Goal: Task Accomplishment & Management: Manage account settings

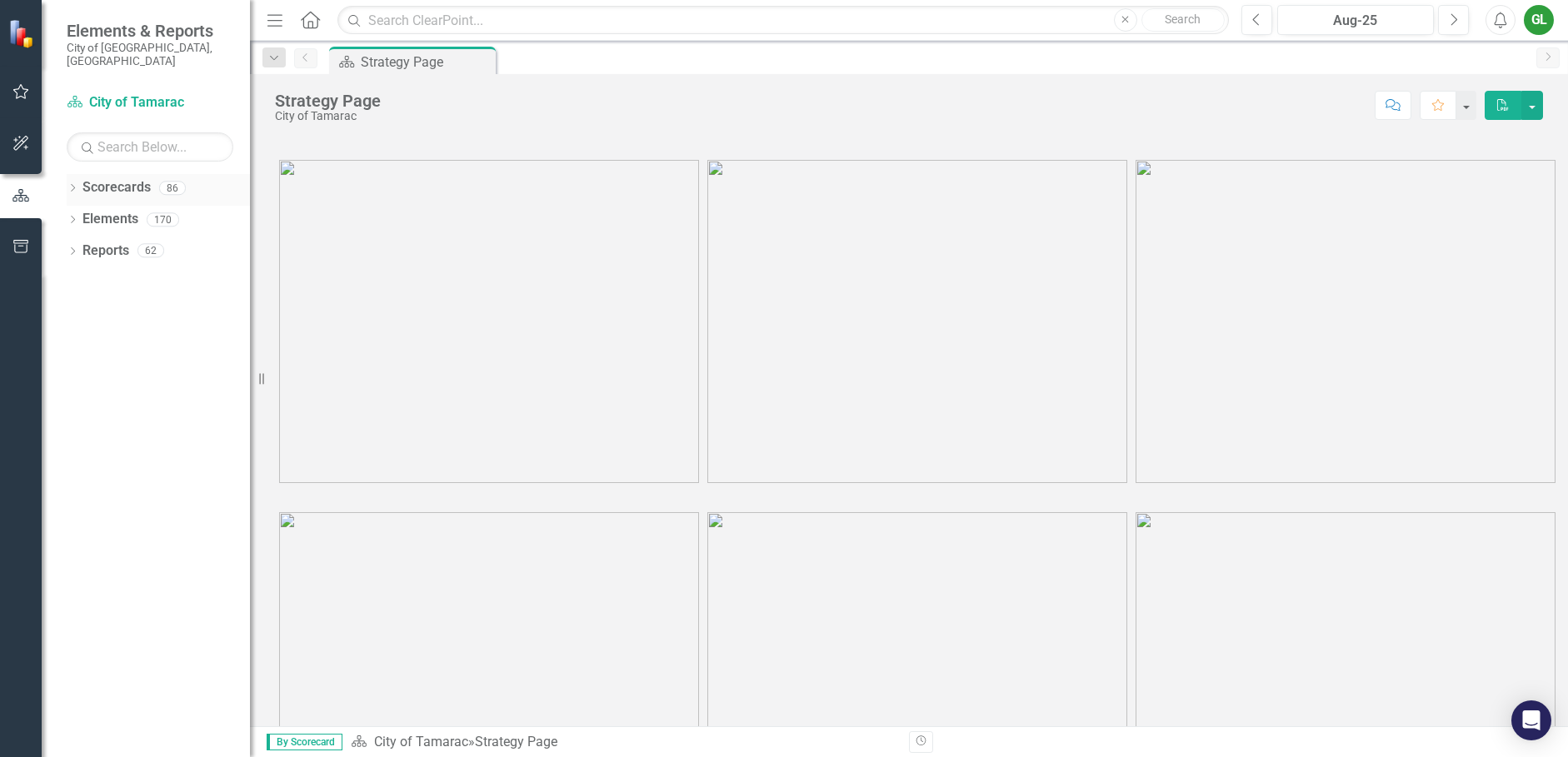
click at [146, 178] on link "Scorecards" at bounding box center [117, 188] width 68 height 19
click at [172, 181] on div "86" at bounding box center [172, 188] width 26 height 15
click at [75, 185] on icon "Dropdown" at bounding box center [73, 189] width 12 height 9
click at [72, 182] on icon "Dropdown" at bounding box center [70, 188] width 9 height 12
click at [71, 183] on div "Dropdown" at bounding box center [73, 190] width 12 height 15
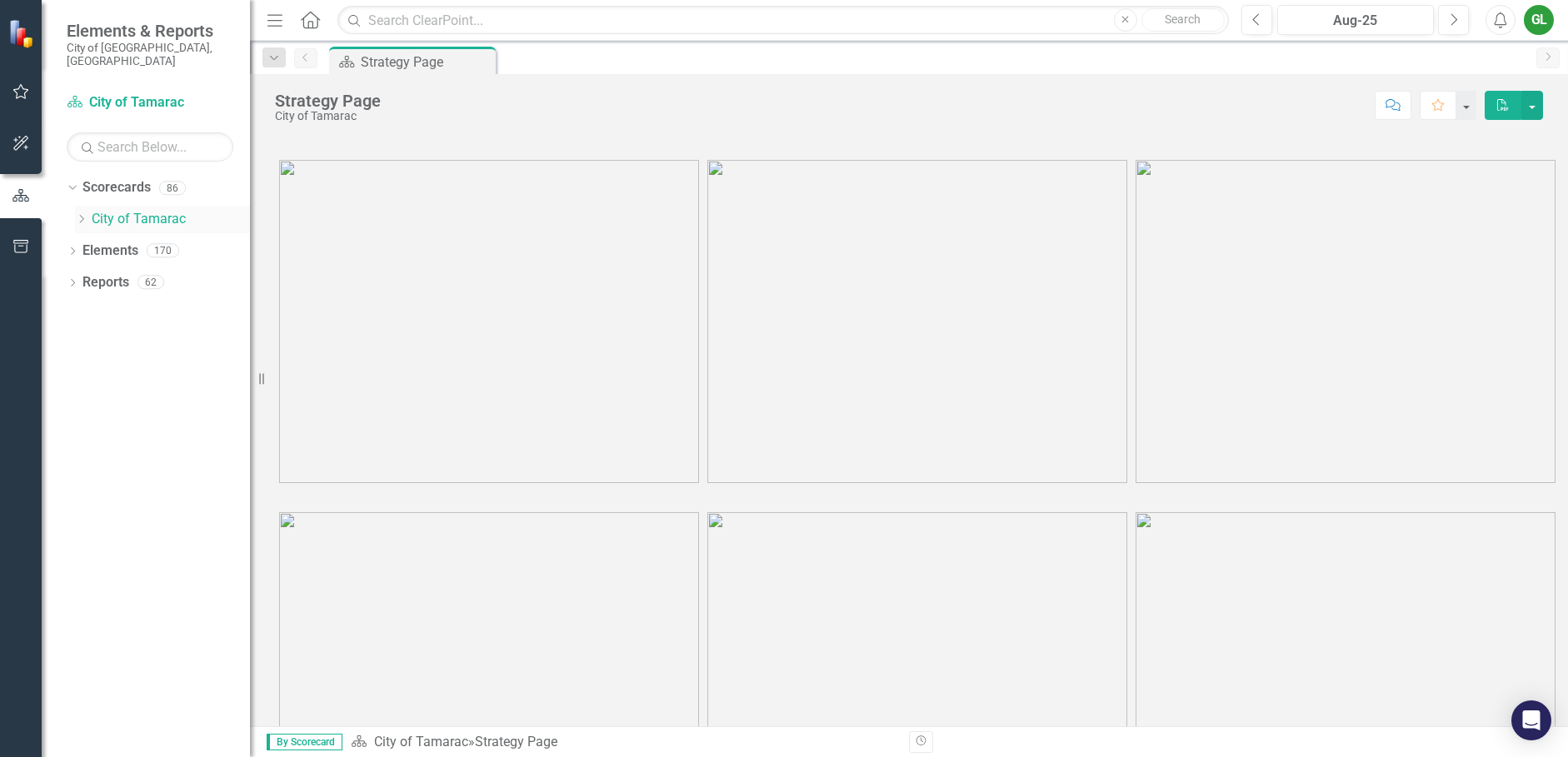
click at [79, 214] on icon "Dropdown" at bounding box center [81, 219] width 13 height 10
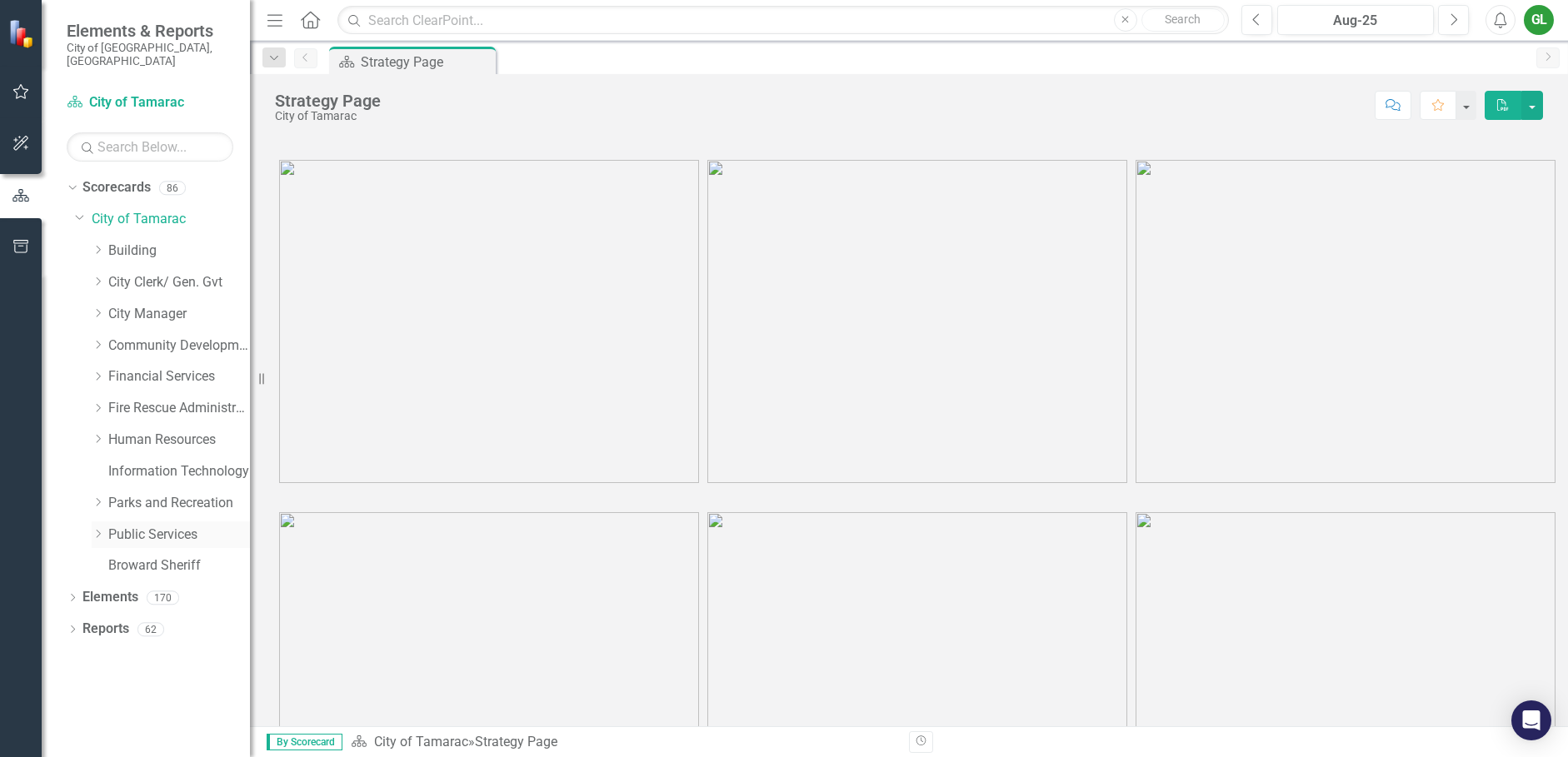
click at [101, 529] on icon "Dropdown" at bounding box center [97, 534] width 13 height 10
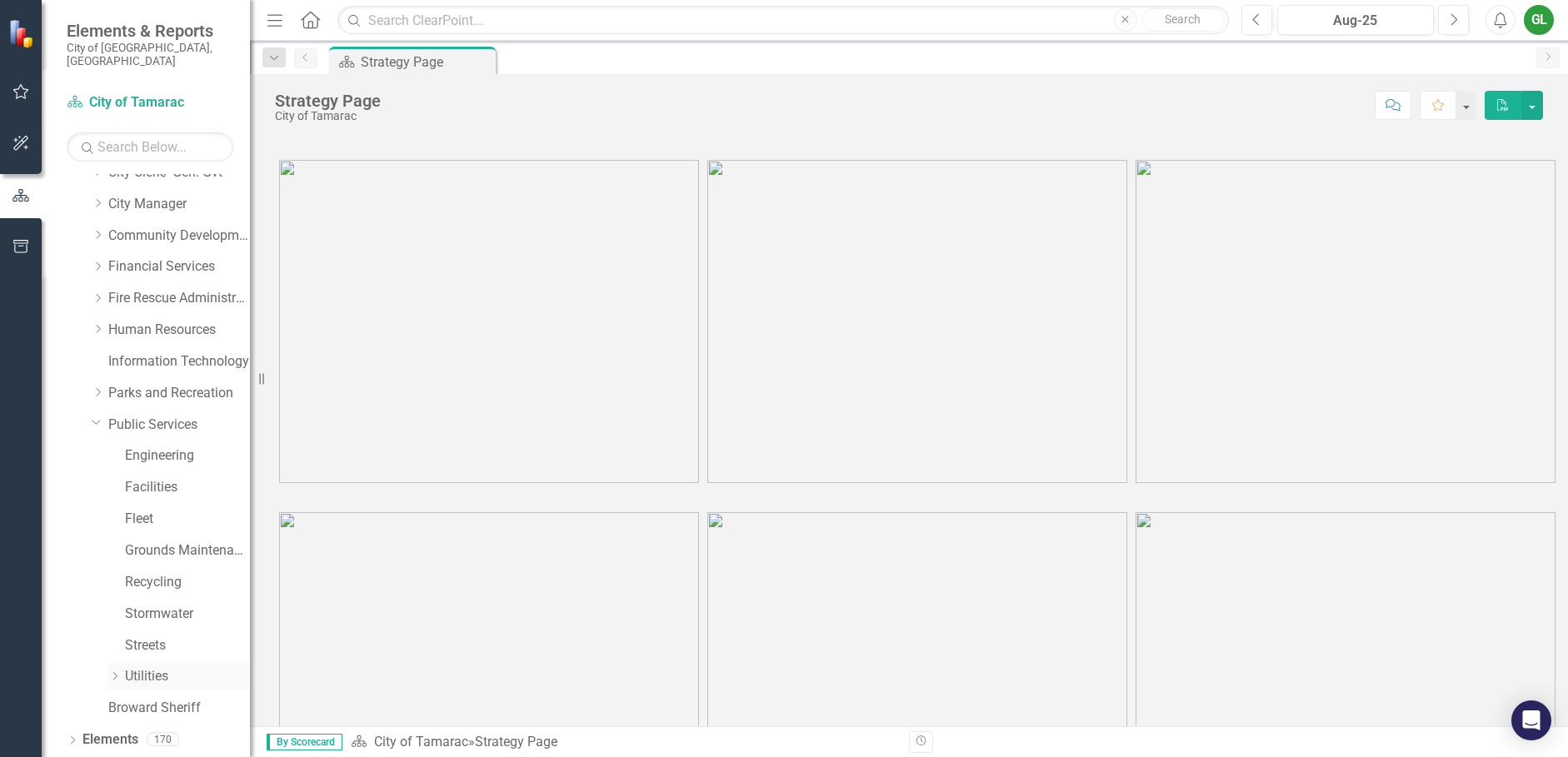
scroll to position [128, 0]
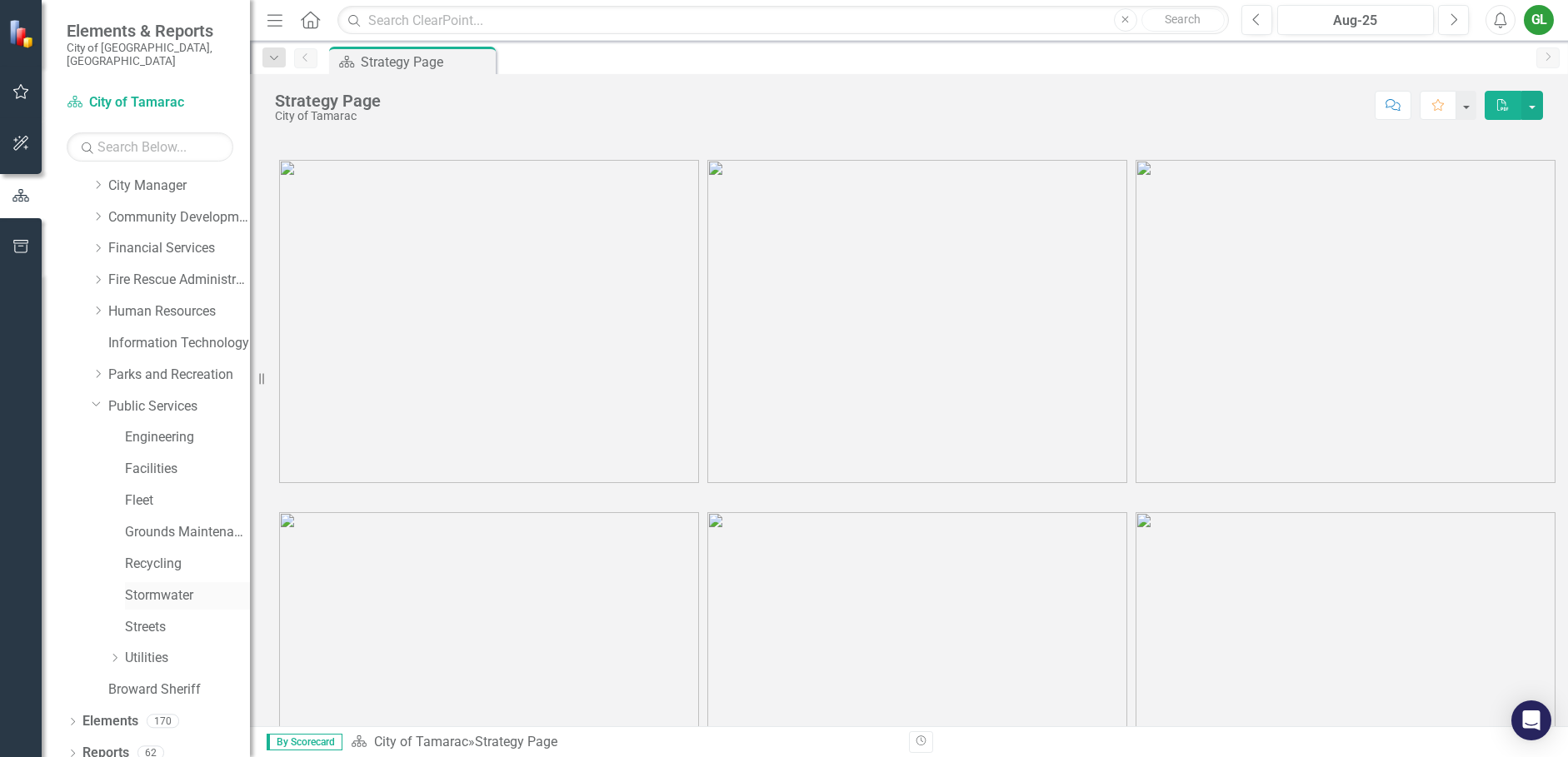
click at [154, 586] on link "Stormwater" at bounding box center [187, 596] width 125 height 19
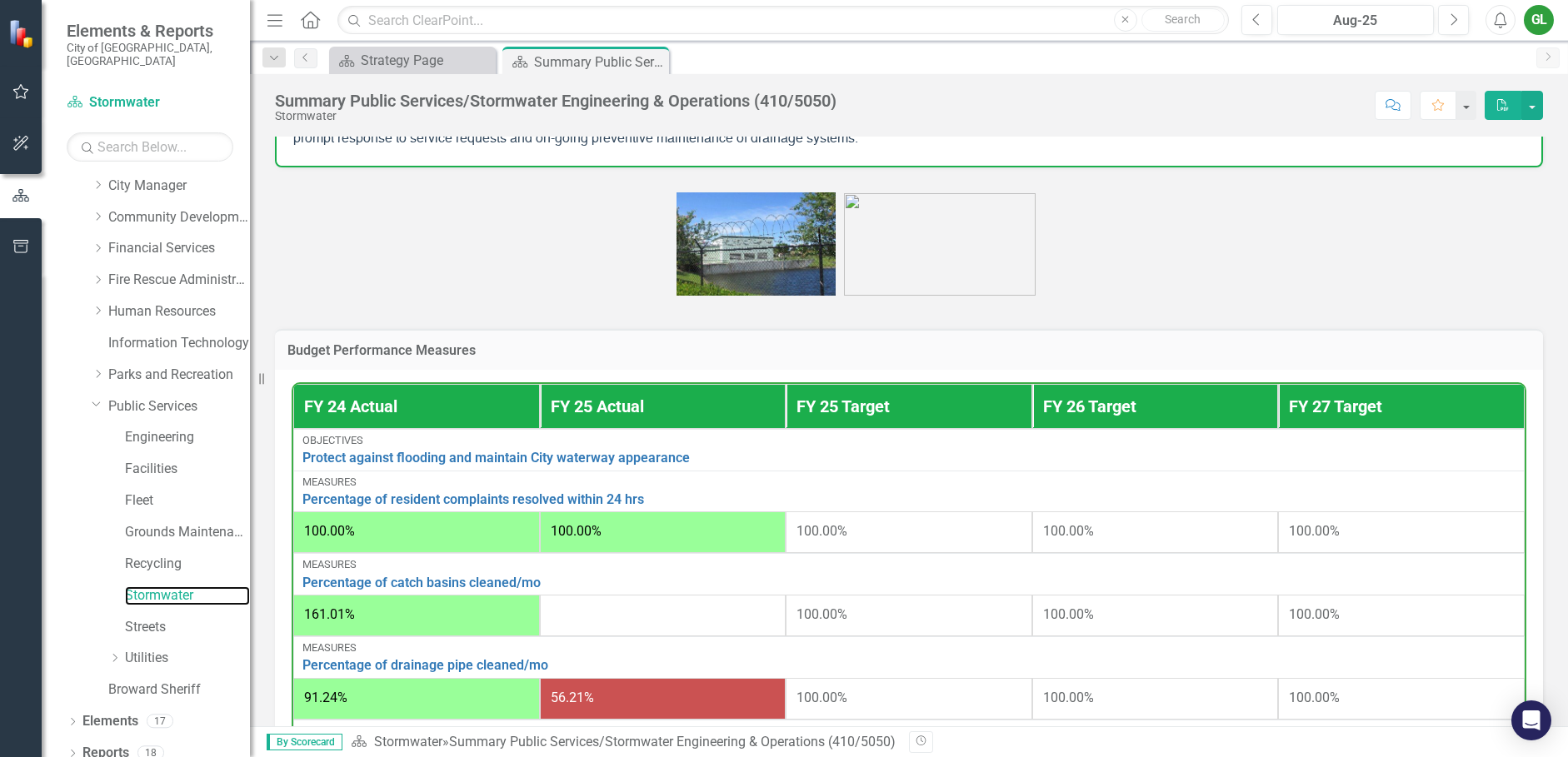
scroll to position [416, 0]
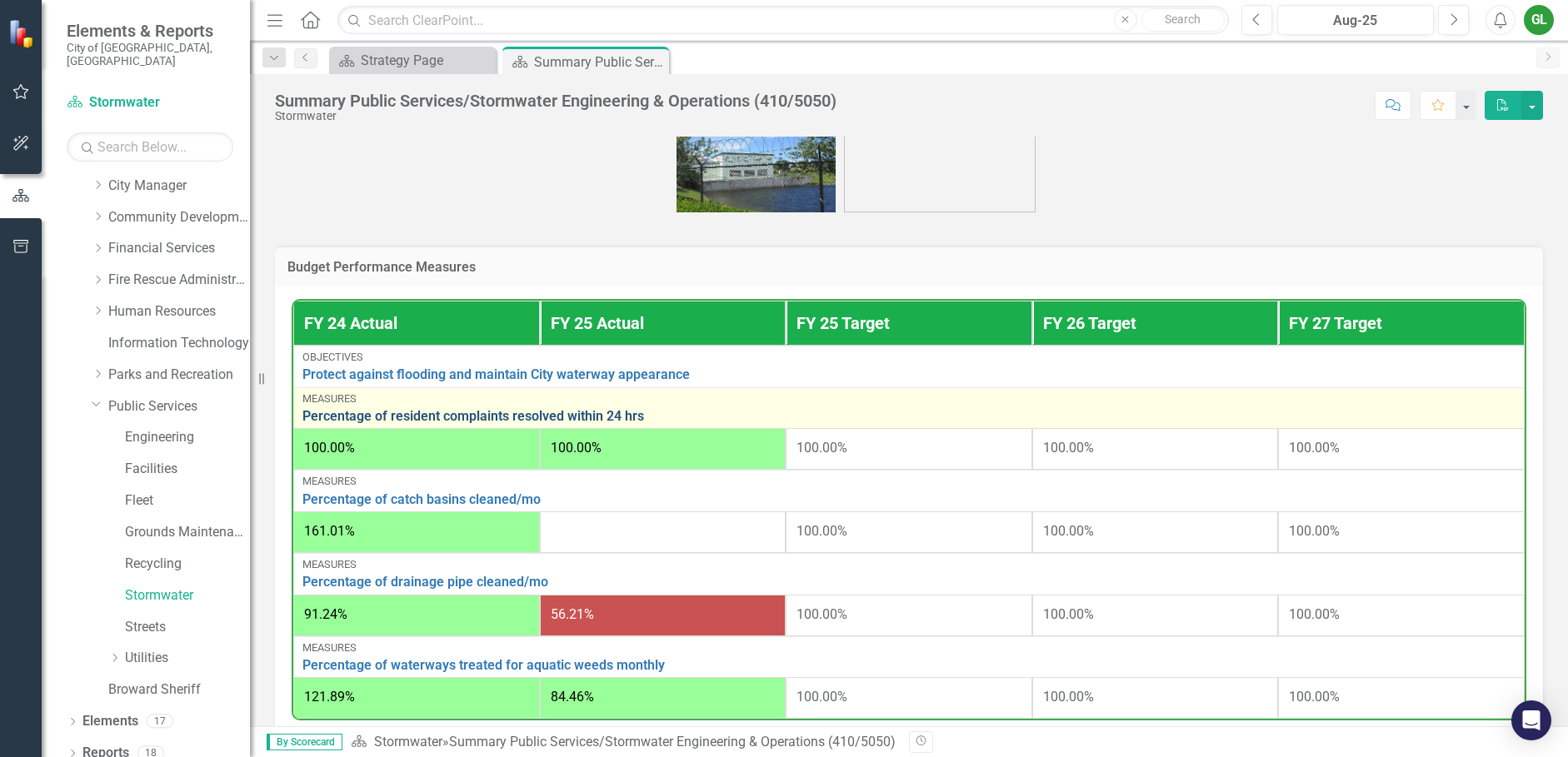
click at [603, 417] on link "Percentage of resident complaints resolved within 24 hrs" at bounding box center [908, 416] width 1213 height 15
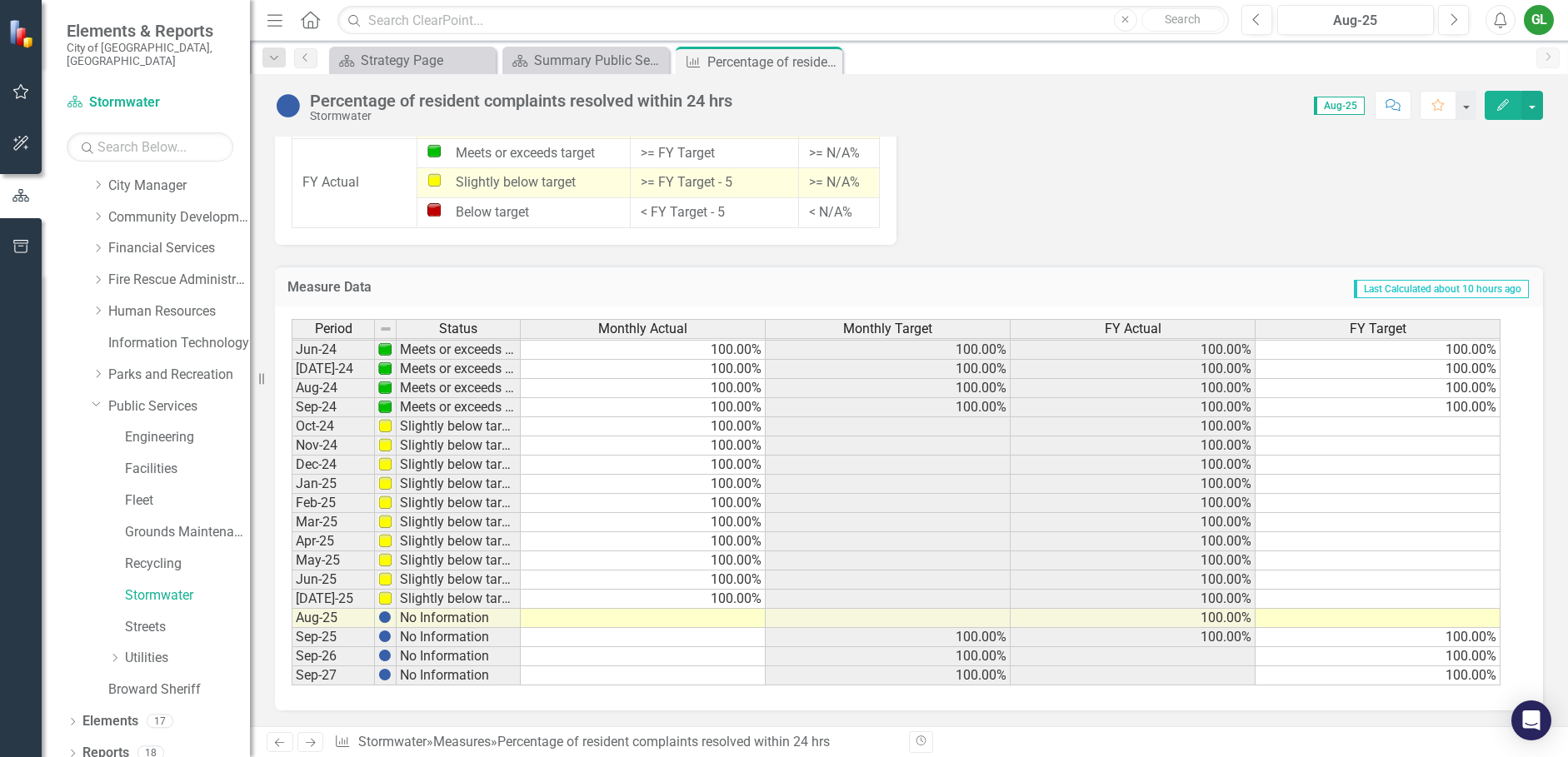
scroll to position [1361, 0]
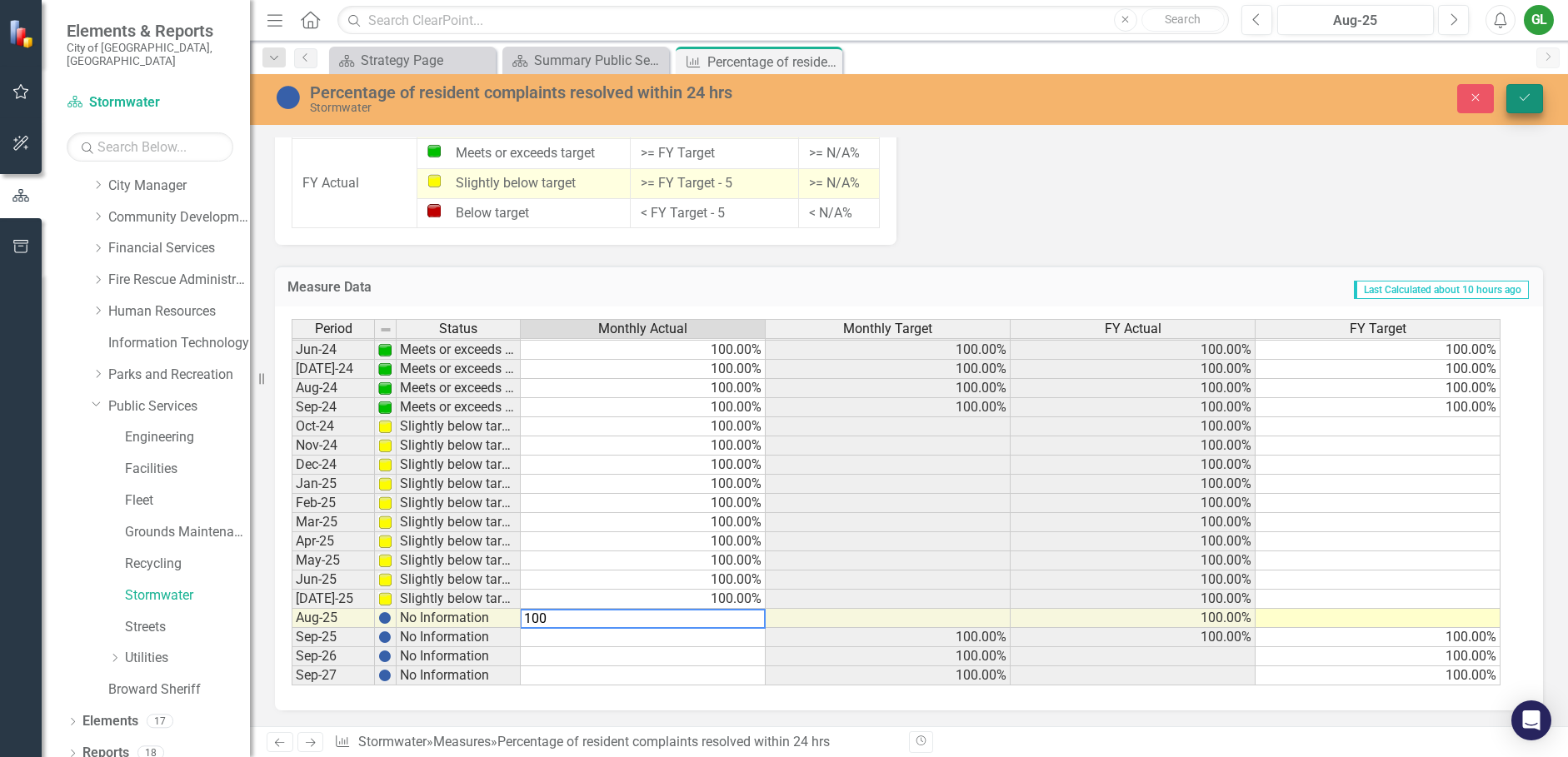
type textarea "100"
click at [1520, 94] on icon "Save" at bounding box center [1525, 97] width 15 height 12
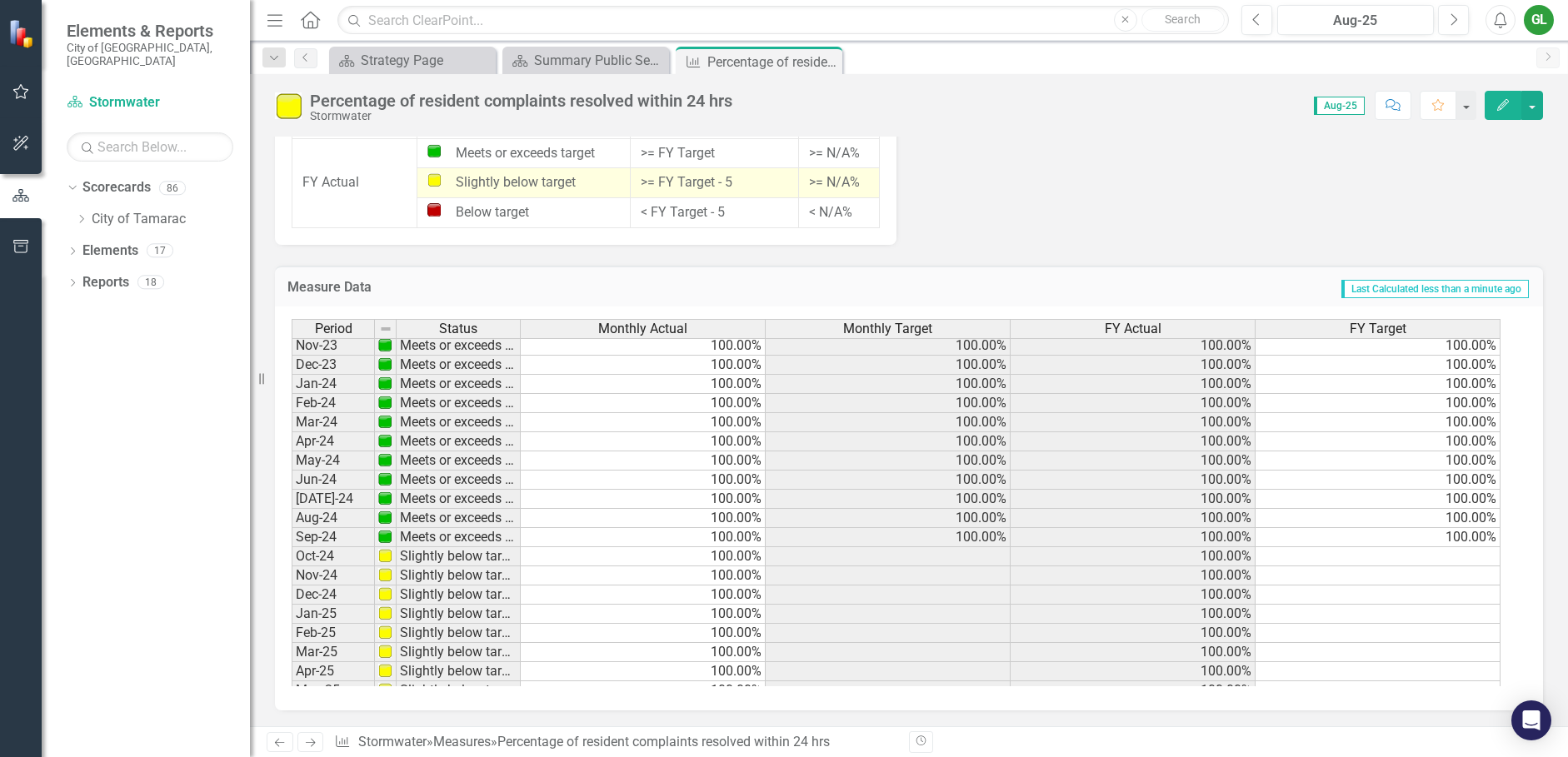
scroll to position [612, 0]
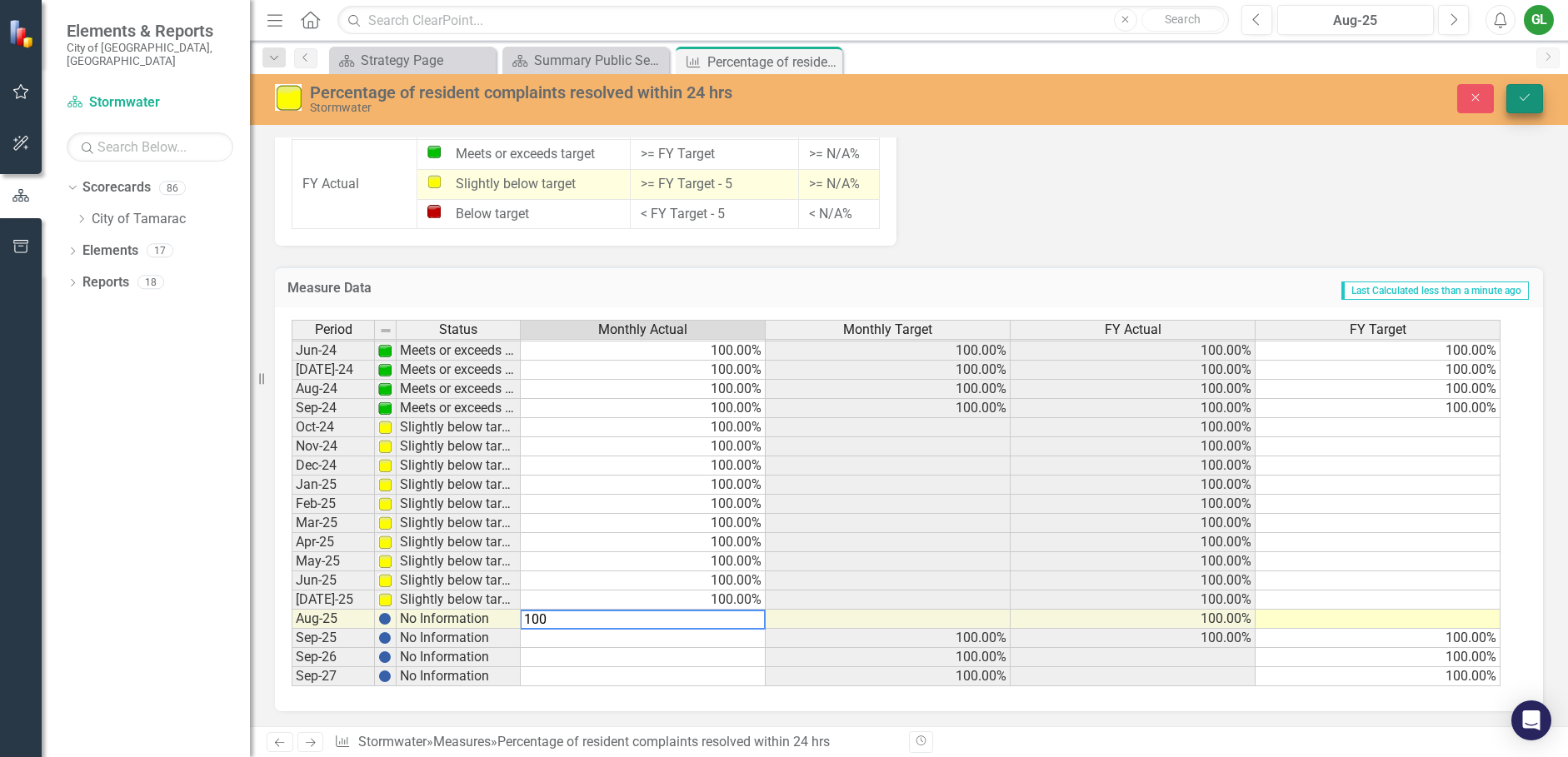
type textarea "100"
click at [1516, 93] on button "Save" at bounding box center [1524, 99] width 37 height 29
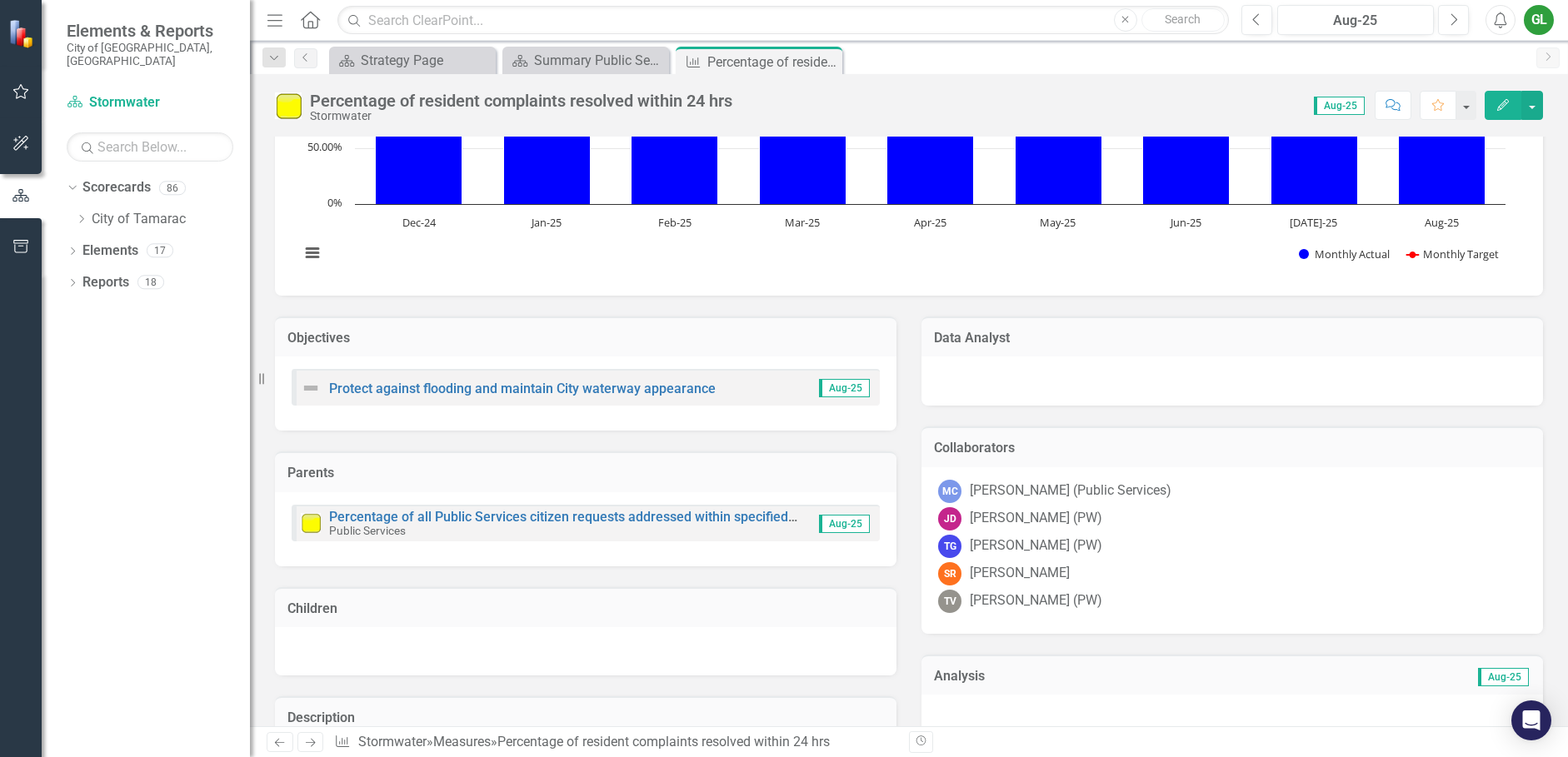
scroll to position [0, 0]
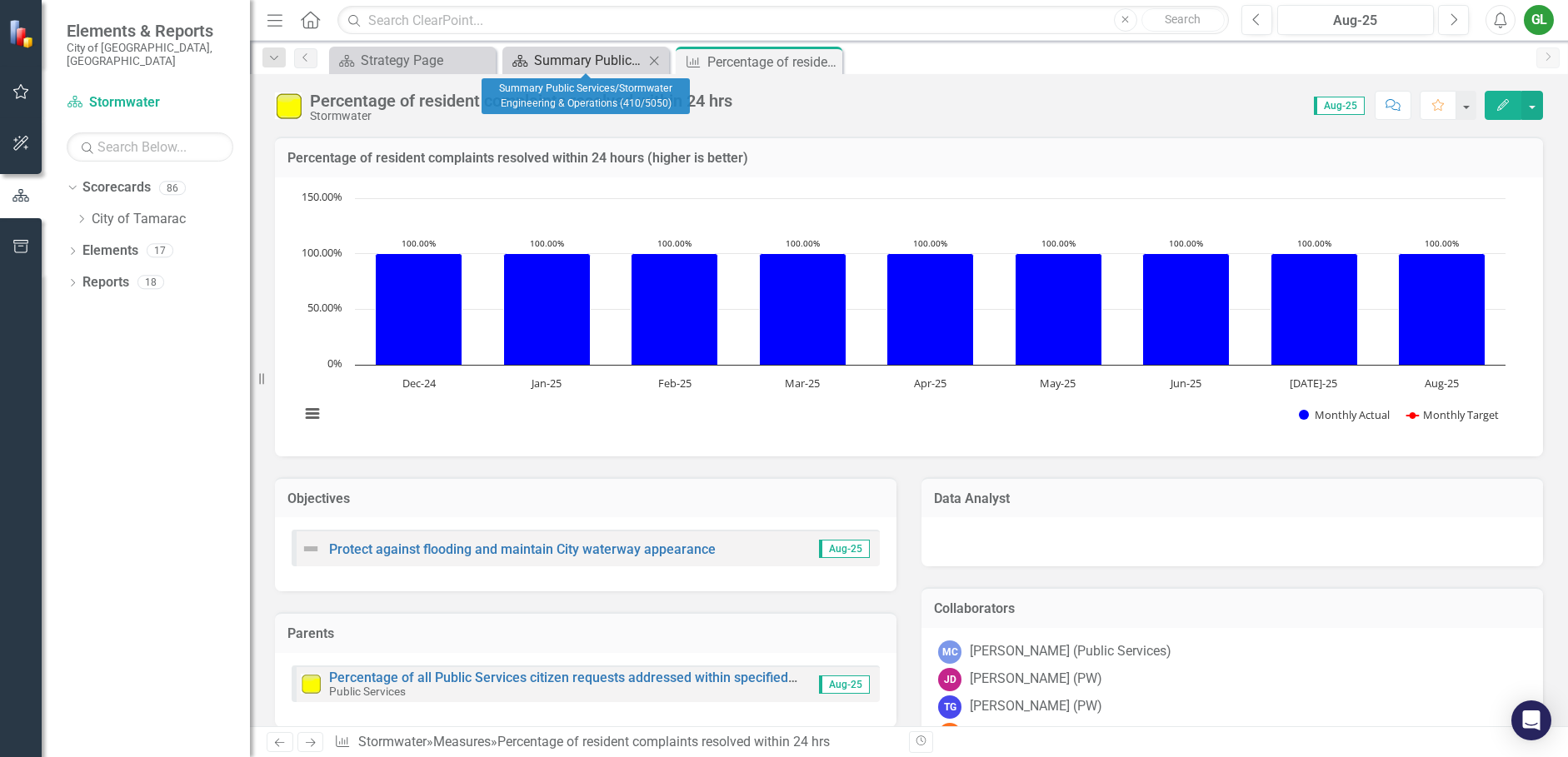
click at [584, 56] on div "Summary Public Services/Stormwater Engineering & Operations (410/5050)" at bounding box center [589, 61] width 110 height 20
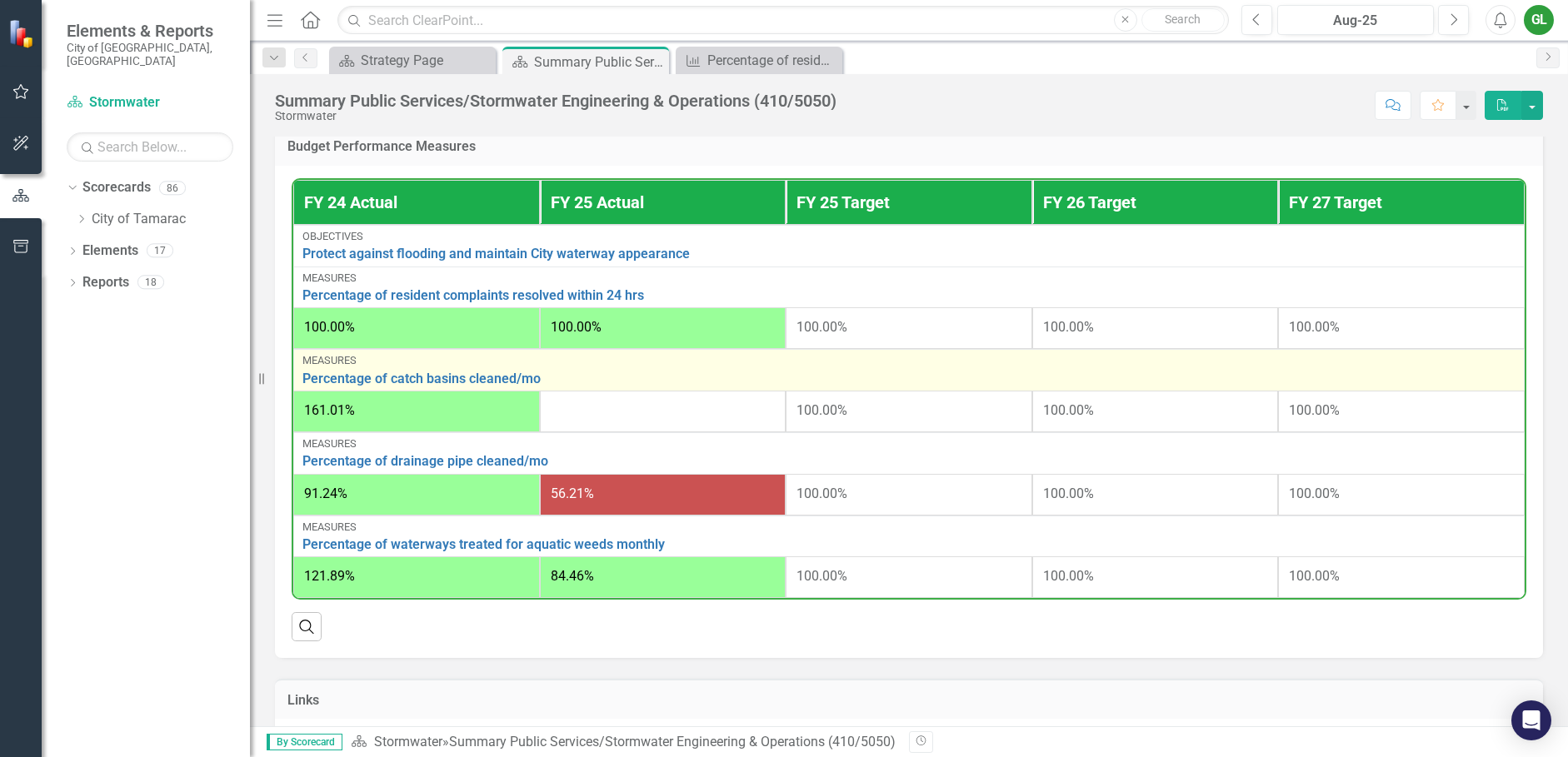
scroll to position [583, 0]
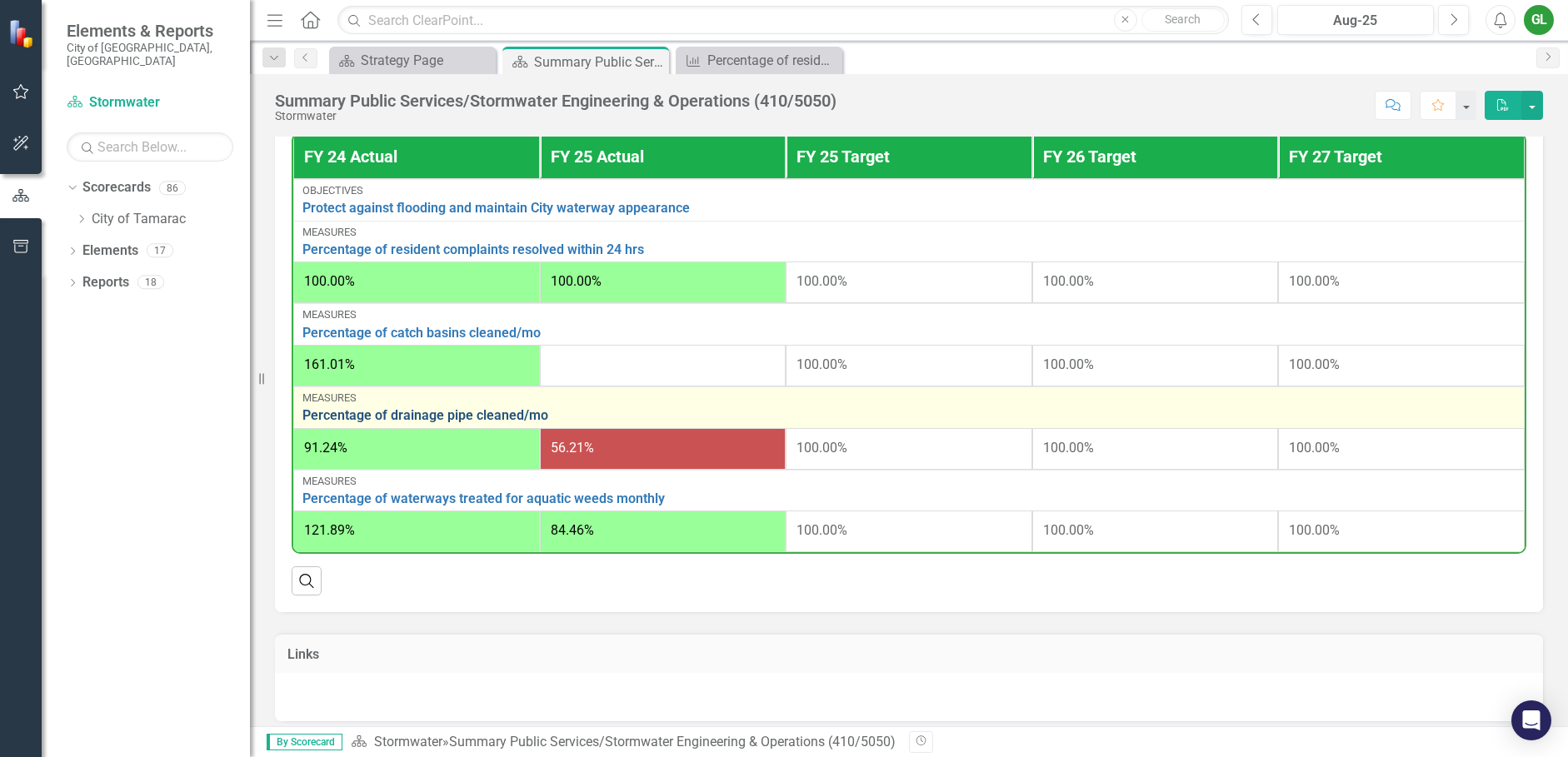
click at [440, 413] on link "Percentage of drainage pipe cleaned/mo" at bounding box center [908, 416] width 1213 height 15
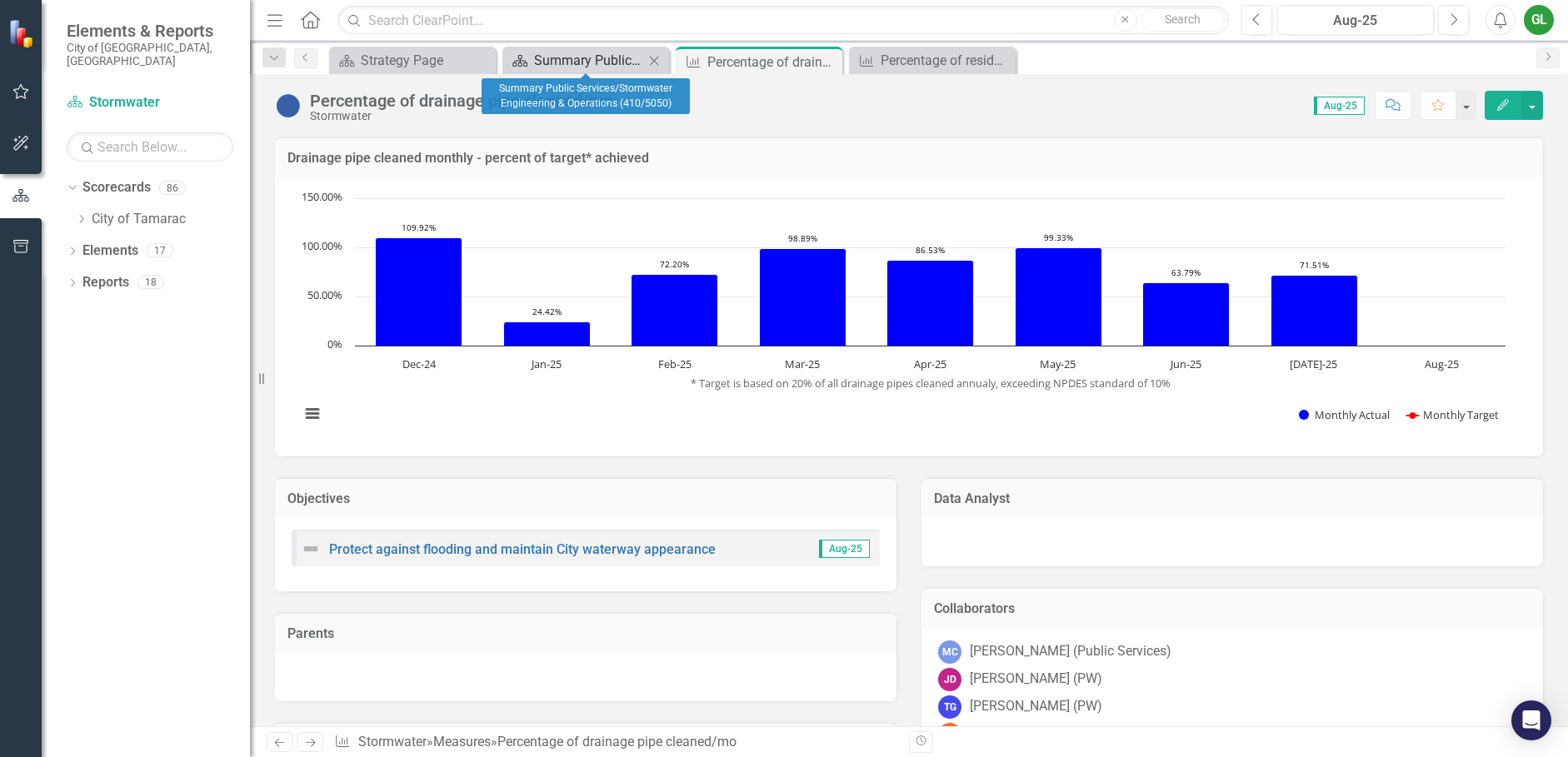
click at [603, 57] on div "Summary Public Services/Stormwater Engineering & Operations (410/5050)" at bounding box center [589, 61] width 110 height 20
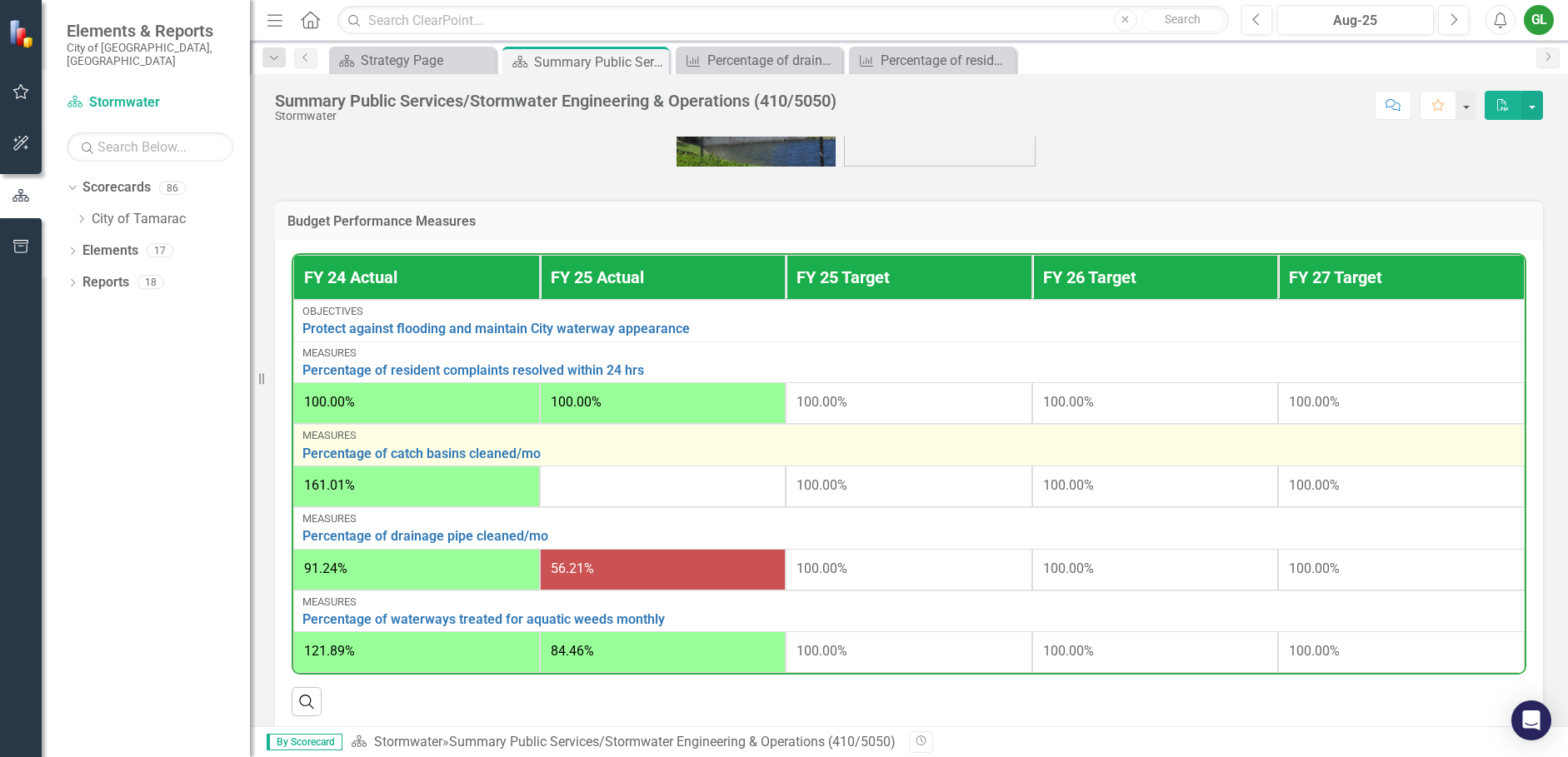
scroll to position [667, 0]
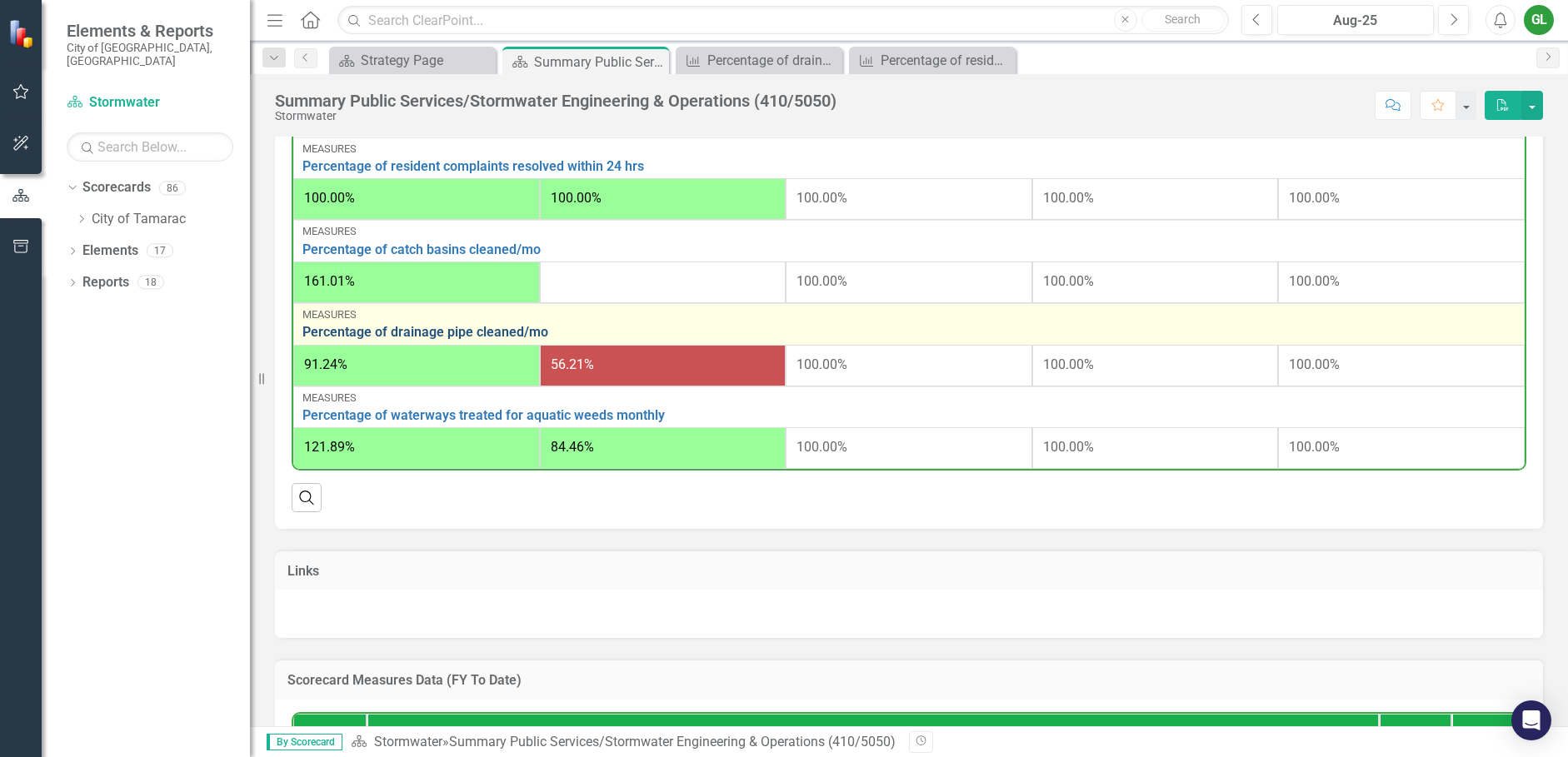
click at [463, 334] on link "Percentage of drainage pipe cleaned/mo" at bounding box center [908, 333] width 1213 height 15
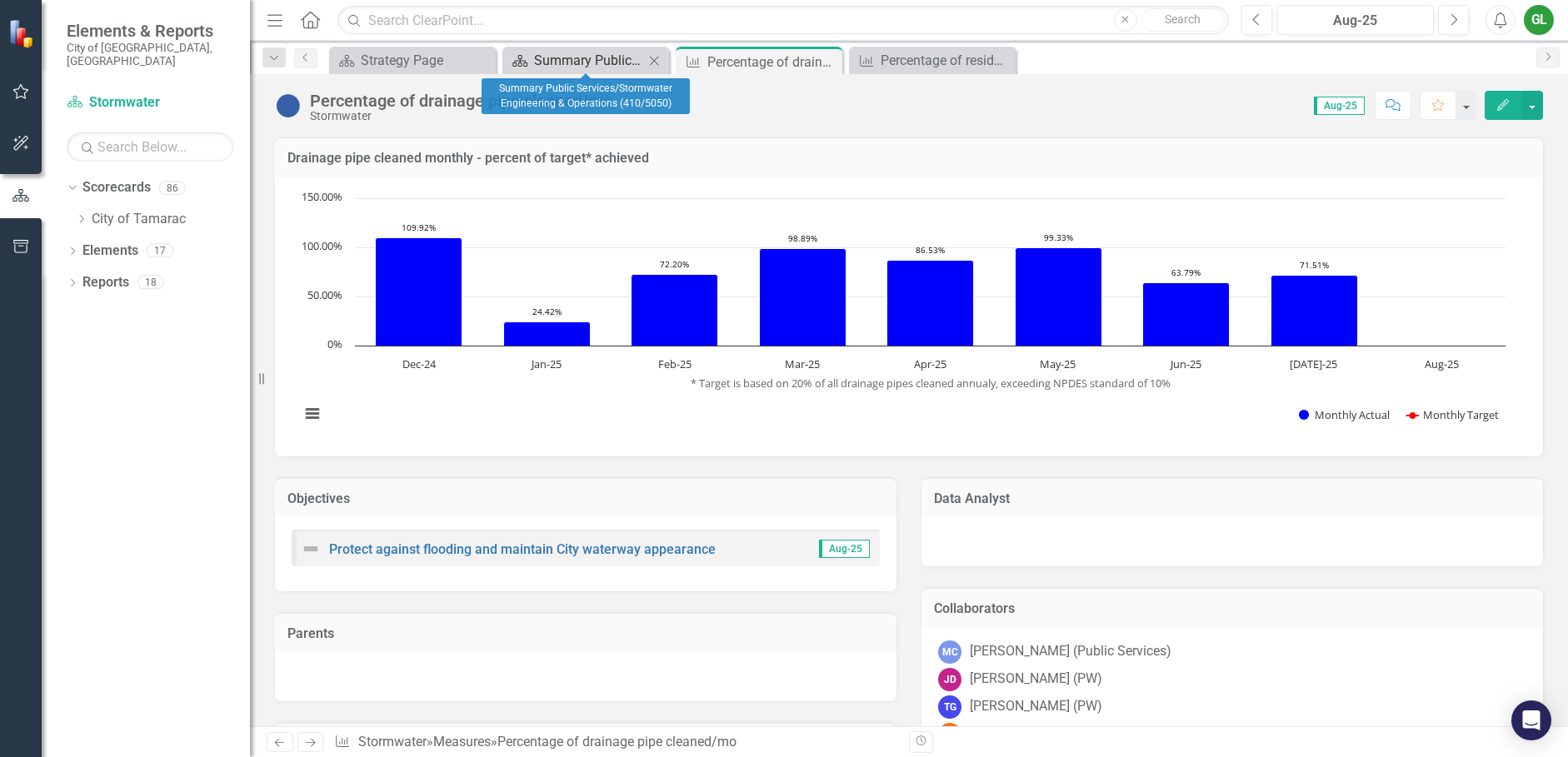
click at [548, 61] on div "Summary Public Services/Stormwater Engineering & Operations (410/5050)" at bounding box center [589, 61] width 110 height 20
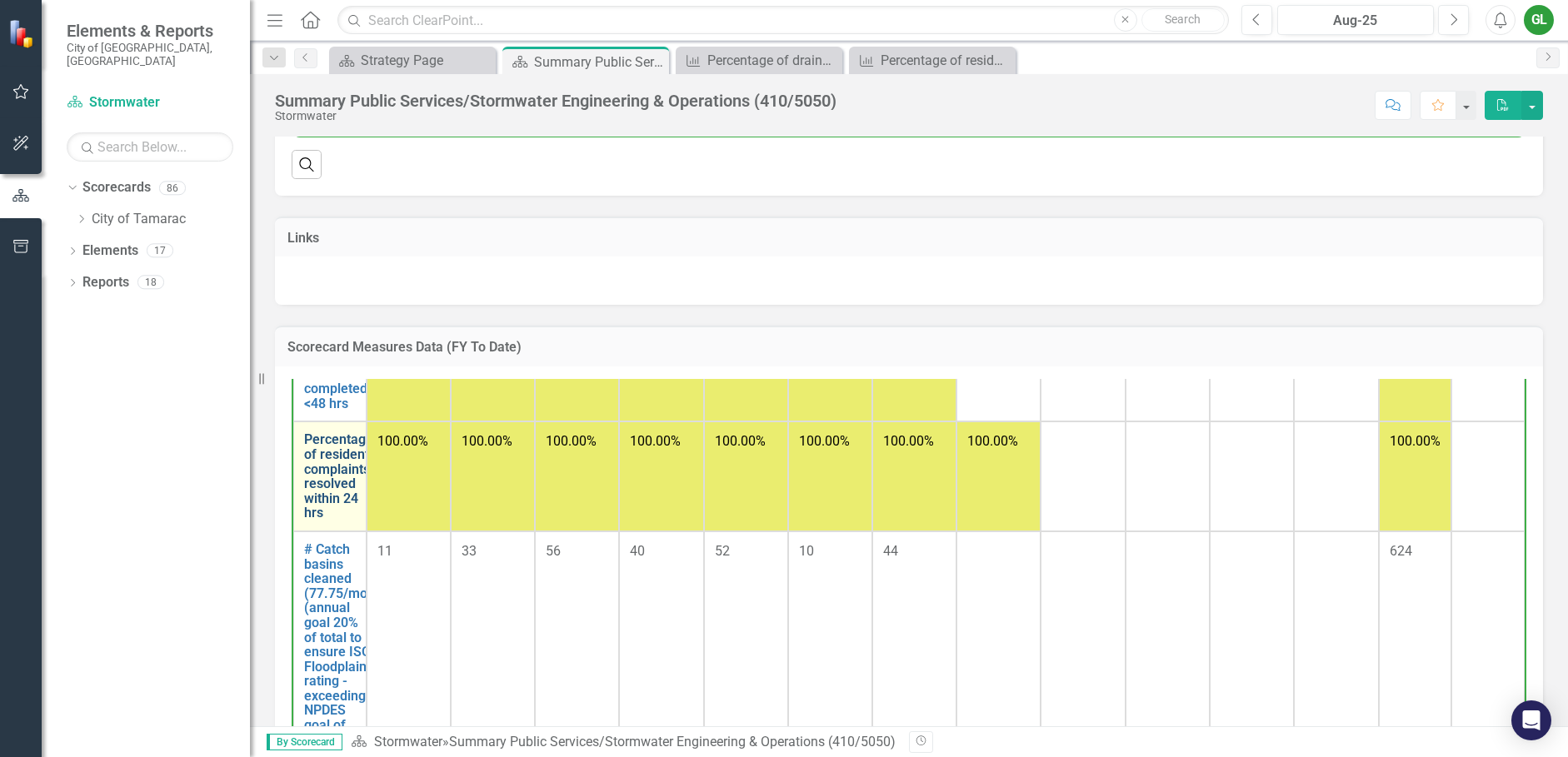
scroll to position [166, 0]
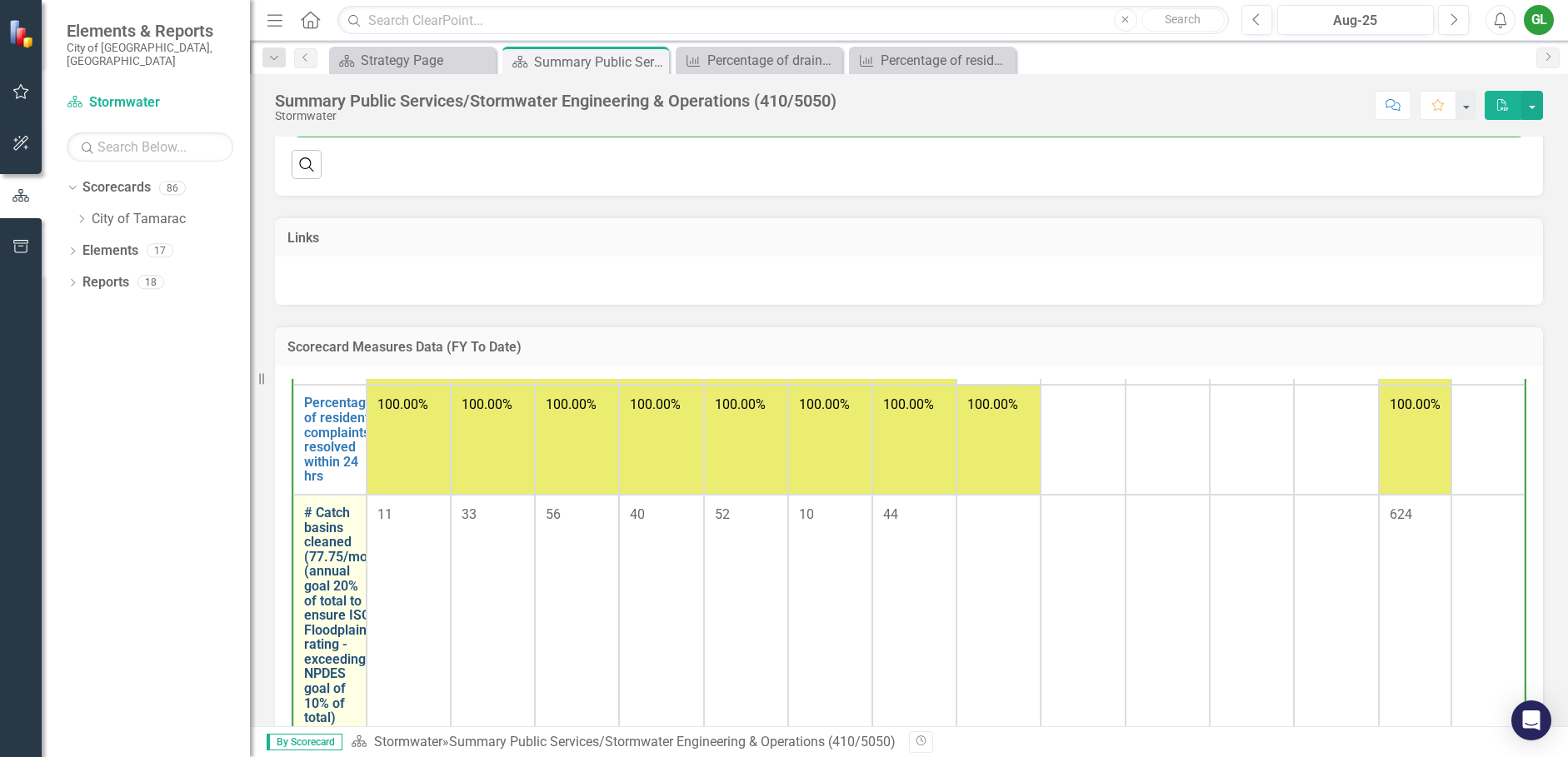
click at [325, 560] on link "# Catch basins cleaned (77.75/mo) (annual goal 20% of total to ensure ISO Flood…" at bounding box center [338, 616] width 69 height 220
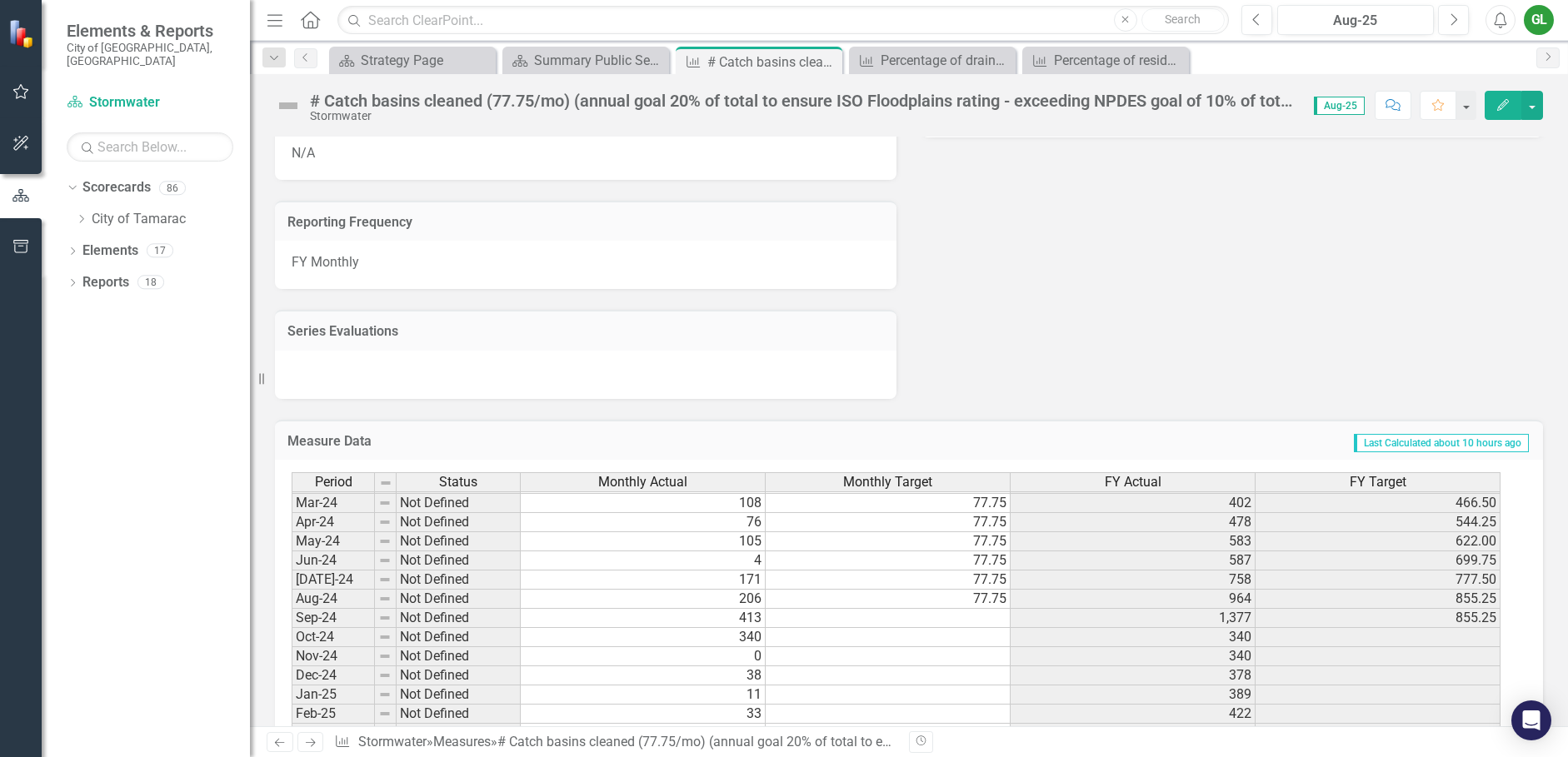
scroll to position [612, 0]
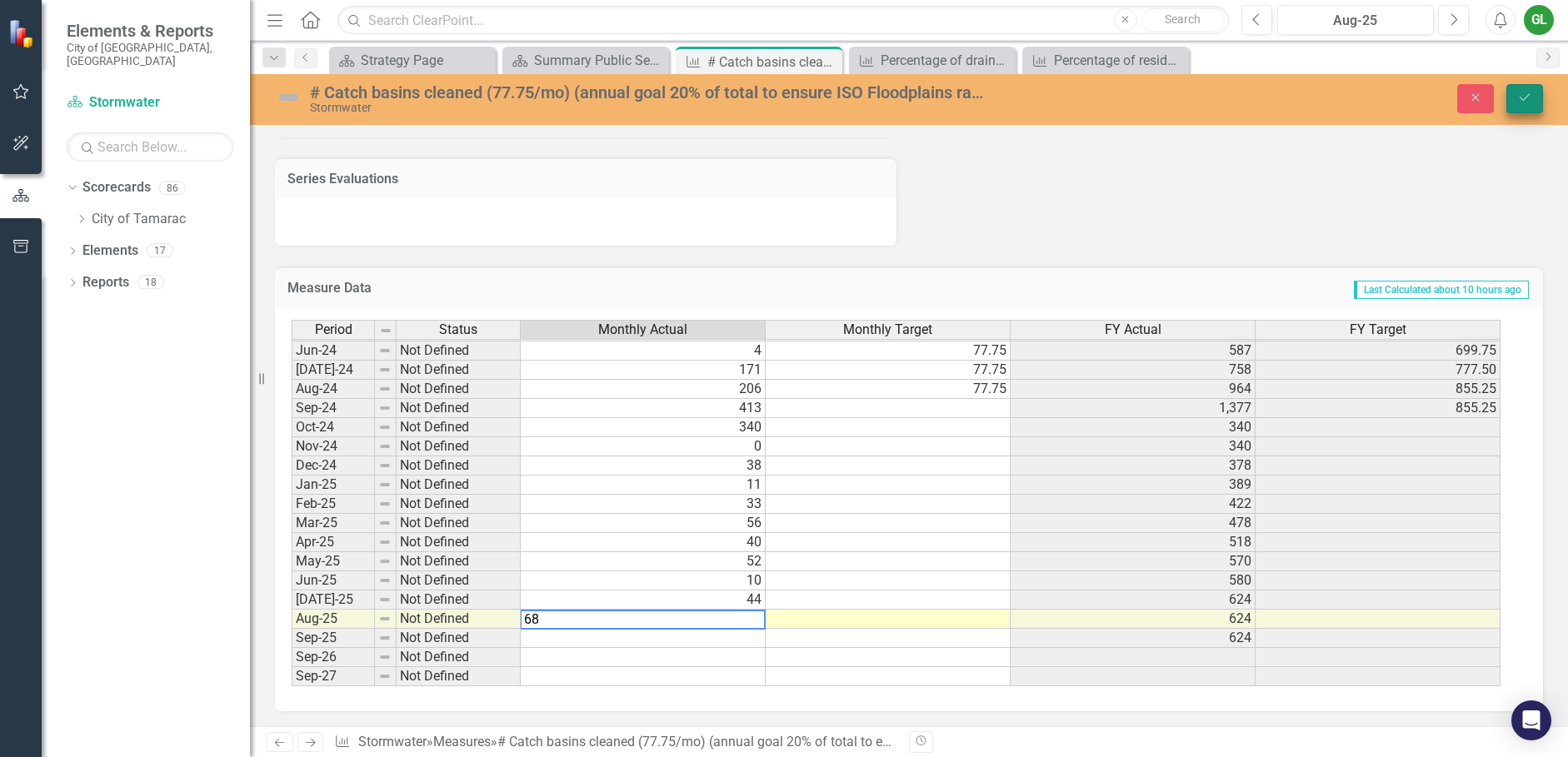
type textarea "68"
click at [1524, 91] on icon "Save" at bounding box center [1525, 97] width 15 height 12
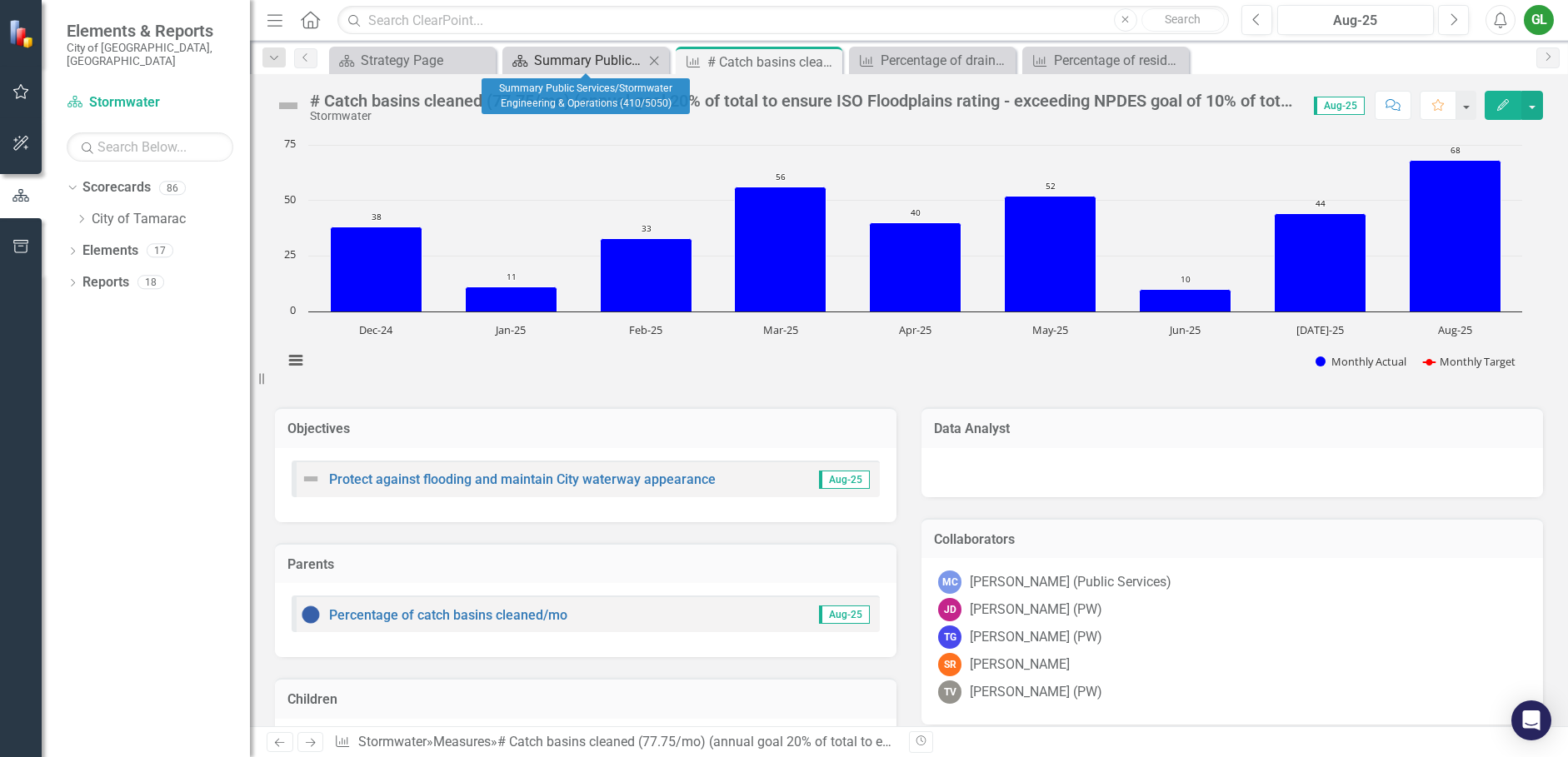
click at [592, 62] on div "Summary Public Services/Stormwater Engineering & Operations (410/5050)" at bounding box center [589, 61] width 110 height 20
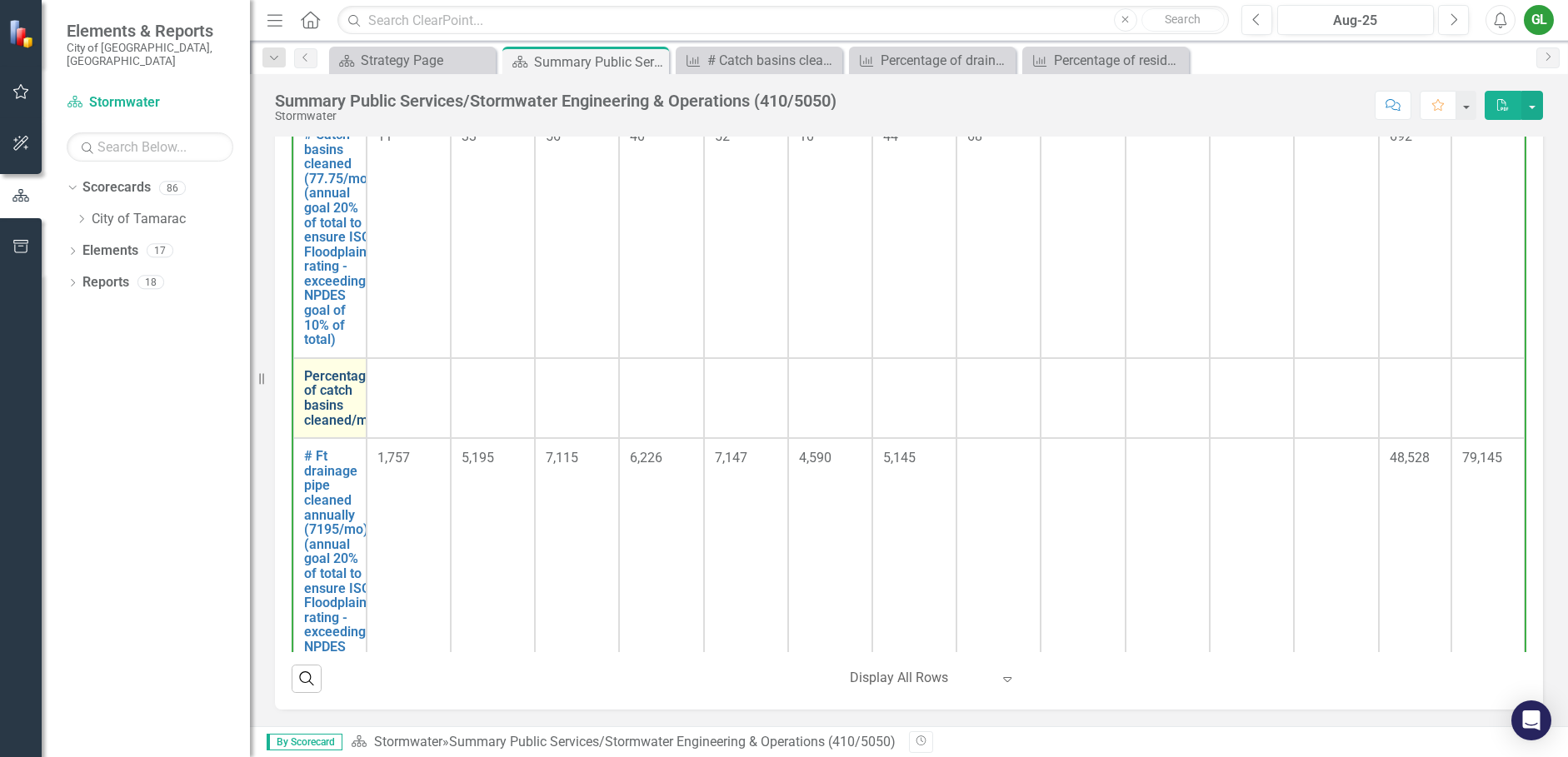
click at [335, 408] on link "Percentage of catch basins cleaned/mo" at bounding box center [340, 398] width 72 height 58
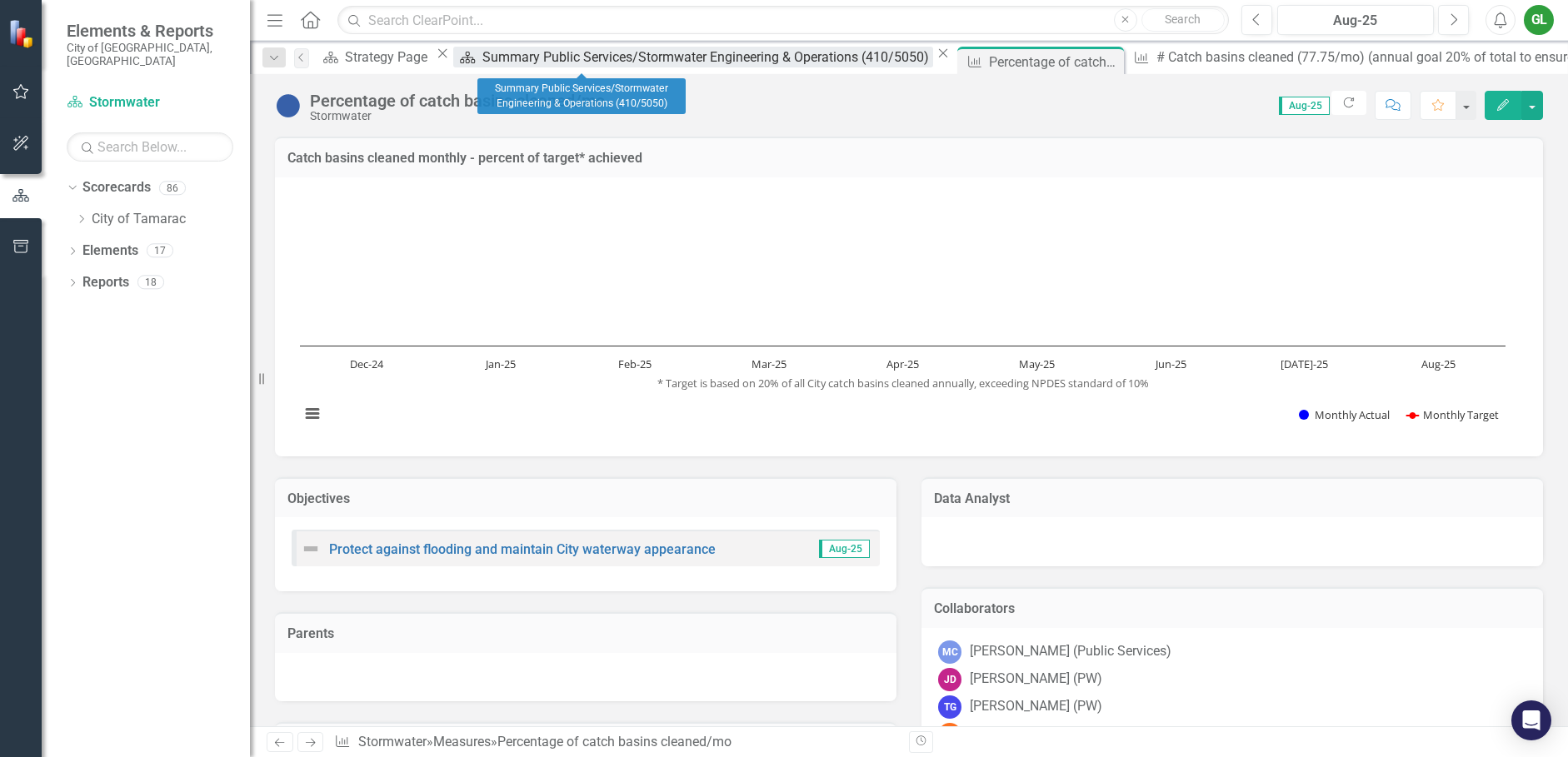
click at [574, 54] on div "Summary Public Services/Stormwater Engineering & Operations (410/5050)" at bounding box center [707, 57] width 450 height 20
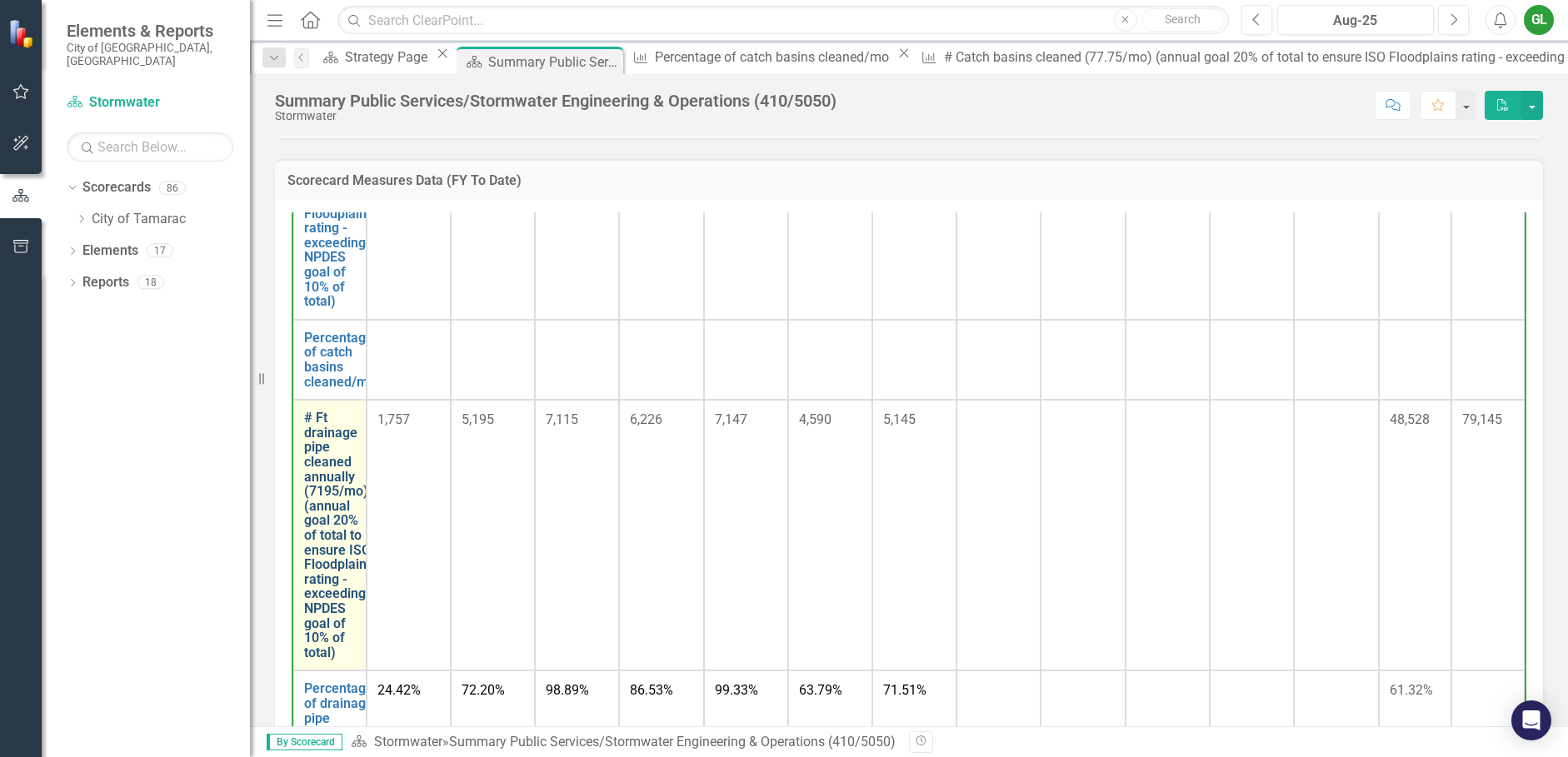
click at [339, 480] on link "# Ft drainage pipe cleaned annually (7195/mo) (annual goal 20% of total to ensu…" at bounding box center [338, 535] width 69 height 249
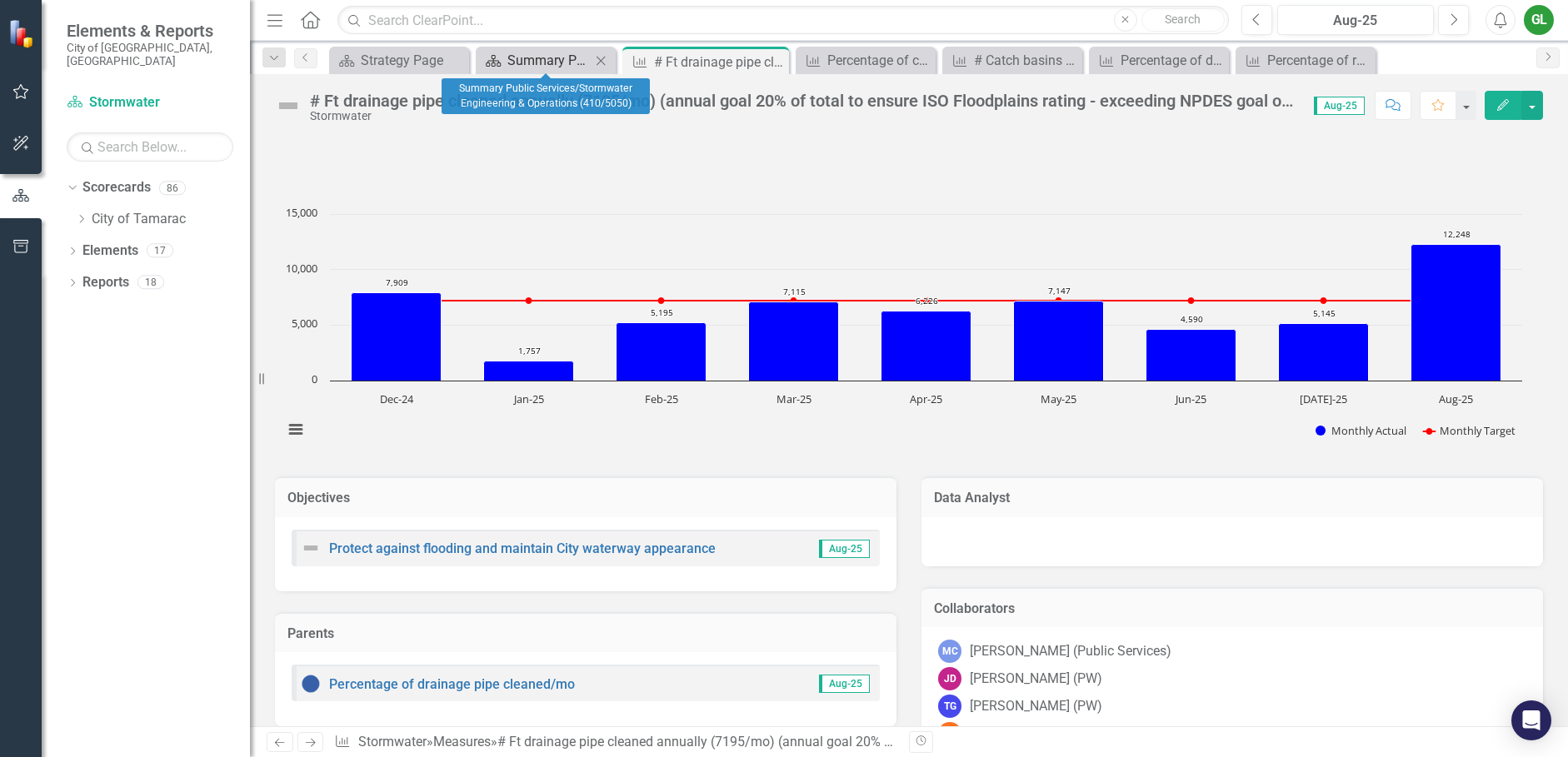
click at [533, 55] on div "Summary Public Services/Stormwater Engineering & Operations (410/5050)" at bounding box center [549, 61] width 84 height 20
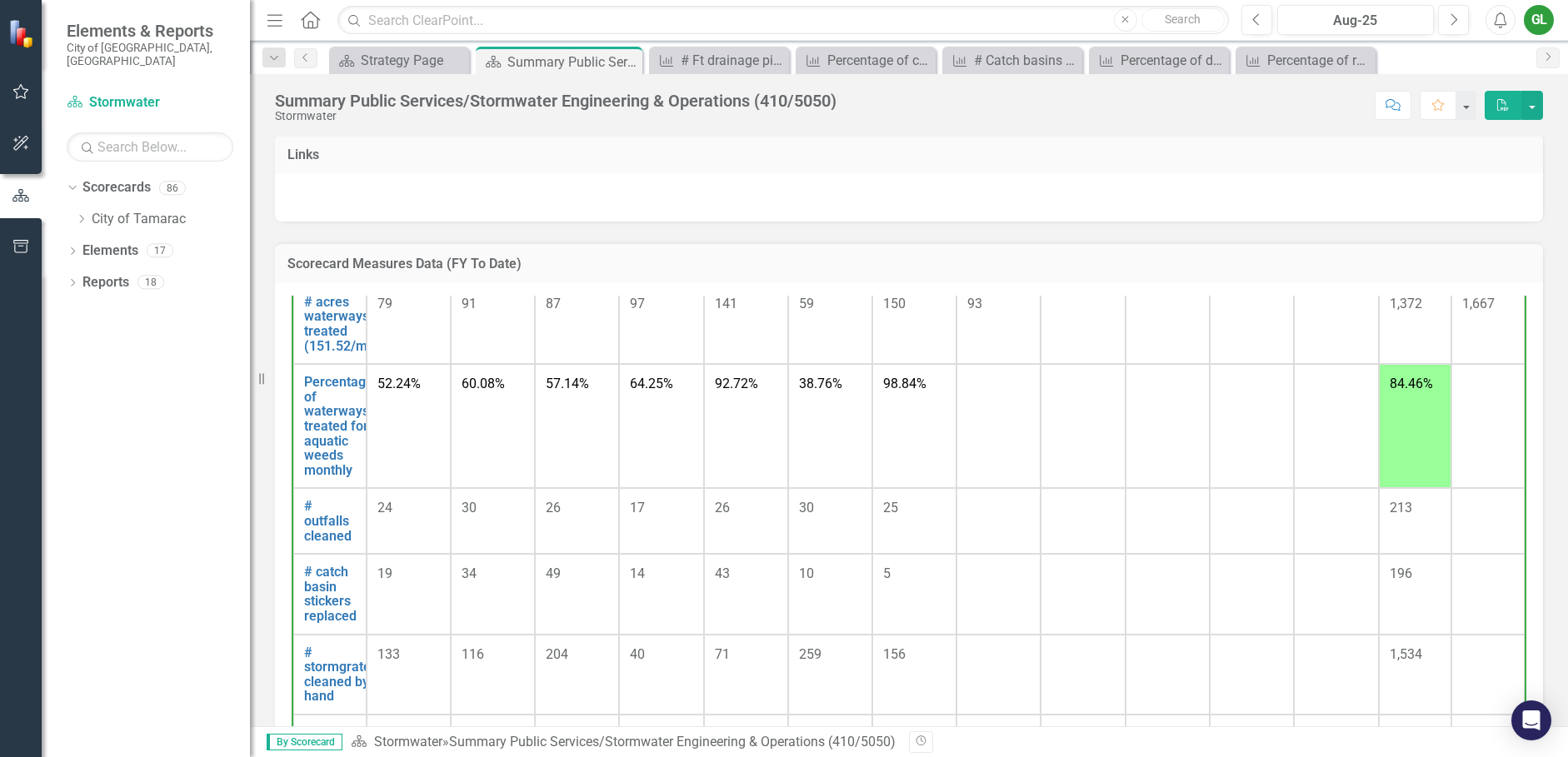
scroll to position [1127, 0]
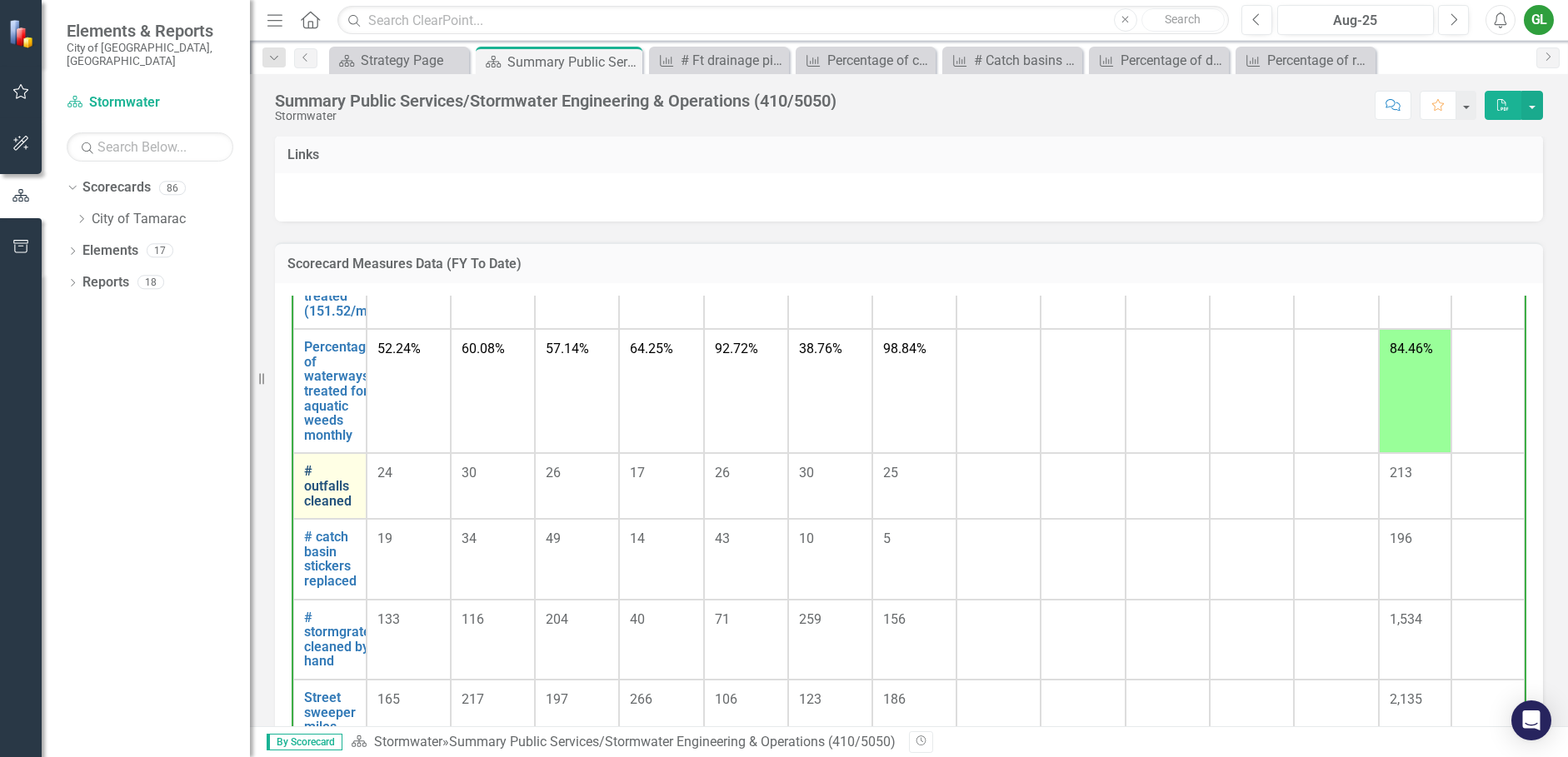
click at [330, 502] on link "# outfalls cleaned" at bounding box center [329, 486] width 52 height 44
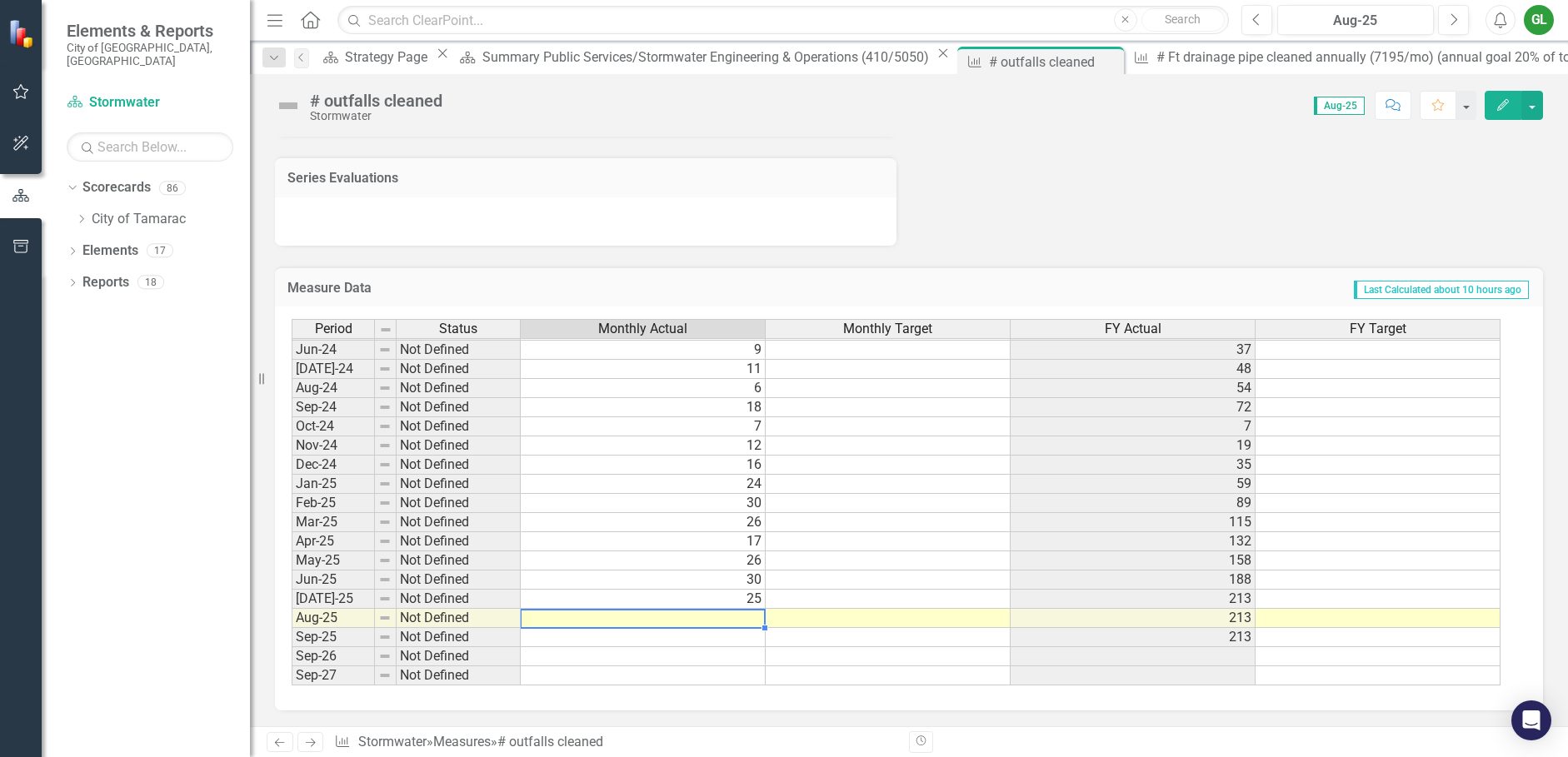
click at [743, 618] on td at bounding box center [643, 619] width 245 height 19
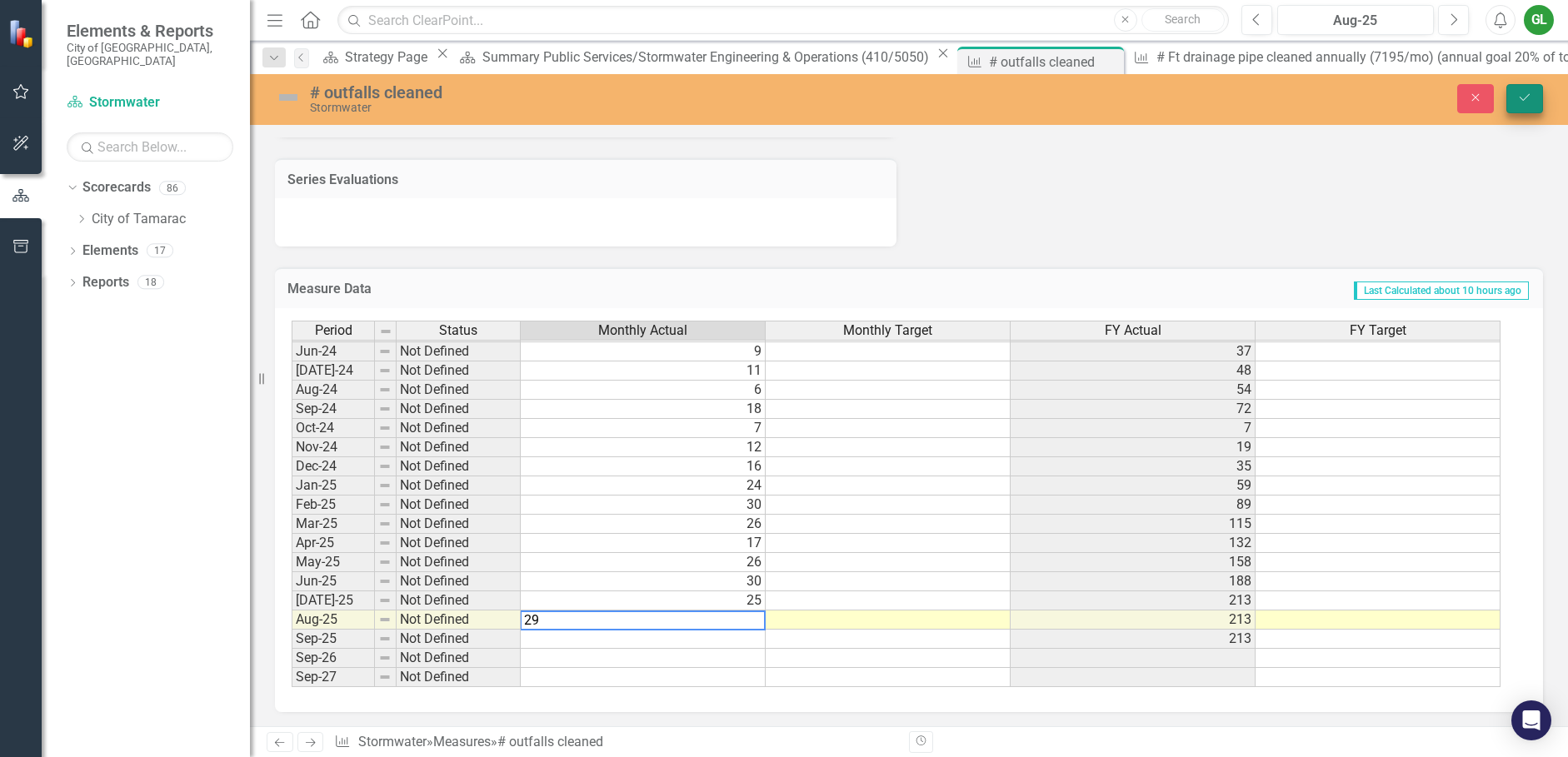
type textarea "29"
click at [1518, 101] on icon "Save" at bounding box center [1525, 97] width 15 height 12
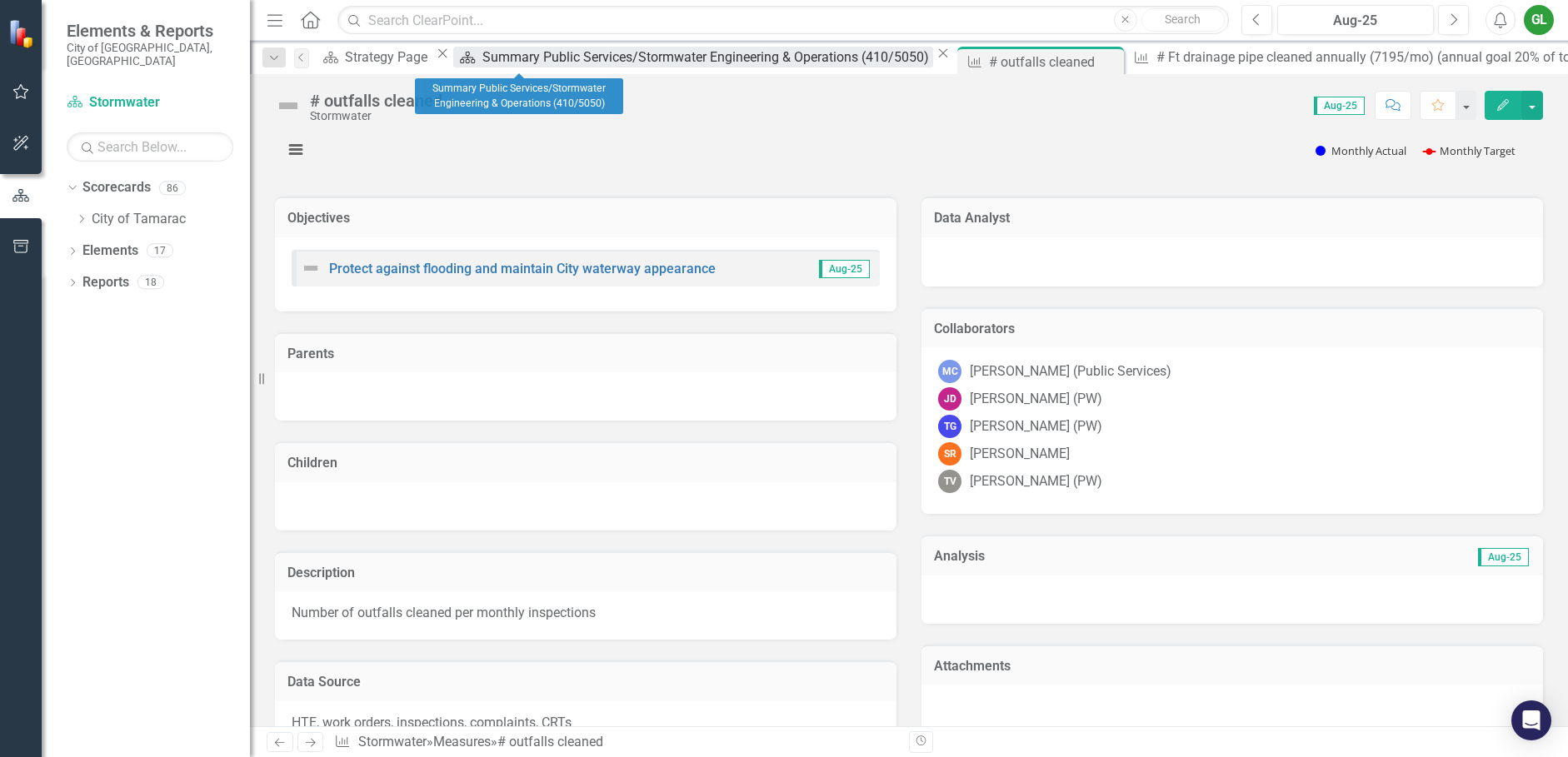
click at [517, 59] on div "Summary Public Services/Stormwater Engineering & Operations (410/5050)" at bounding box center [707, 57] width 450 height 20
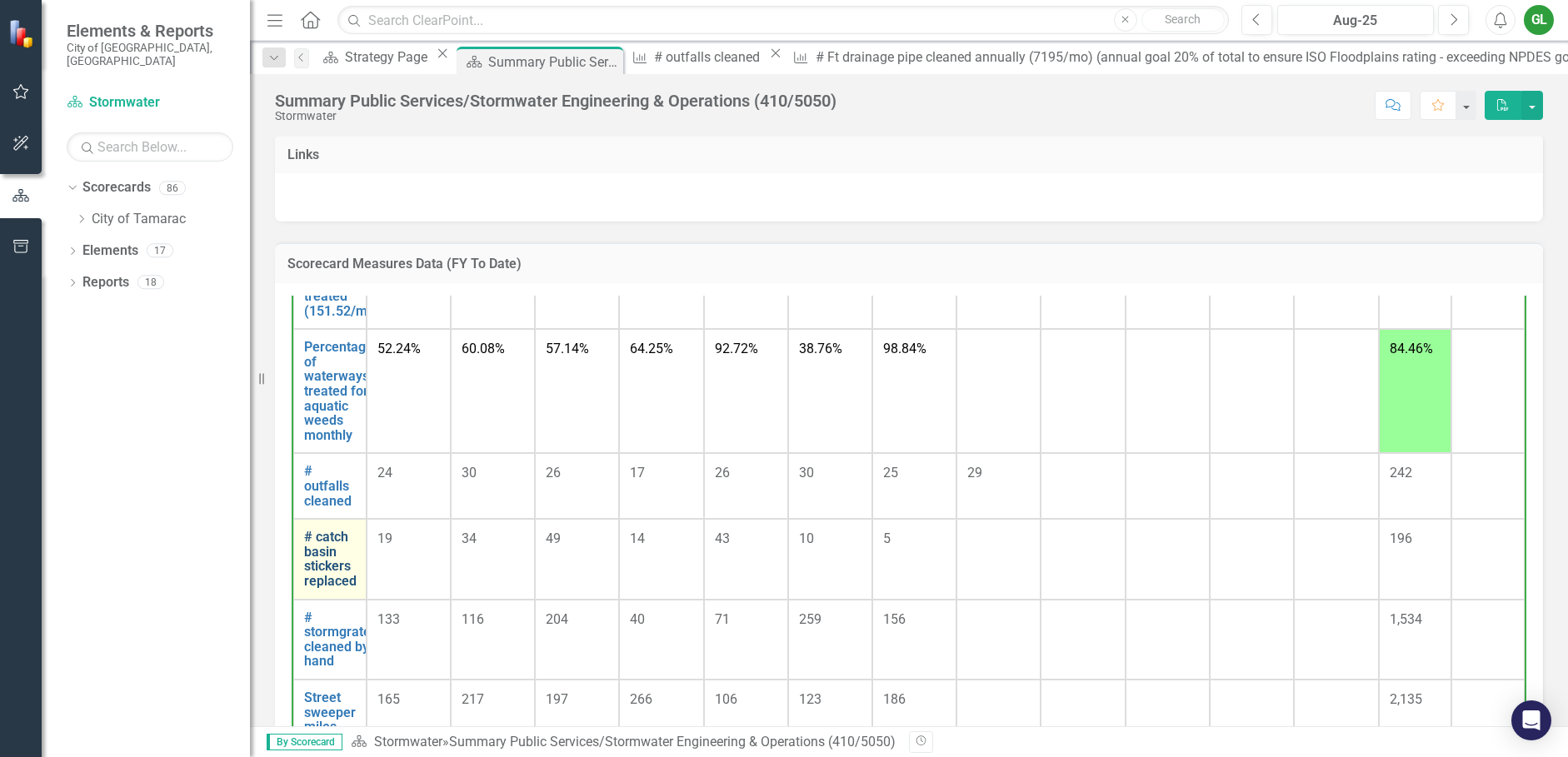
click at [336, 577] on link "# catch basin stickers replaced" at bounding box center [329, 559] width 52 height 58
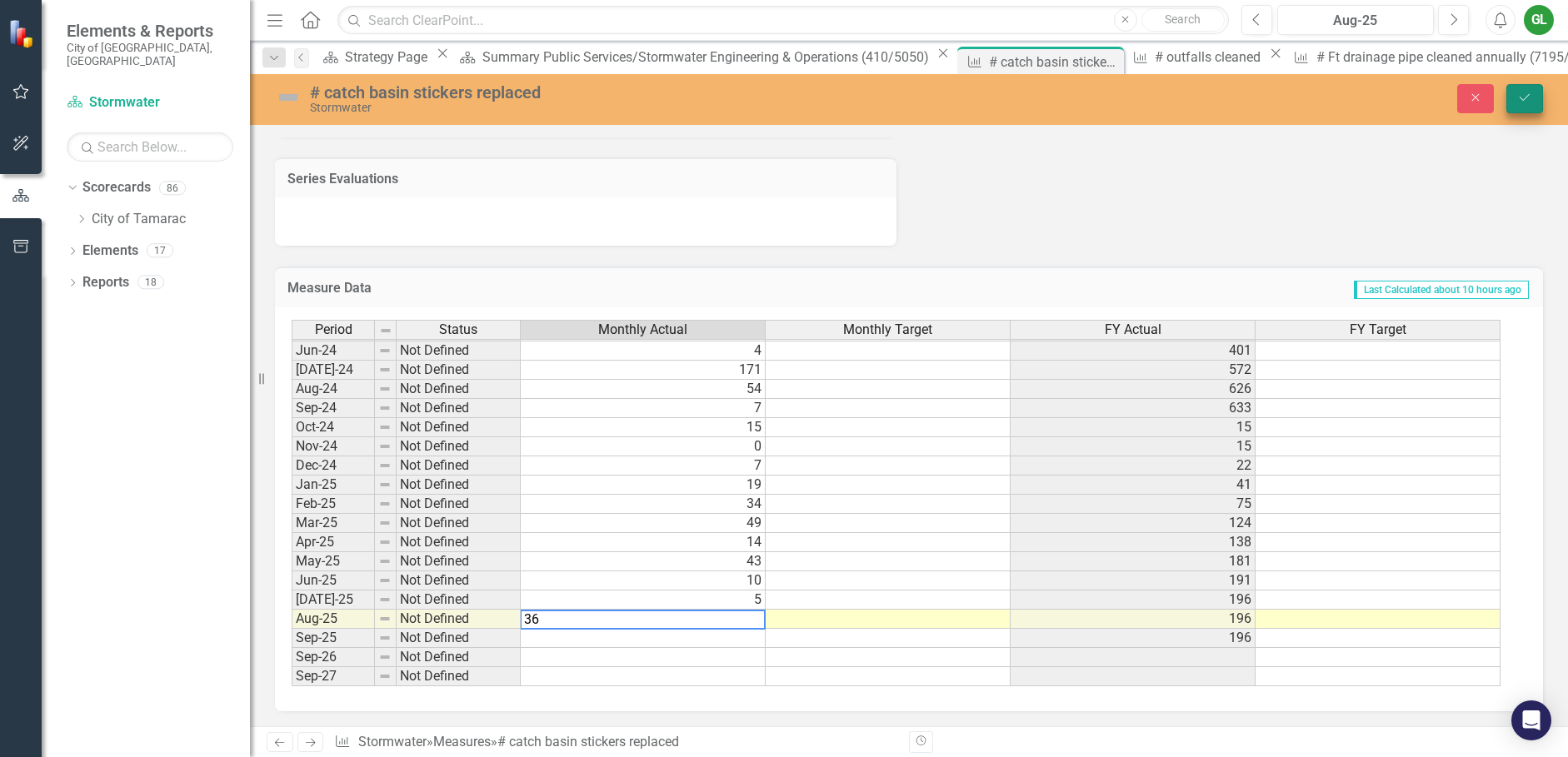
type textarea "36"
click at [1521, 98] on icon "Save" at bounding box center [1525, 97] width 15 height 12
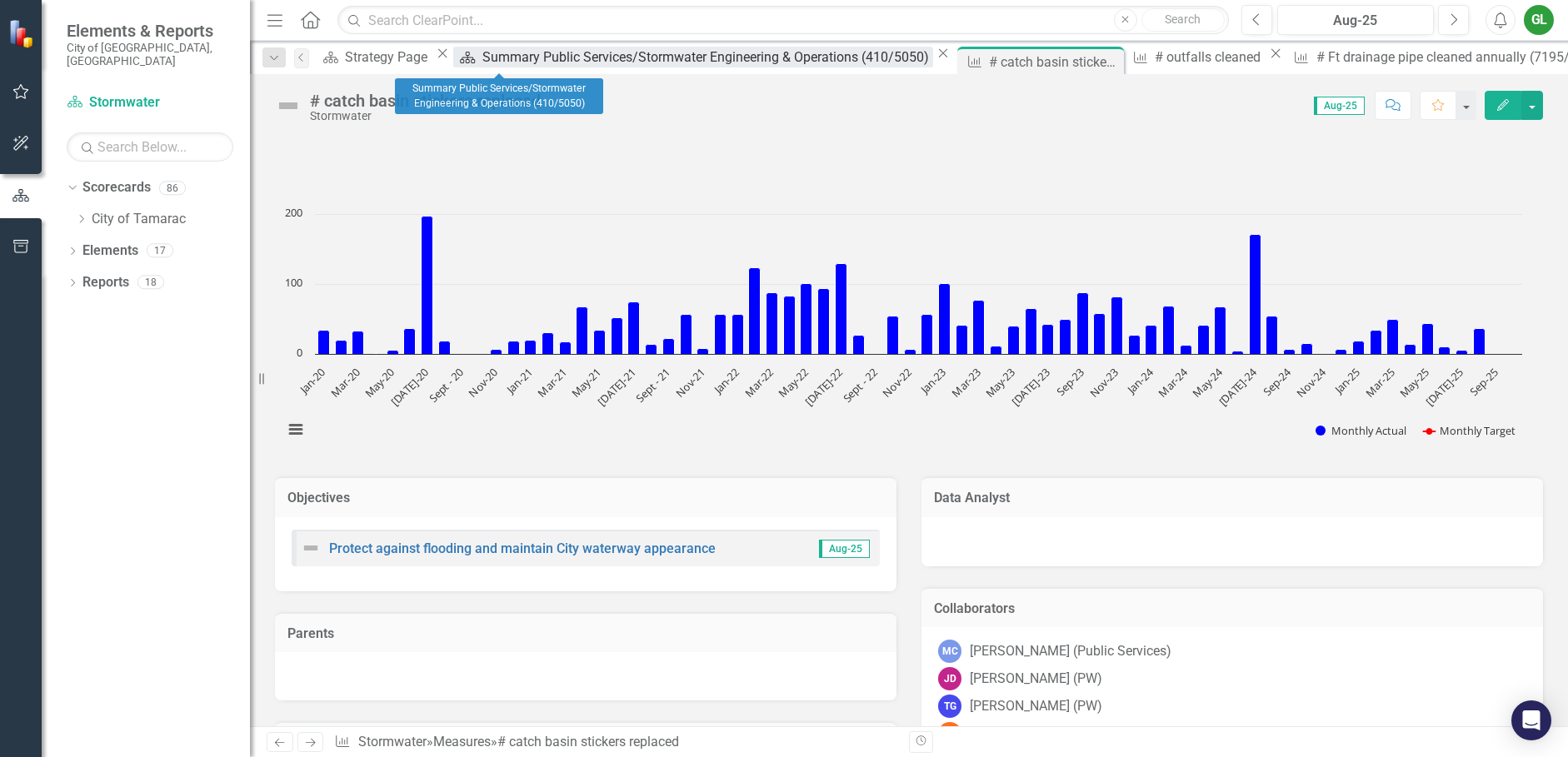
click at [511, 61] on div "Summary Public Services/Stormwater Engineering & Operations (410/5050)" at bounding box center [707, 57] width 450 height 20
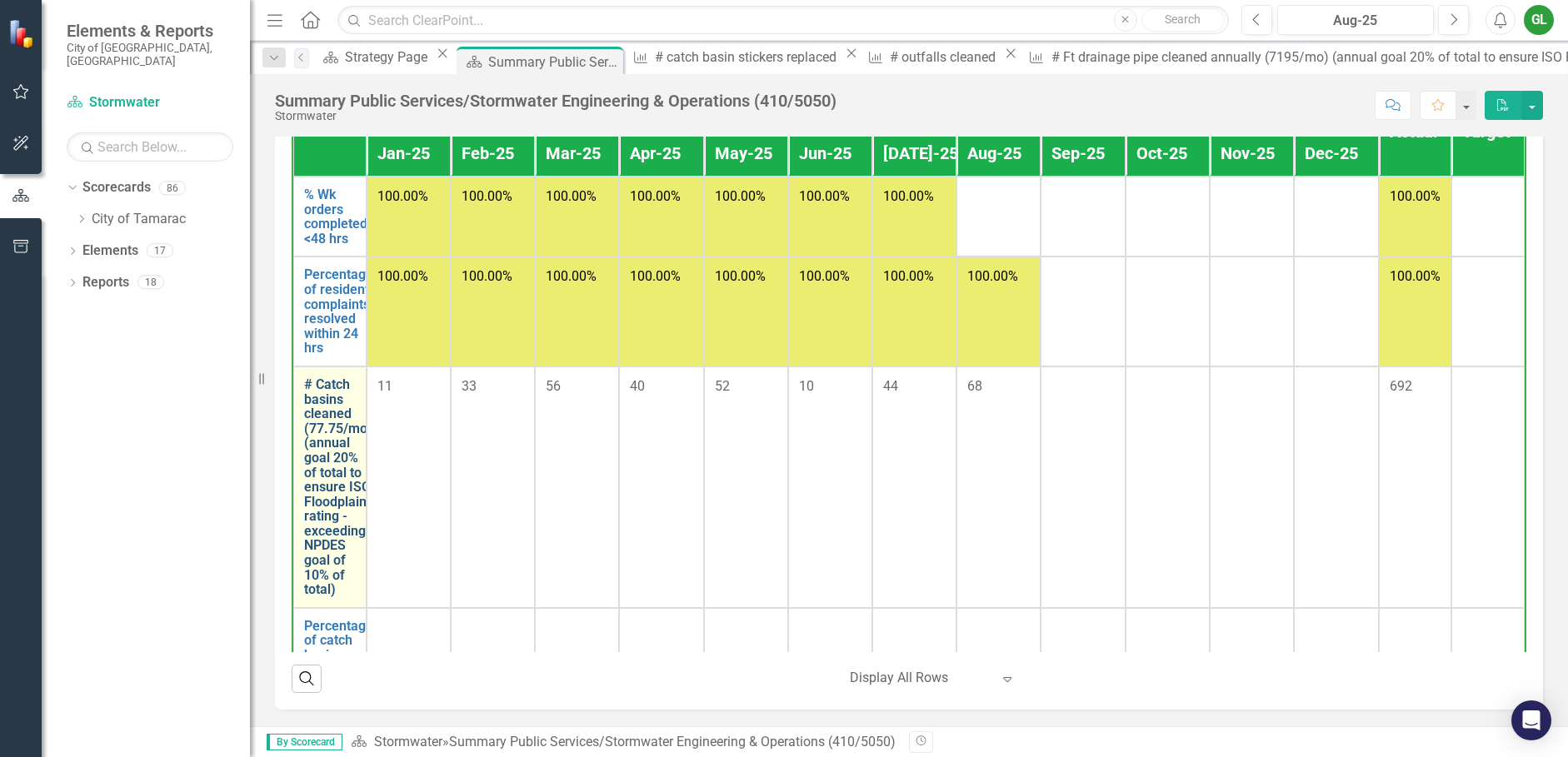
click at [331, 480] on link "# Catch basins cleaned (77.75/mo) (annual goal 20% of total to ensure ISO Flood…" at bounding box center [338, 487] width 69 height 220
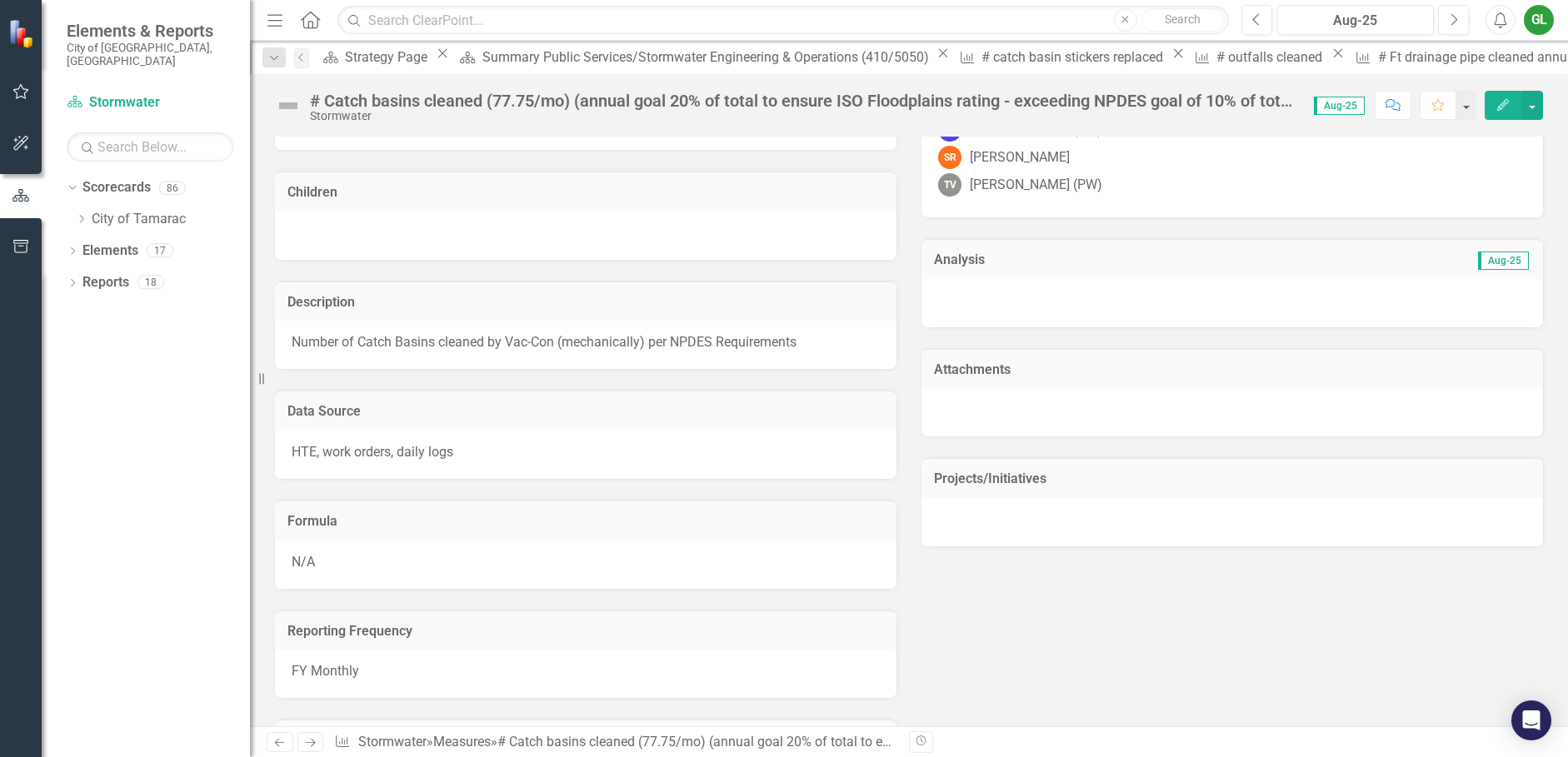
scroll to position [486, 0]
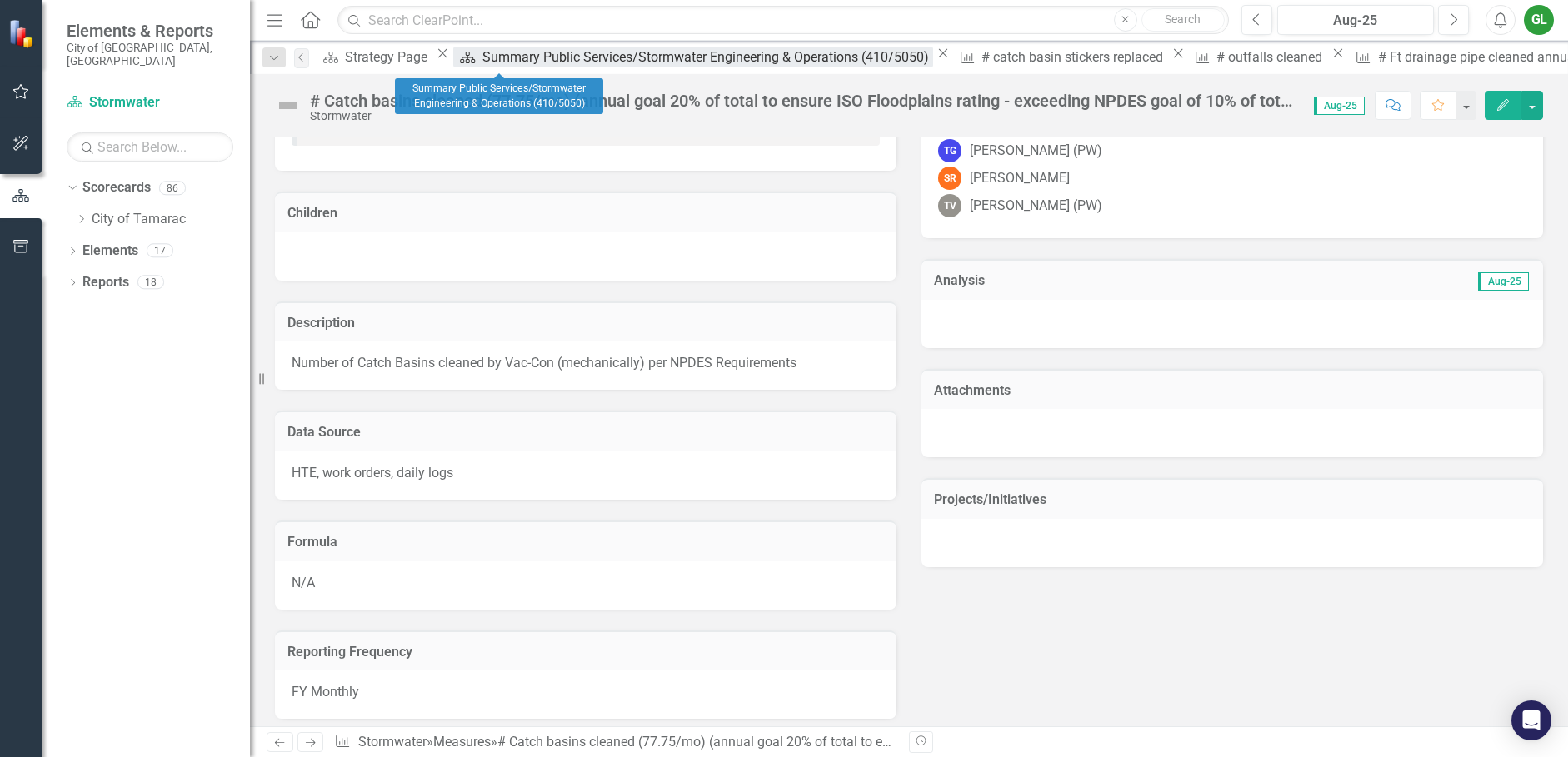
click at [502, 55] on div "Summary Public Services/Stormwater Engineering & Operations (410/5050)" at bounding box center [707, 57] width 450 height 20
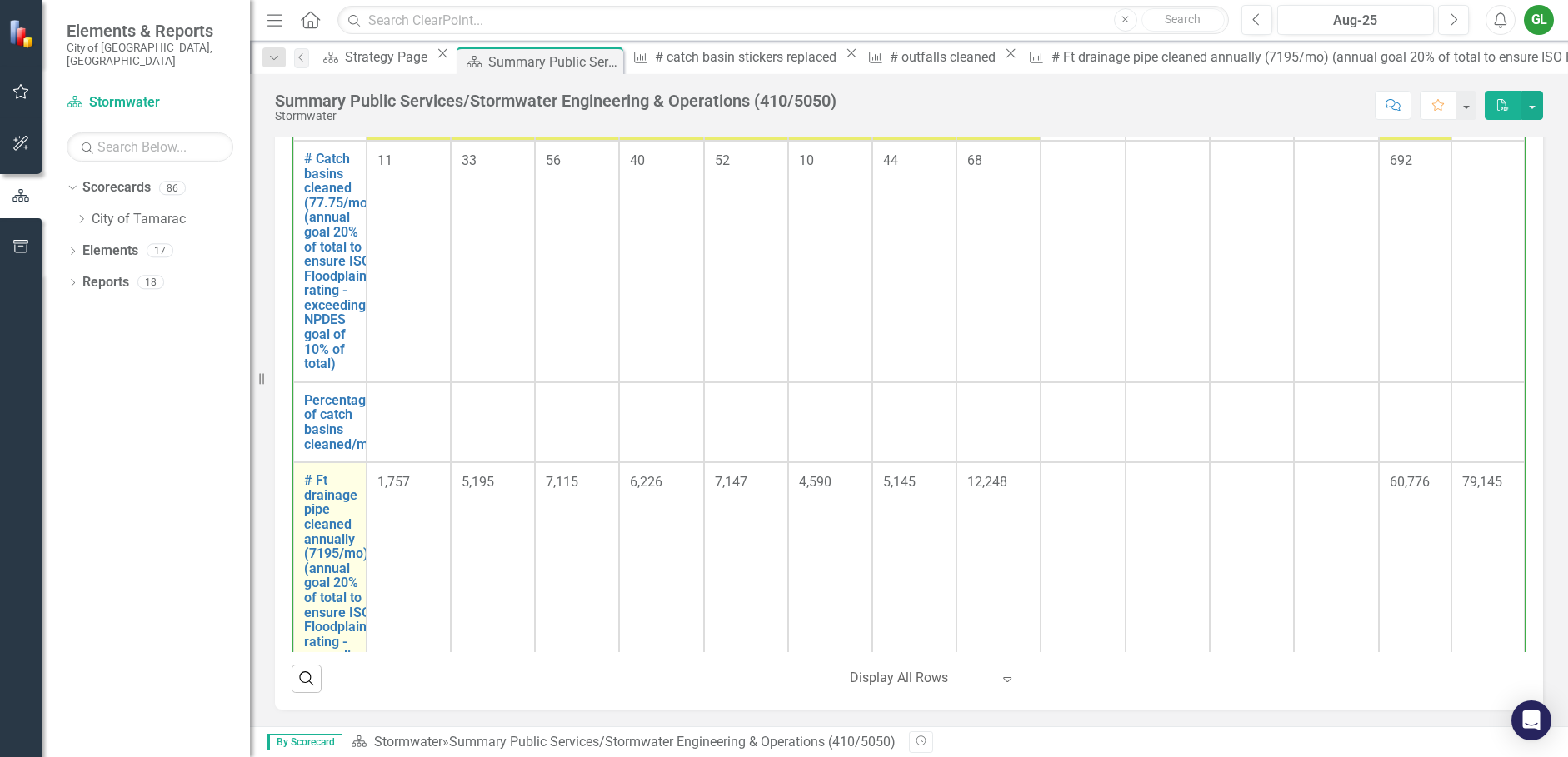
scroll to position [250, 0]
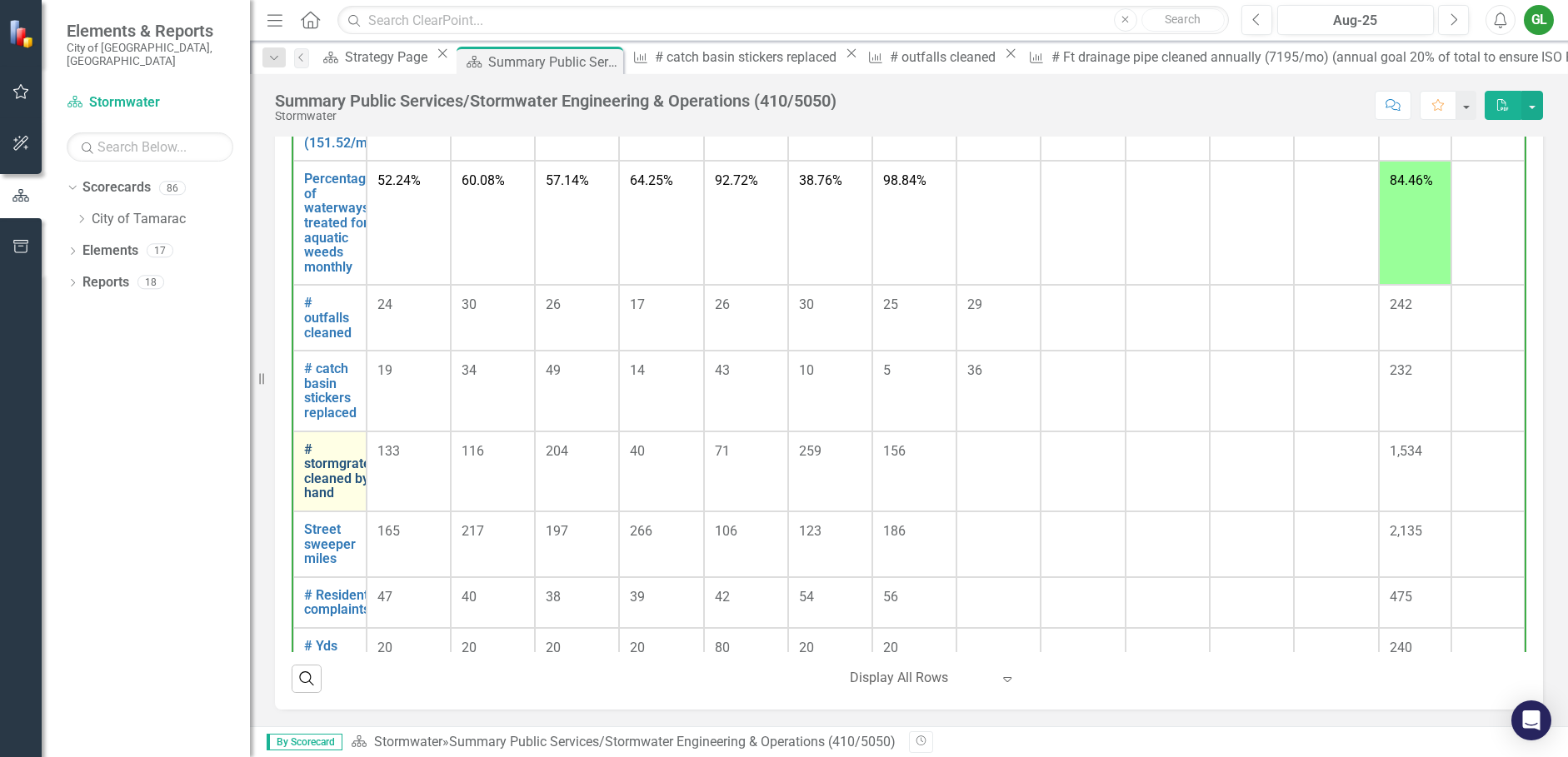
click at [334, 473] on link "# stormgrates cleaned by hand" at bounding box center [341, 471] width 73 height 58
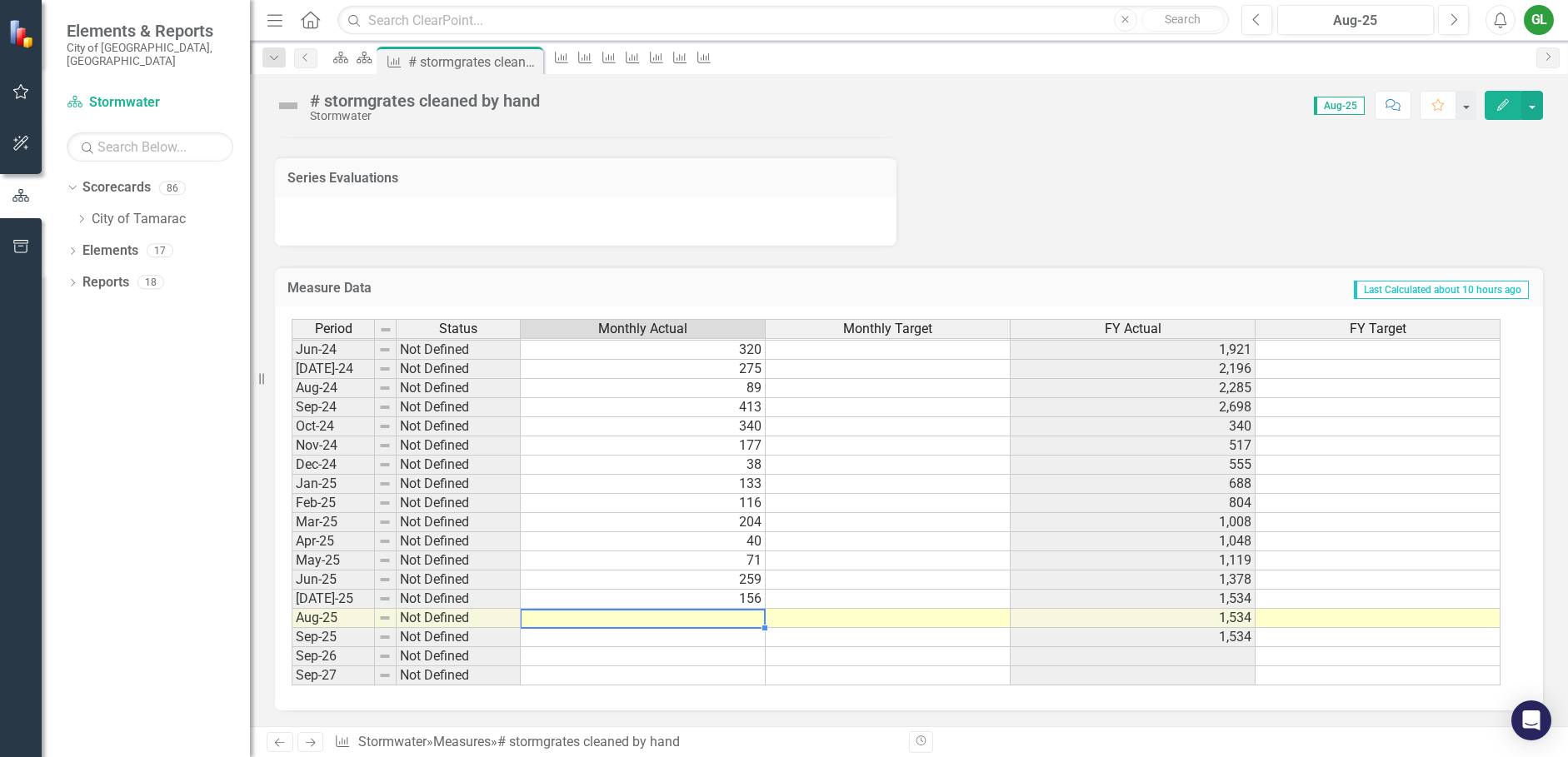
click at [718, 616] on tbody "May-23 Not Defined 137 1,782 Jun-23 Not Defined 0 1,782 Jul-23 Not Defined 296 …" at bounding box center [896, 387] width 1209 height 595
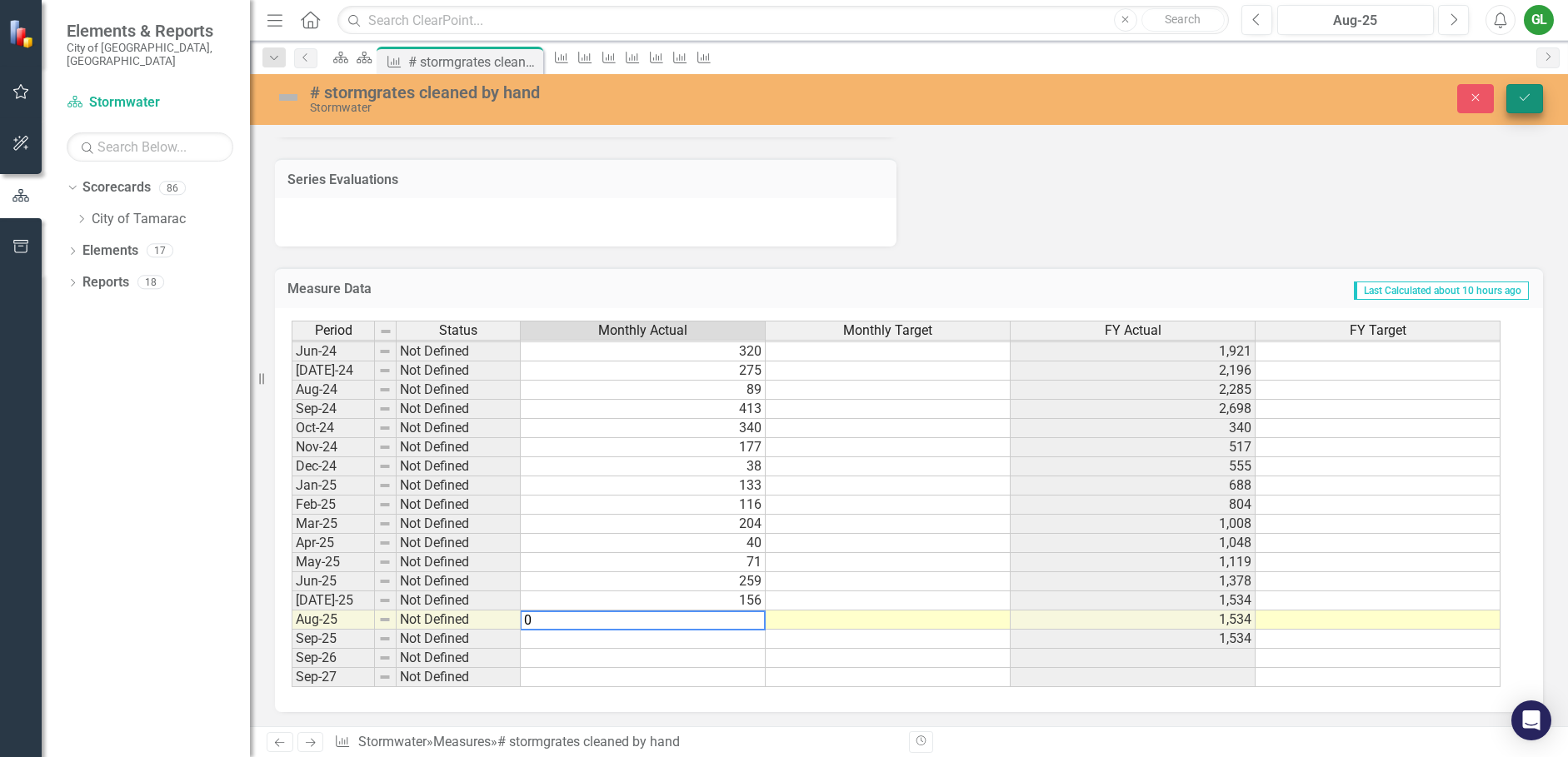
type textarea "0"
click at [1518, 102] on icon "Save" at bounding box center [1525, 97] width 15 height 12
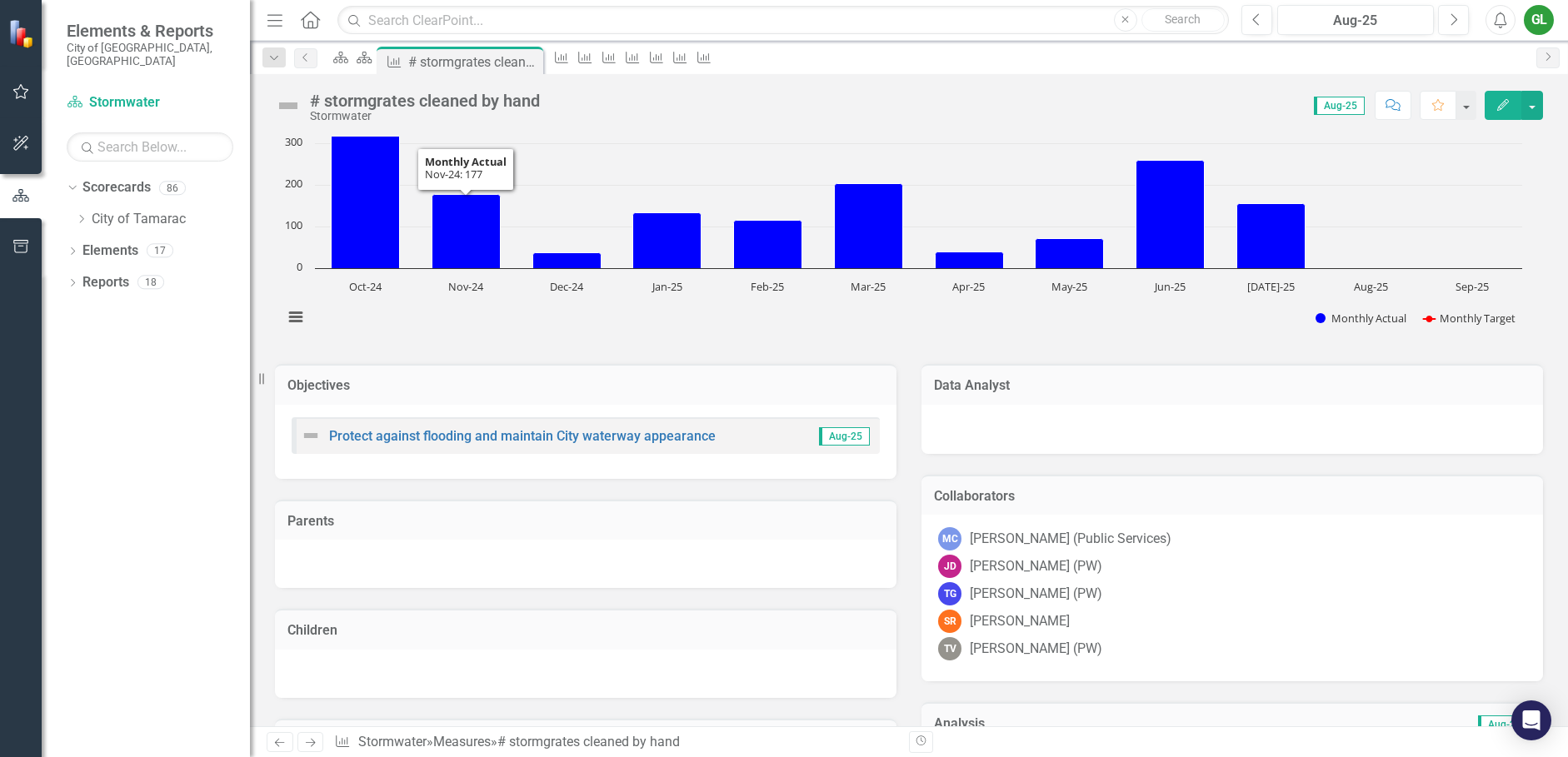
scroll to position [84, 0]
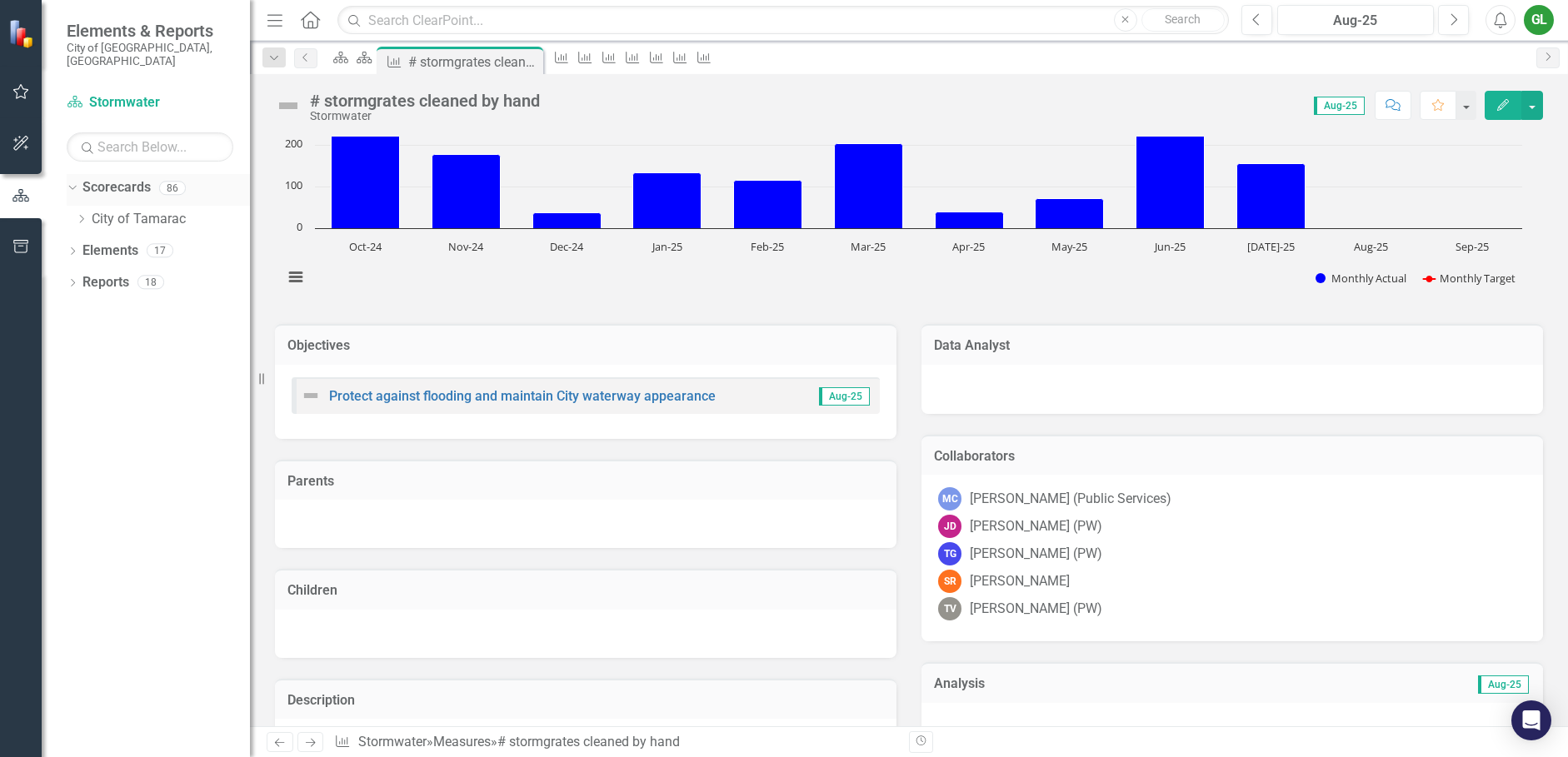
click at [75, 186] on icon at bounding box center [72, 188] width 8 height 4
click at [75, 185] on icon "Dropdown" at bounding box center [73, 189] width 12 height 9
click at [85, 214] on icon "Dropdown" at bounding box center [81, 219] width 13 height 10
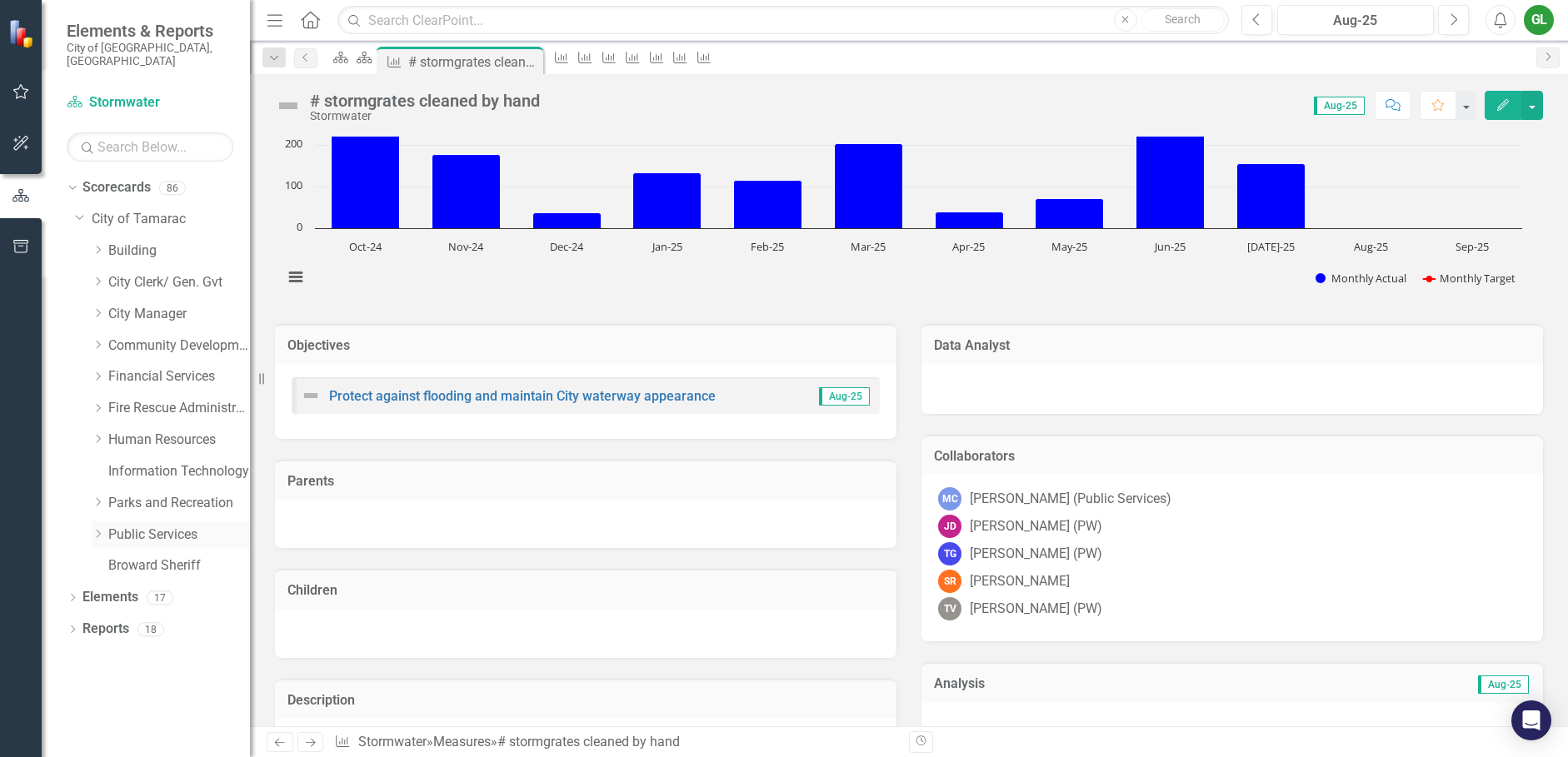
click at [99, 529] on icon "Dropdown" at bounding box center [97, 534] width 13 height 10
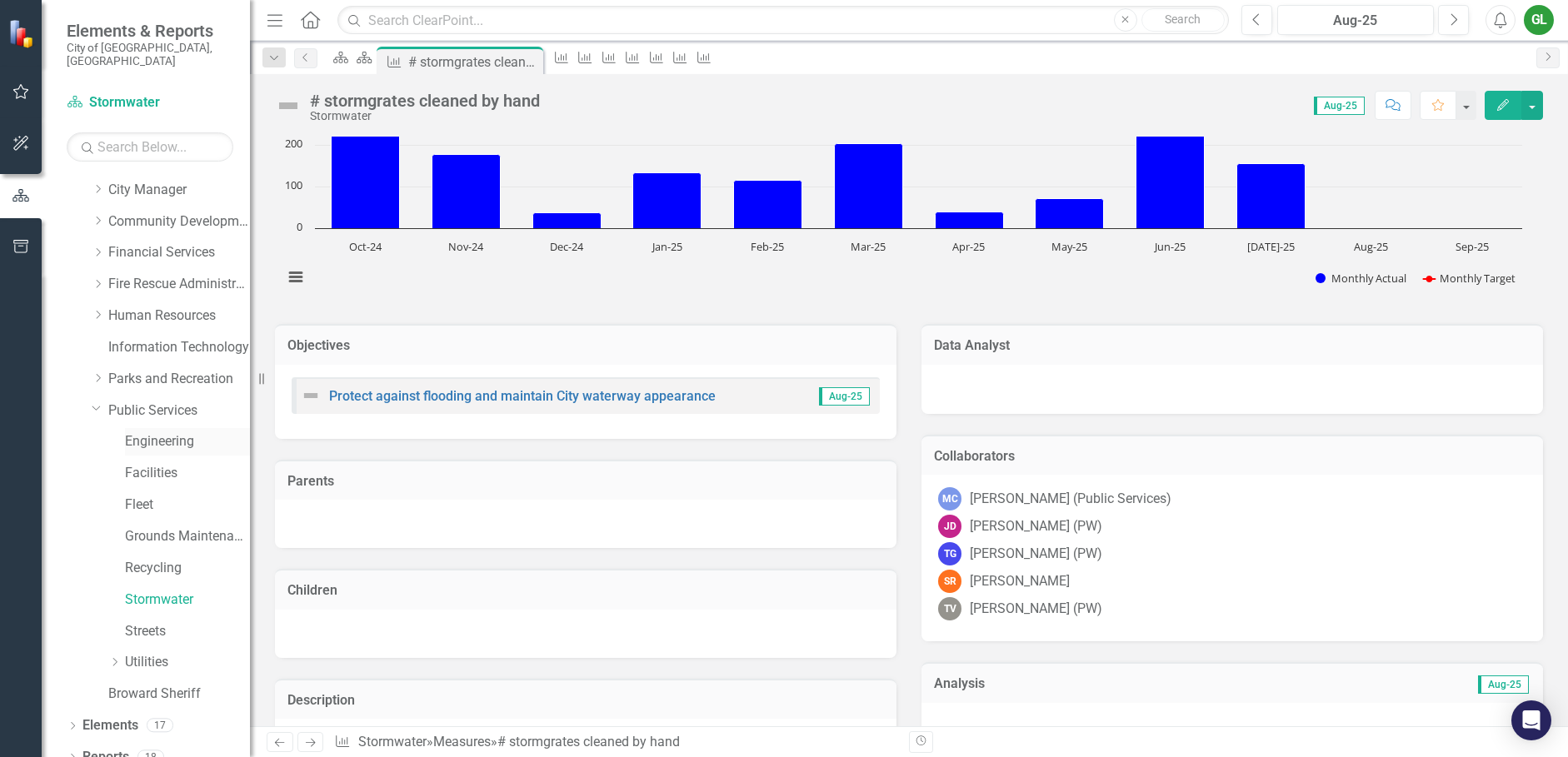
scroll to position [128, 0]
click at [157, 586] on link "Stormwater" at bounding box center [187, 596] width 125 height 19
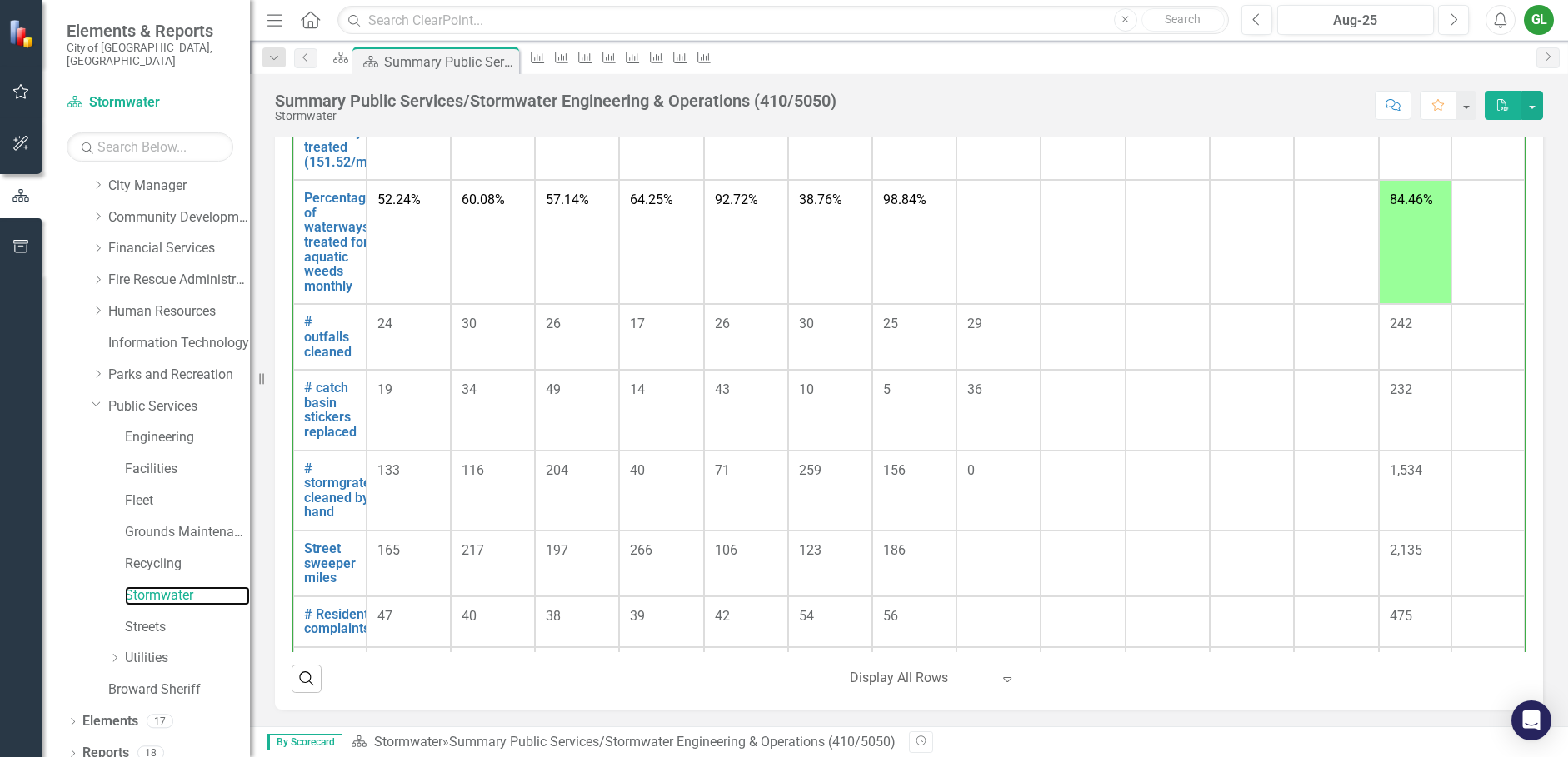
scroll to position [1127, 0]
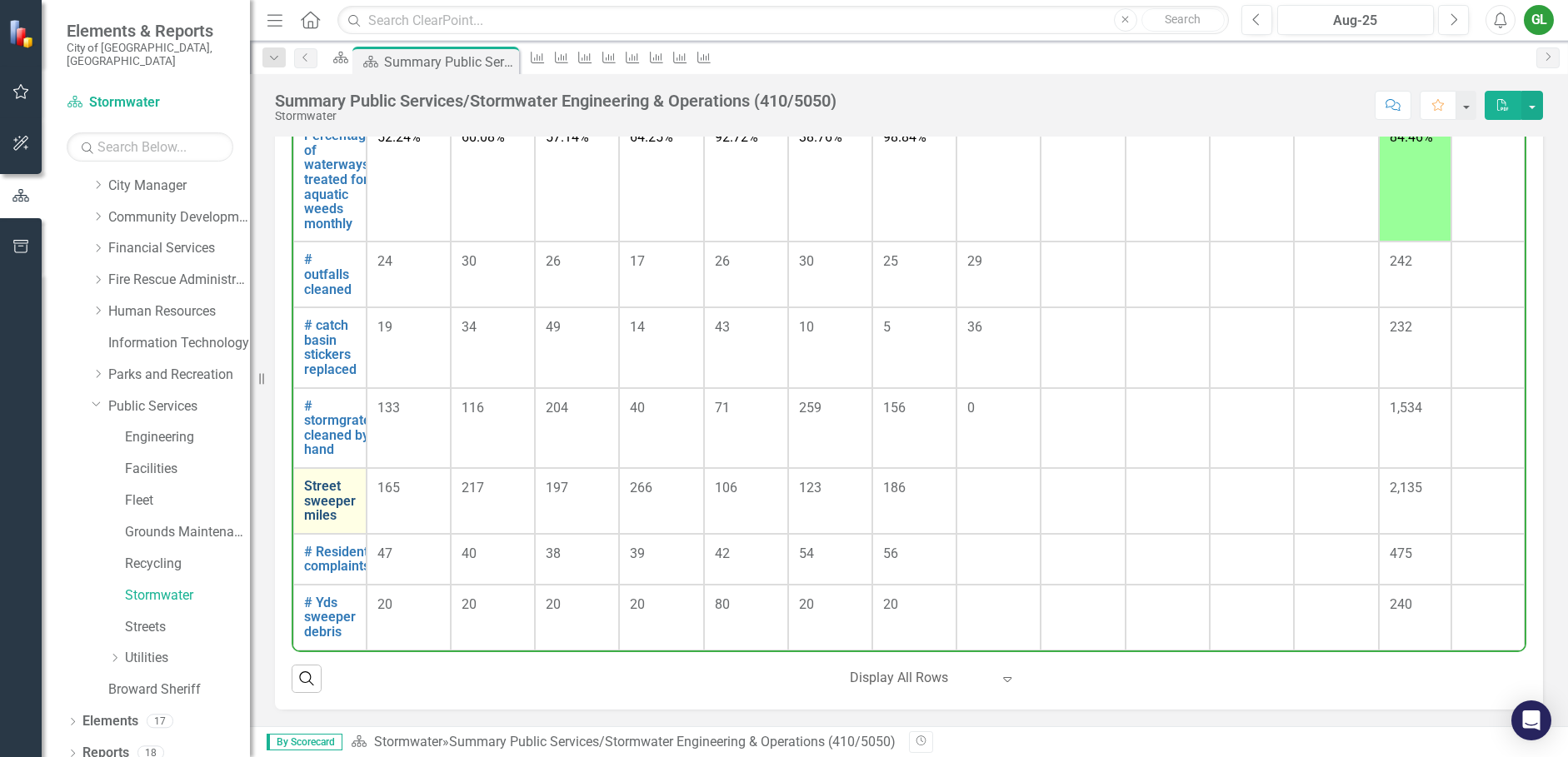
click at [335, 504] on link "Street sweeper miles" at bounding box center [329, 501] width 52 height 44
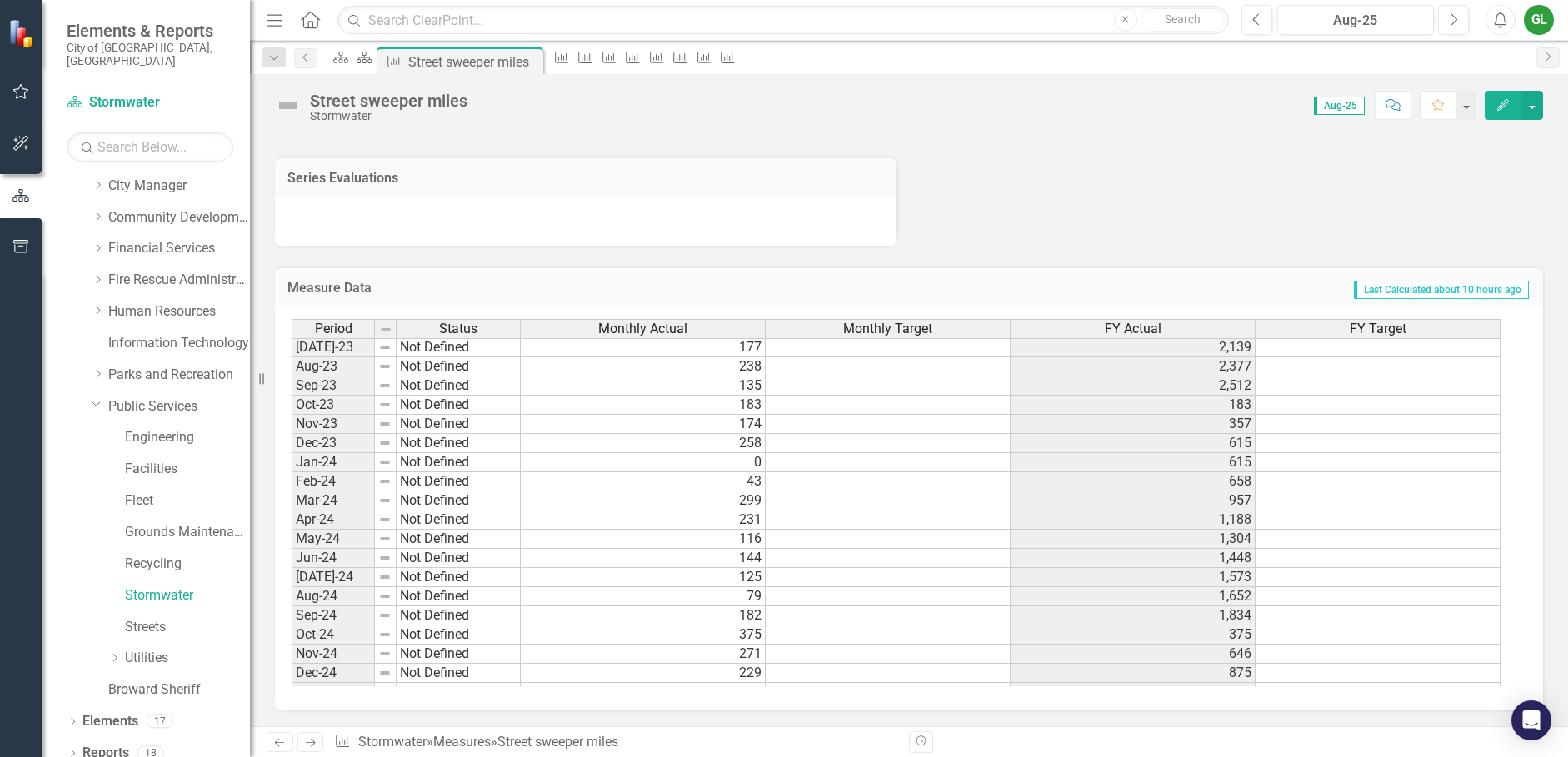
scroll to position [612, 0]
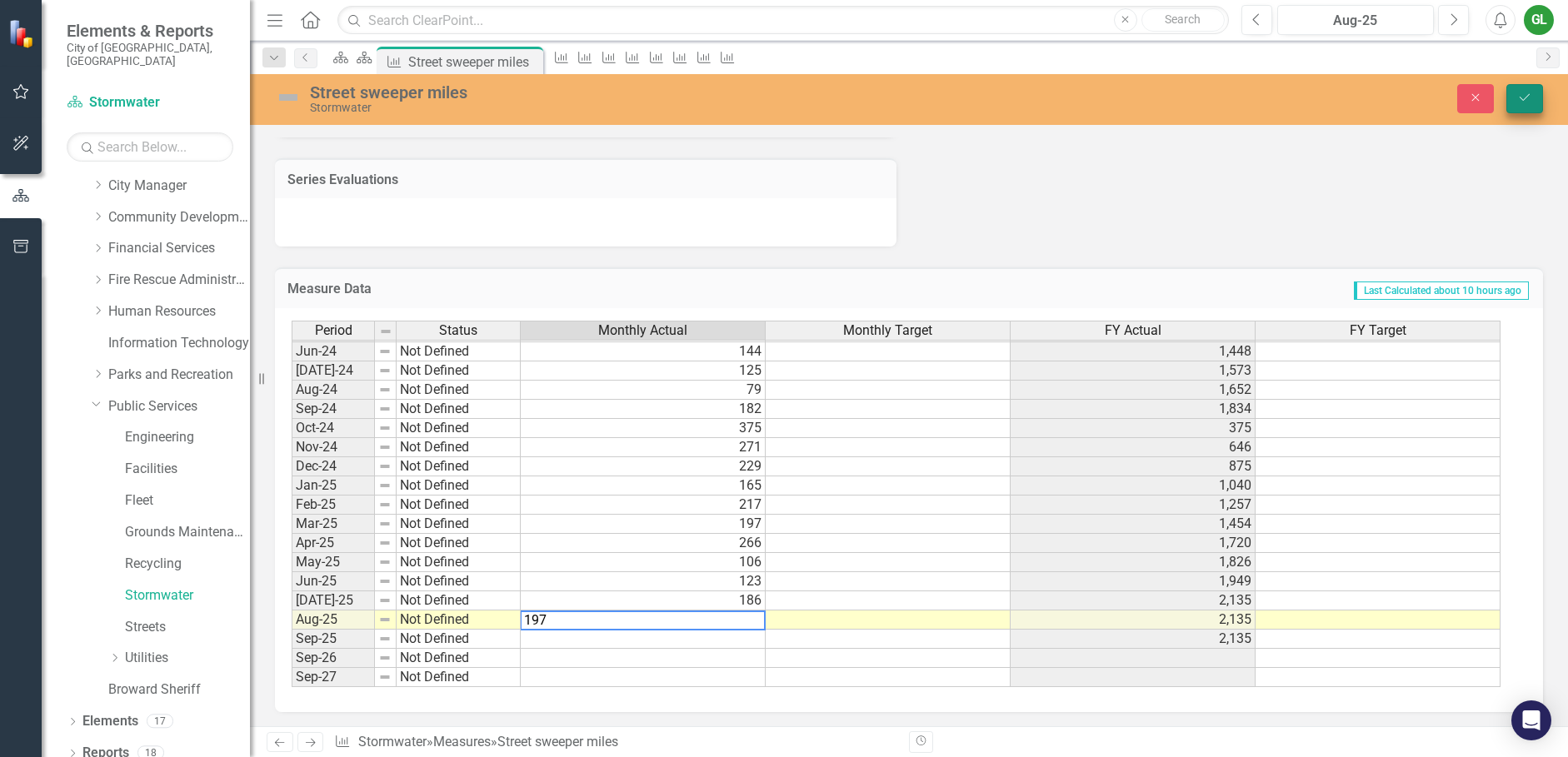
type textarea "197"
click at [1524, 100] on icon "submit" at bounding box center [1525, 97] width 10 height 7
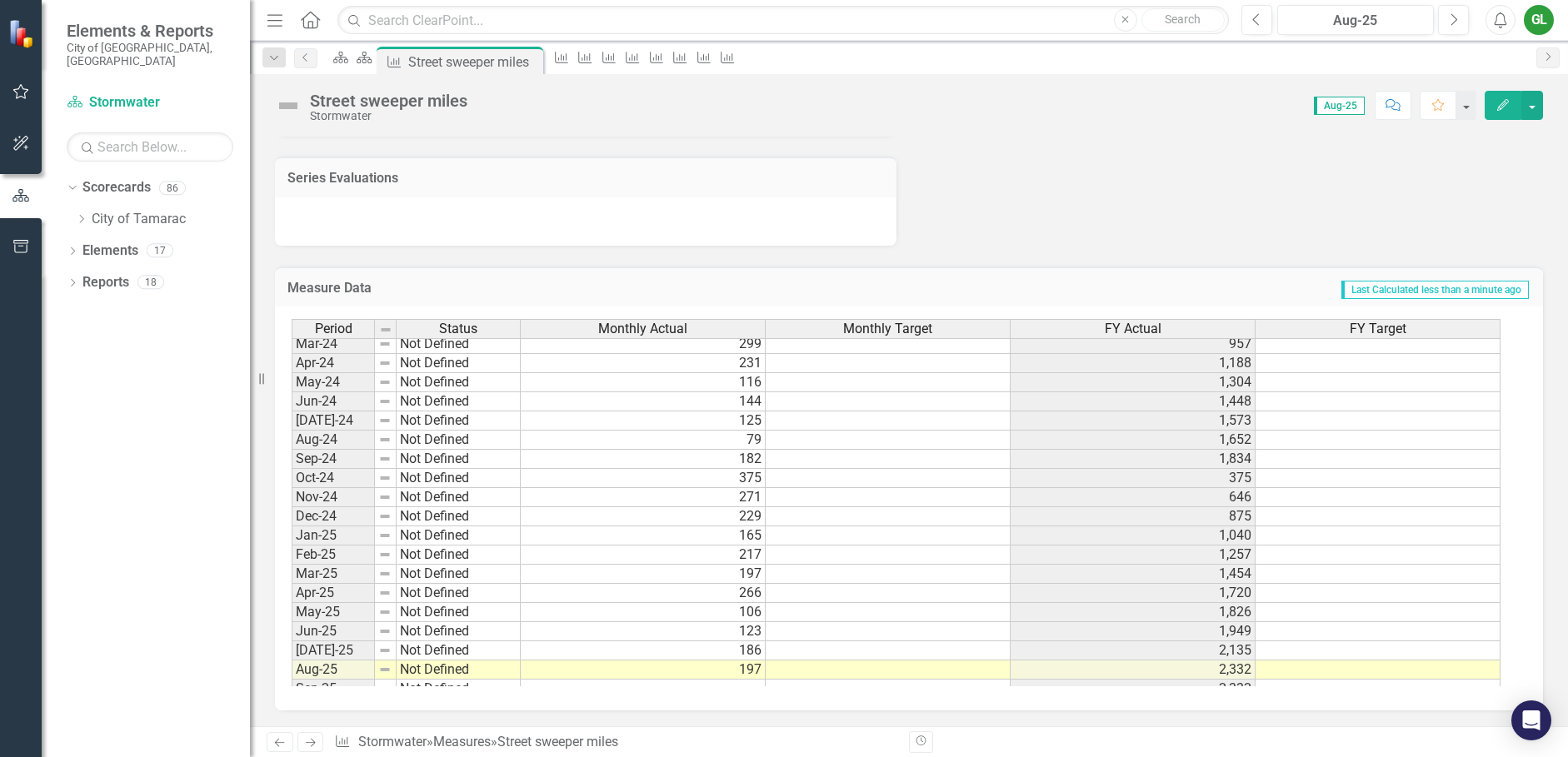
scroll to position [608, 0]
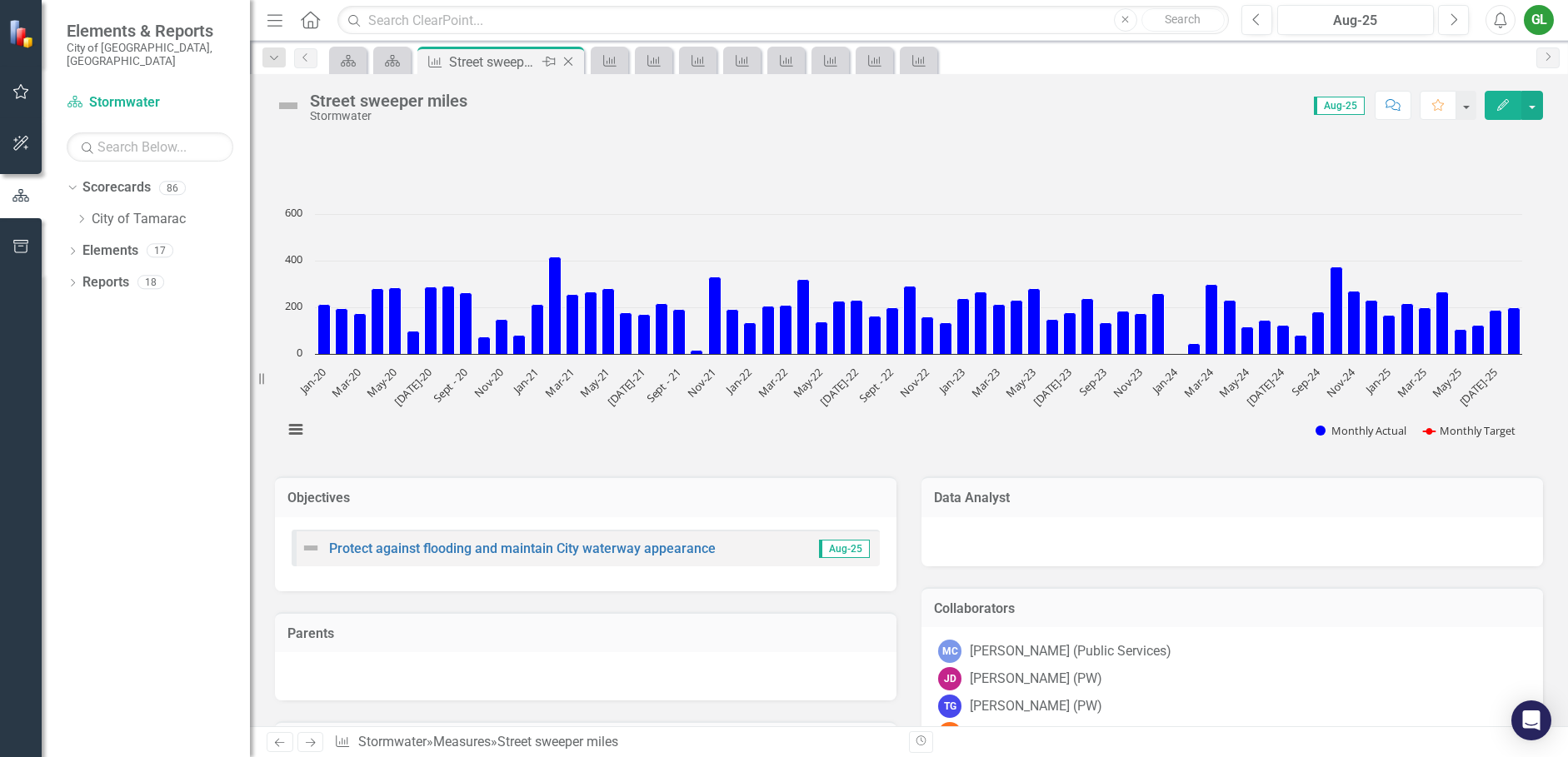
click at [553, 61] on icon "Pin" at bounding box center [549, 61] width 14 height 17
click at [420, 60] on div "Street sweeper miles" at bounding box center [418, 62] width 114 height 20
click at [276, 57] on icon "button" at bounding box center [274, 57] width 9 height 4
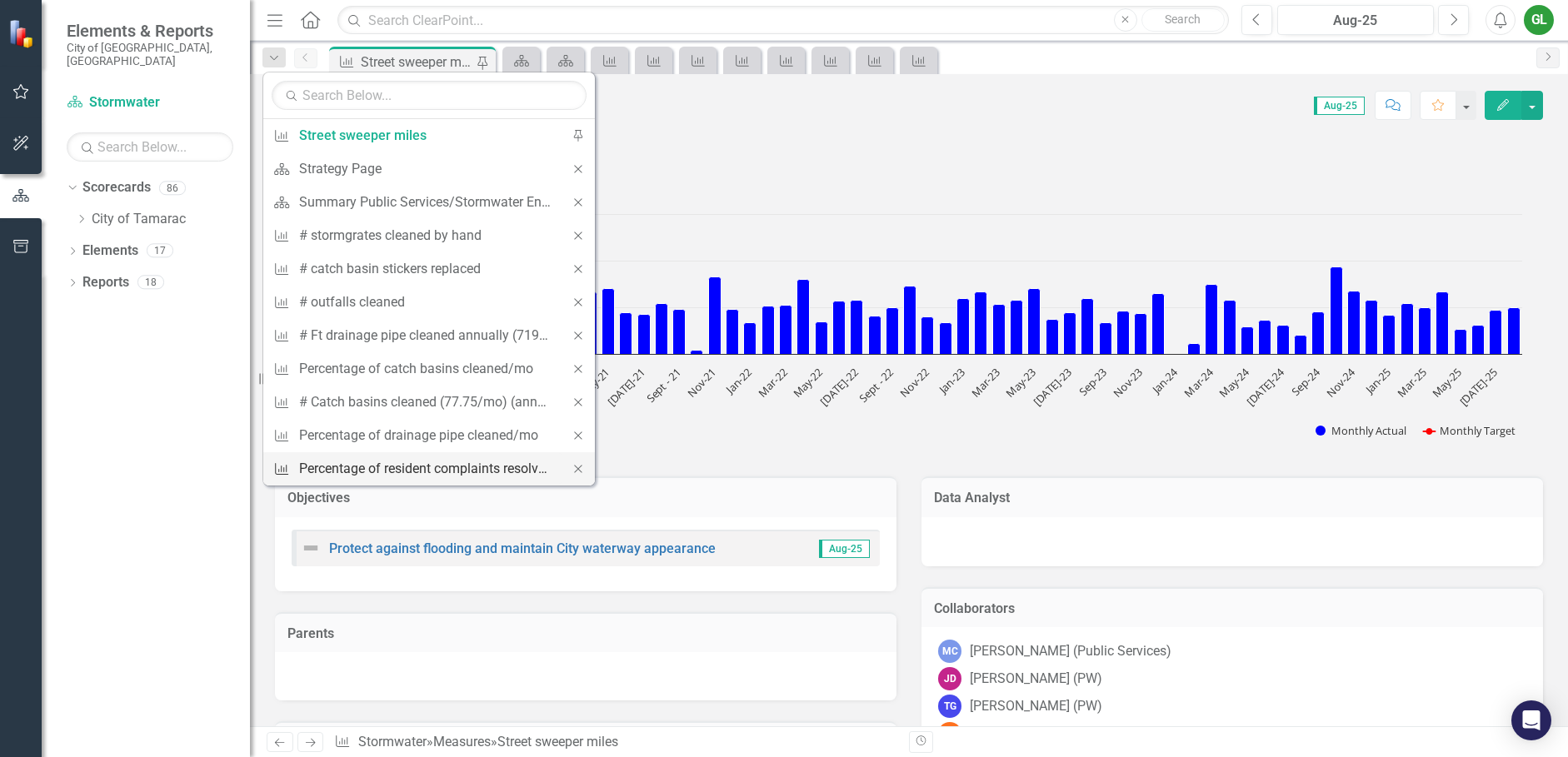
click at [370, 465] on div "Percentage of resident complaints resolved within 24 hrs" at bounding box center [426, 469] width 254 height 20
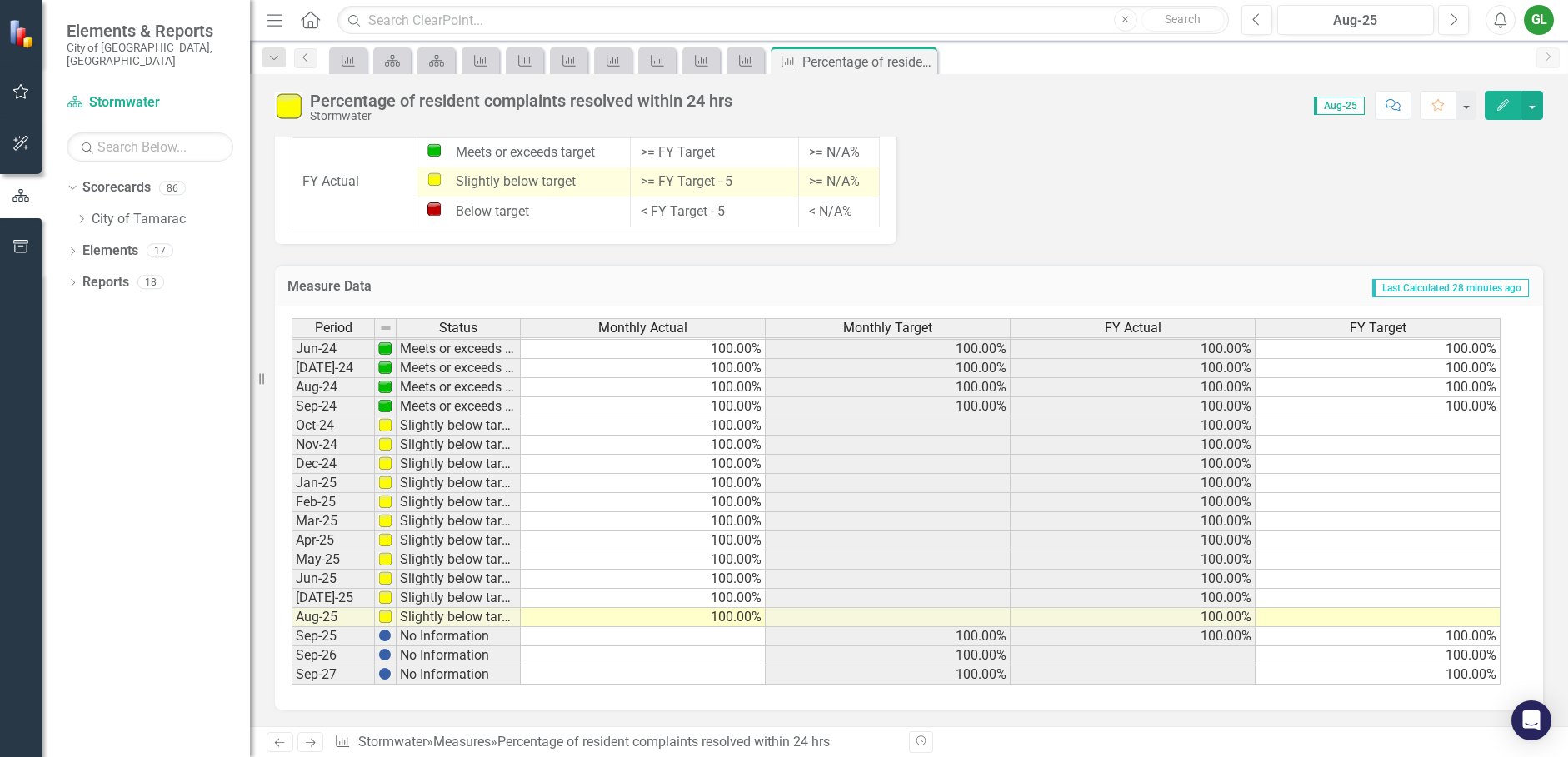
scroll to position [411, 0]
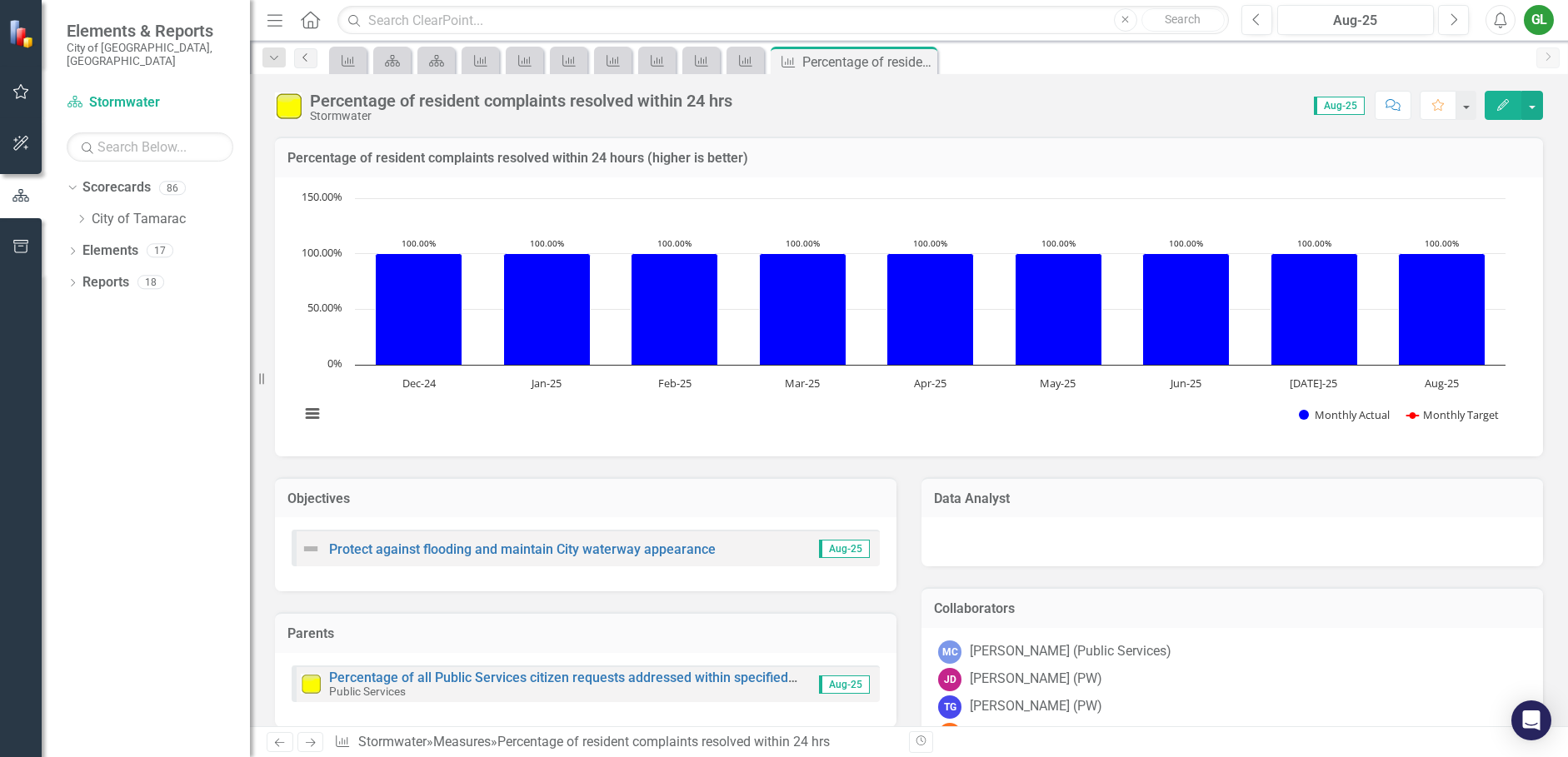
click at [306, 56] on icon "Previous" at bounding box center [306, 57] width 14 height 10
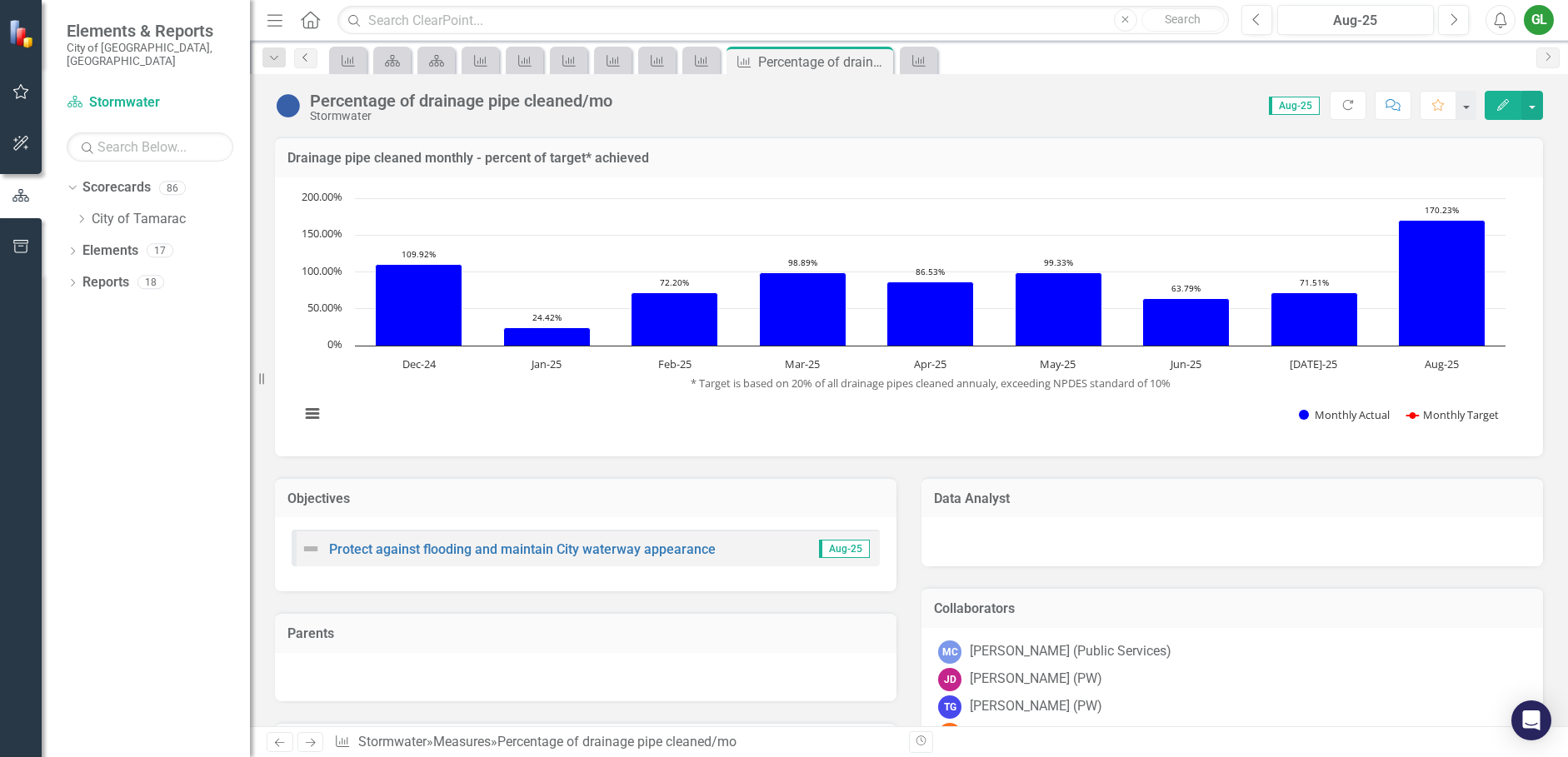
drag, startPoint x: 305, startPoint y: 56, endPoint x: 312, endPoint y: 61, distance: 8.6
click at [306, 57] on icon "Previous" at bounding box center [306, 57] width 14 height 10
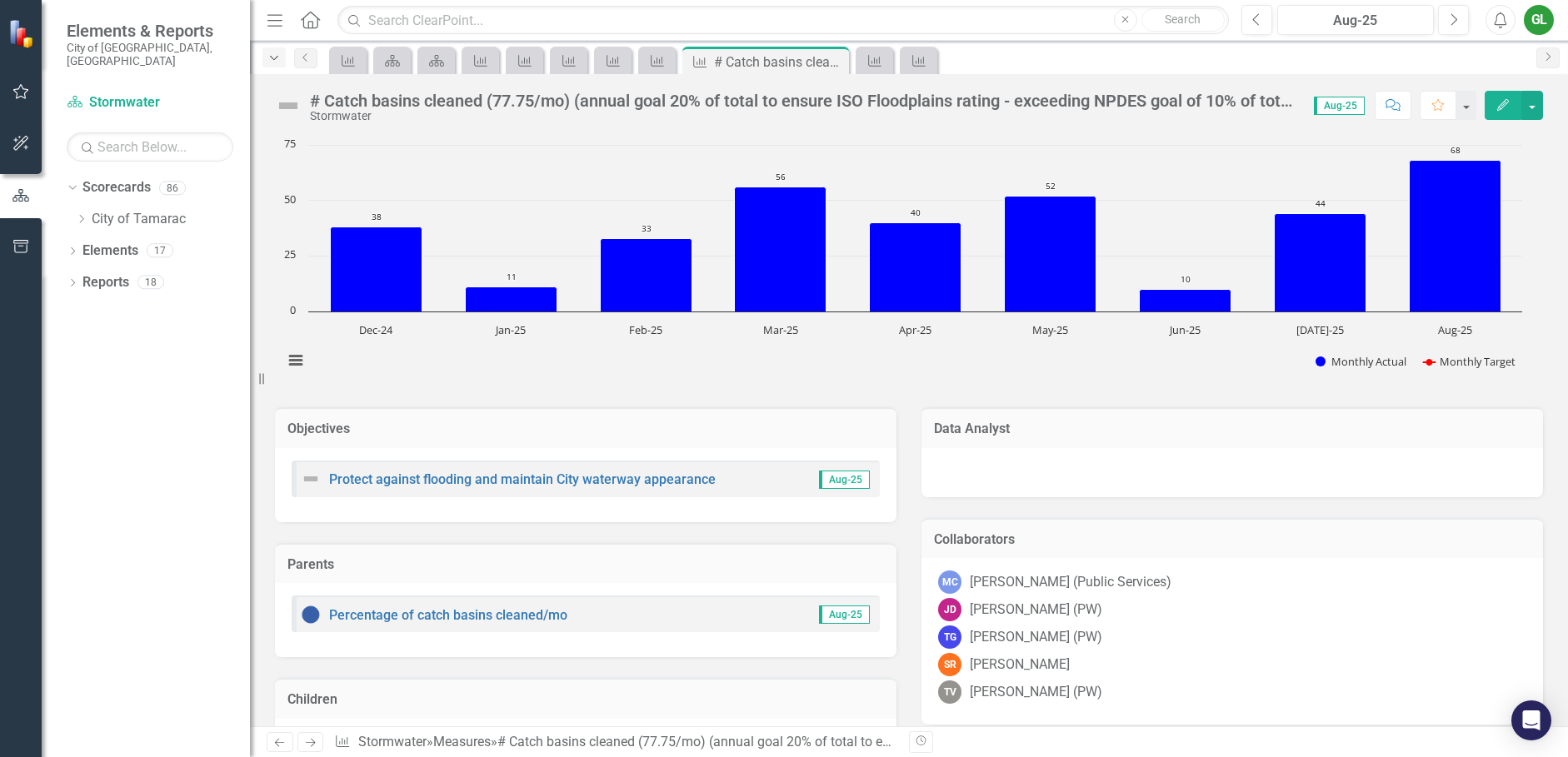
drag, startPoint x: 275, startPoint y: 56, endPoint x: 284, endPoint y: 62, distance: 10.8
click at [278, 57] on icon "Dropdown" at bounding box center [274, 58] width 15 height 12
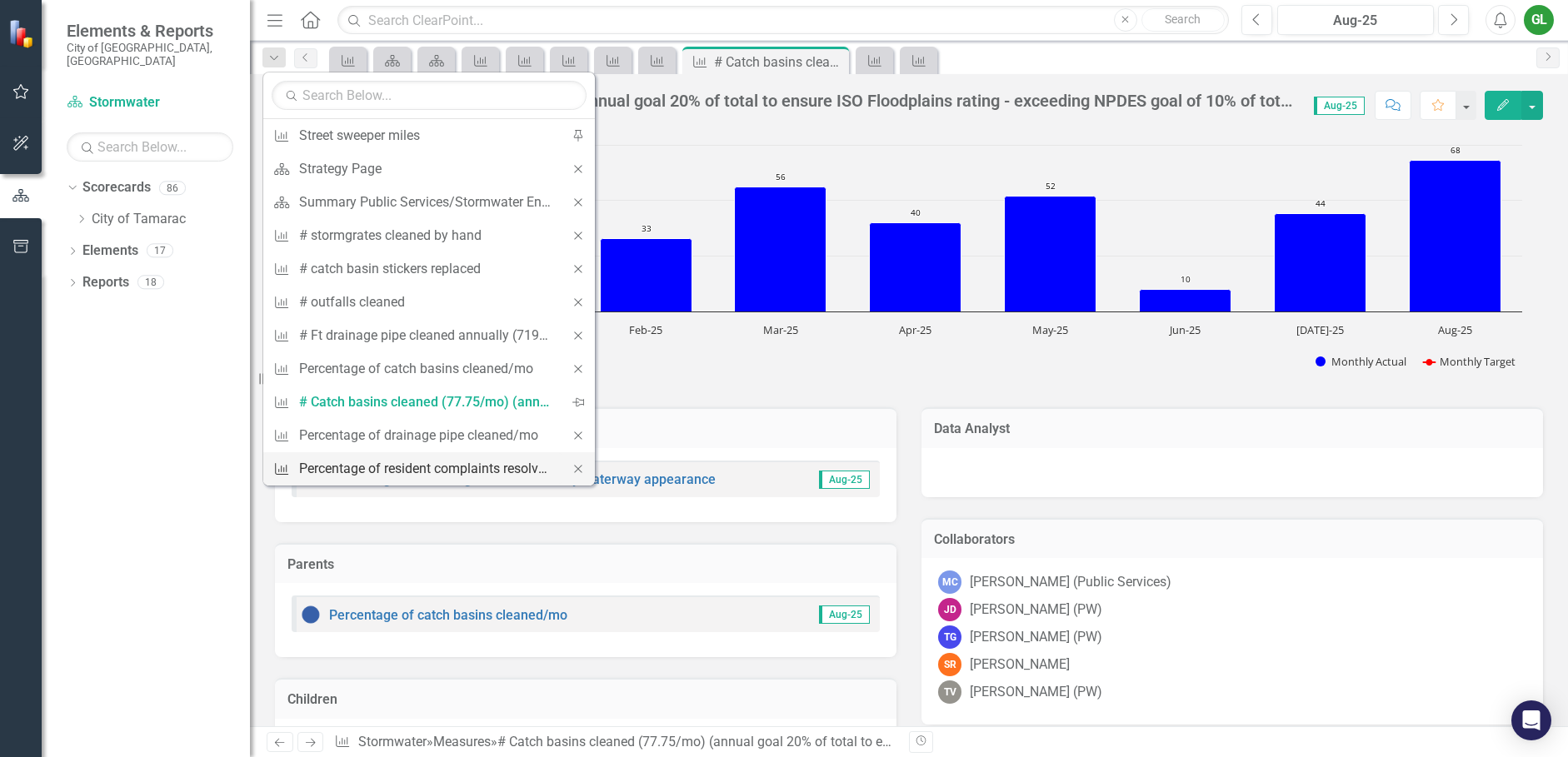
click at [415, 465] on div "Percentage of resident complaints resolved within 24 hrs" at bounding box center [426, 469] width 254 height 20
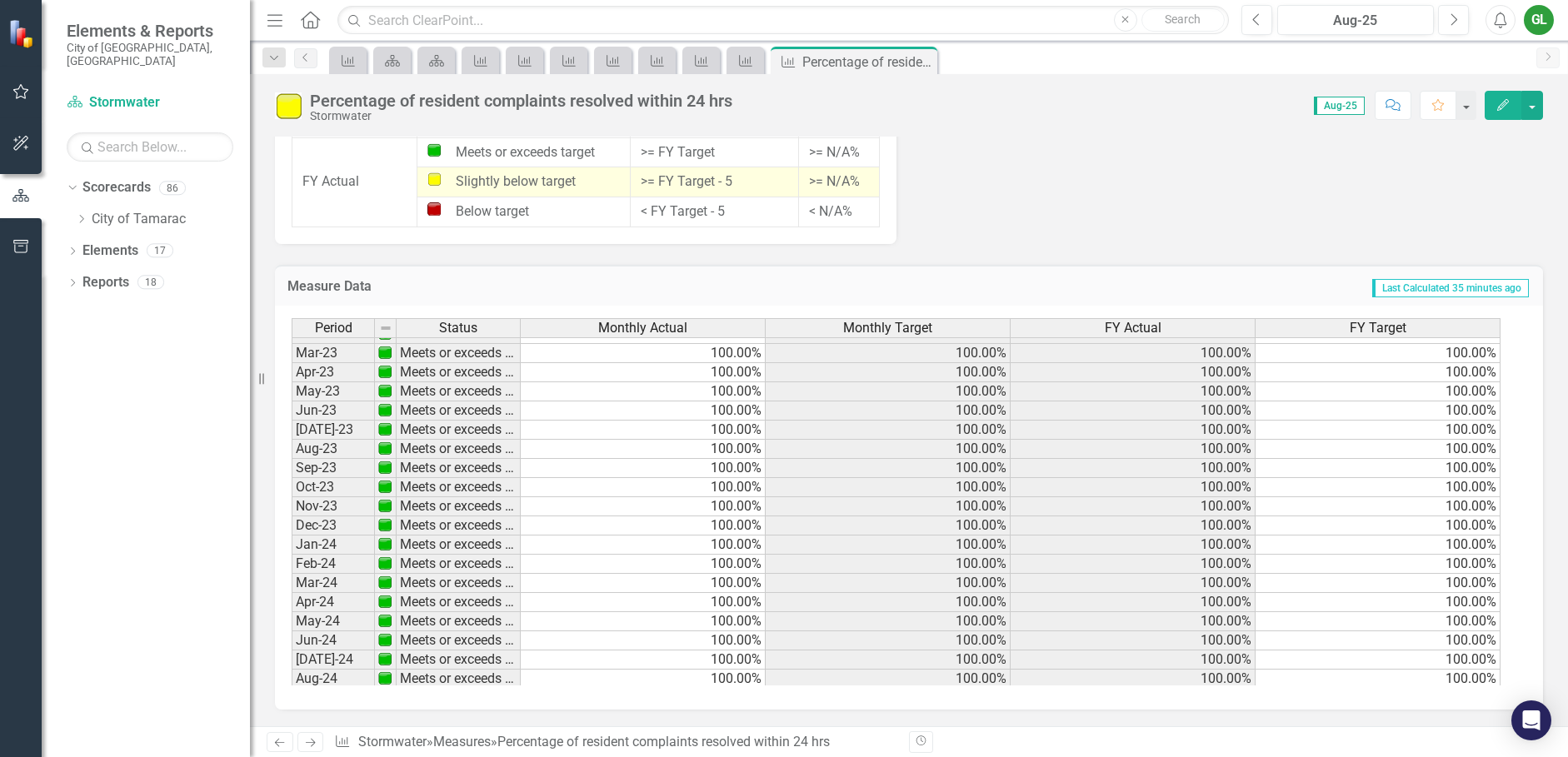
scroll to position [279, 0]
click at [273, 53] on icon "Dropdown" at bounding box center [274, 58] width 15 height 12
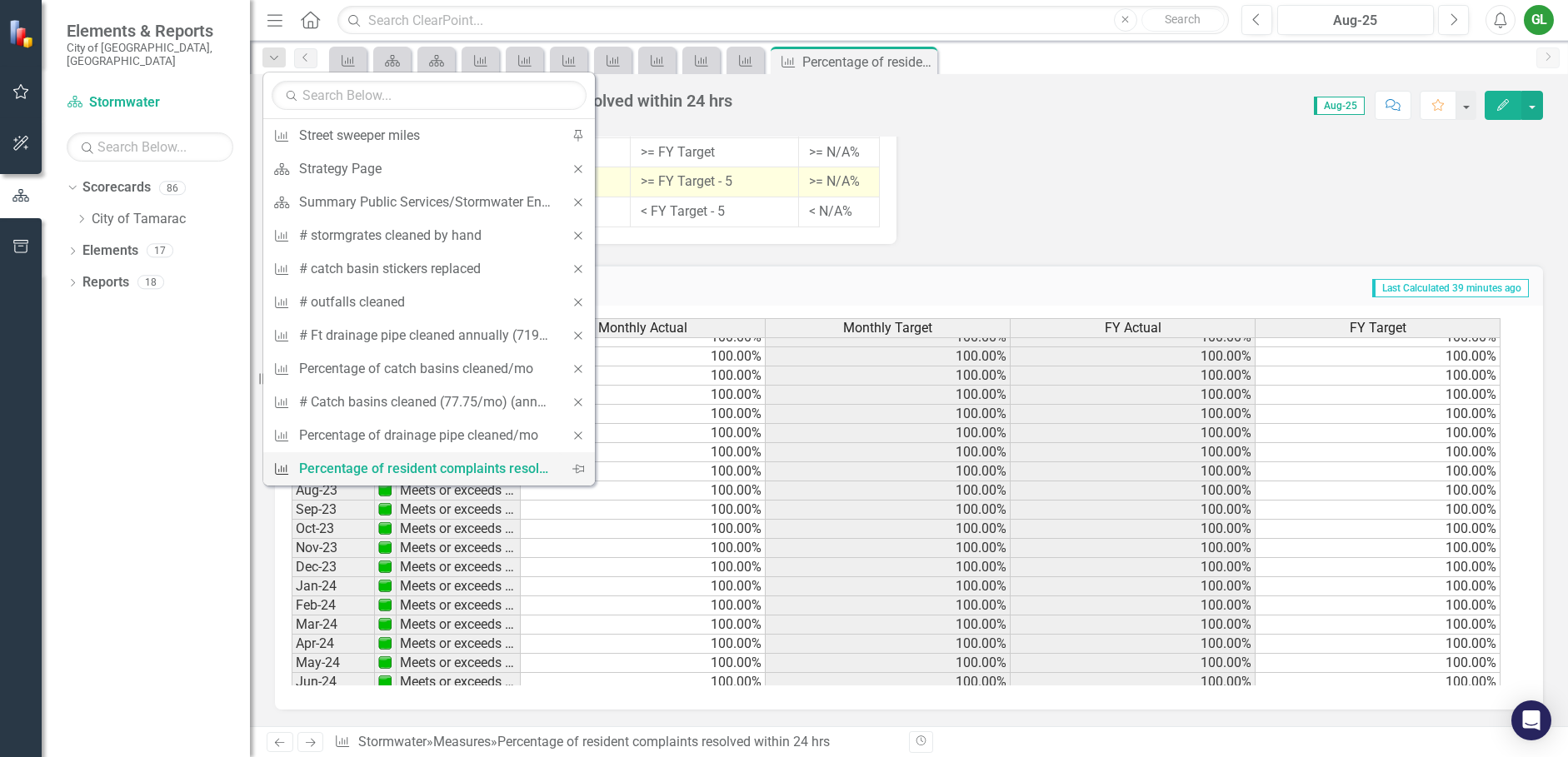
click at [514, 465] on div "Percentage of resident complaints resolved within 24 hrs" at bounding box center [426, 469] width 254 height 20
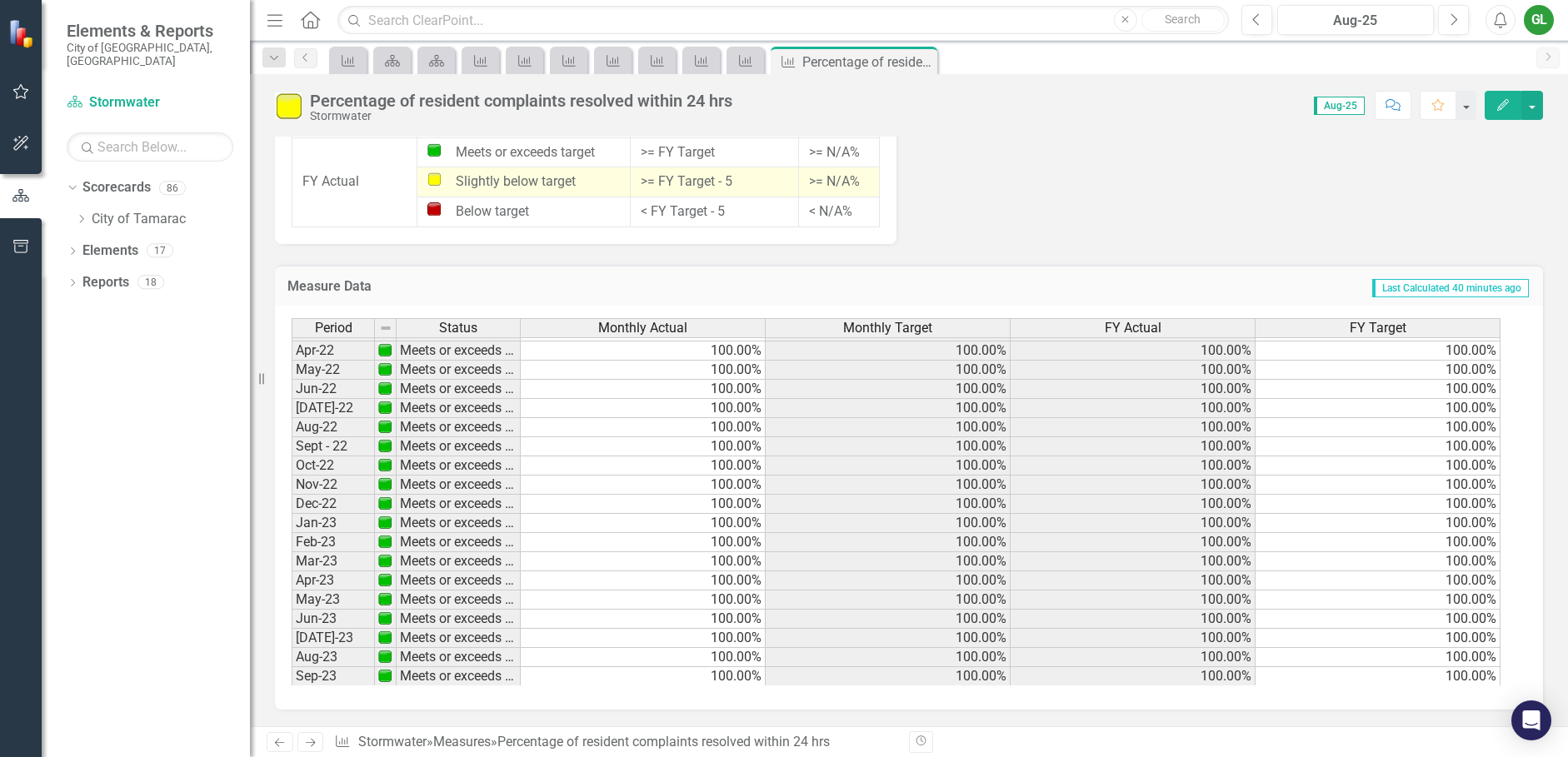
scroll to position [55, 0]
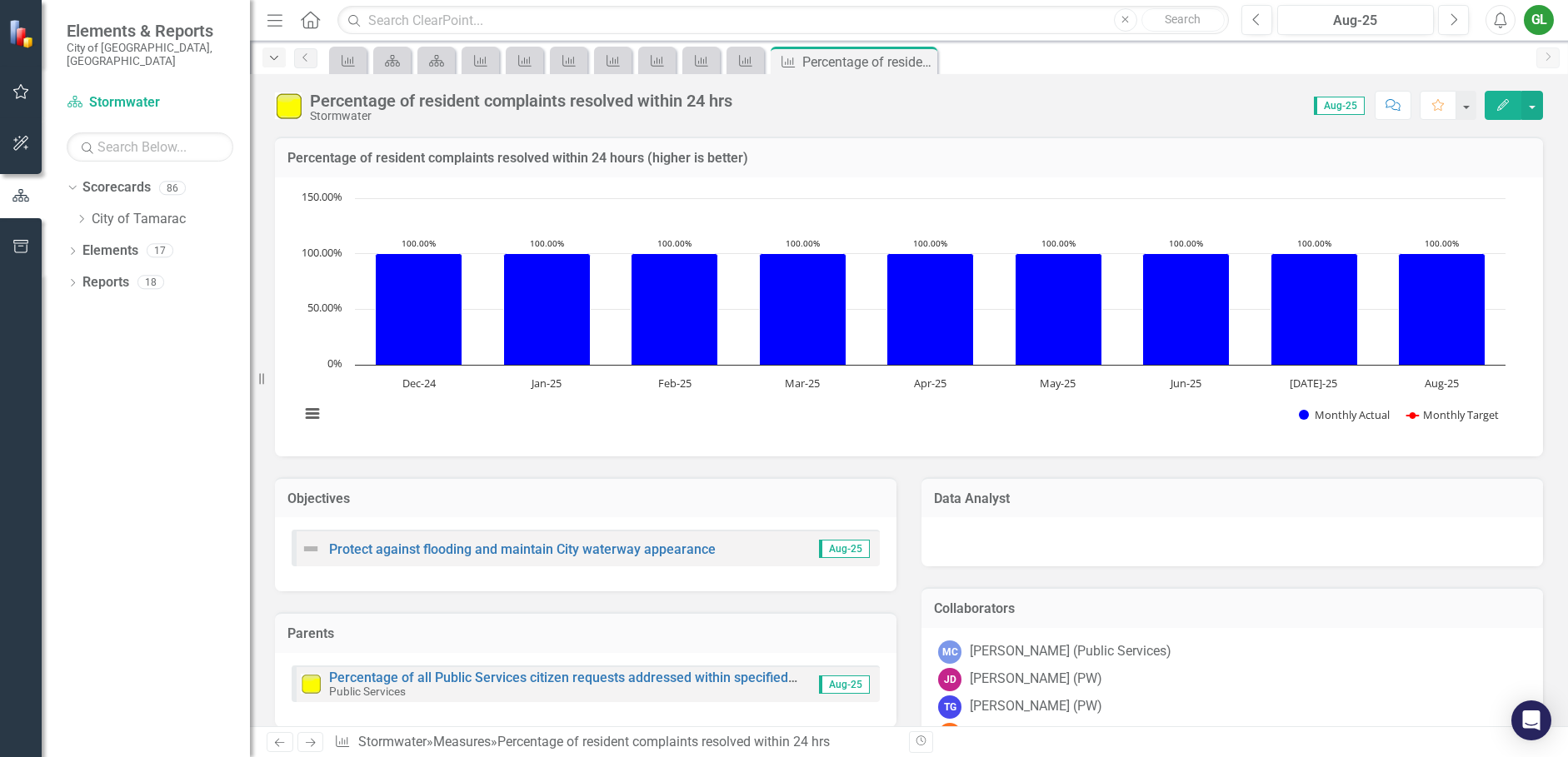
click at [277, 57] on icon "Dropdown" at bounding box center [274, 58] width 15 height 12
